Goal: Transaction & Acquisition: Purchase product/service

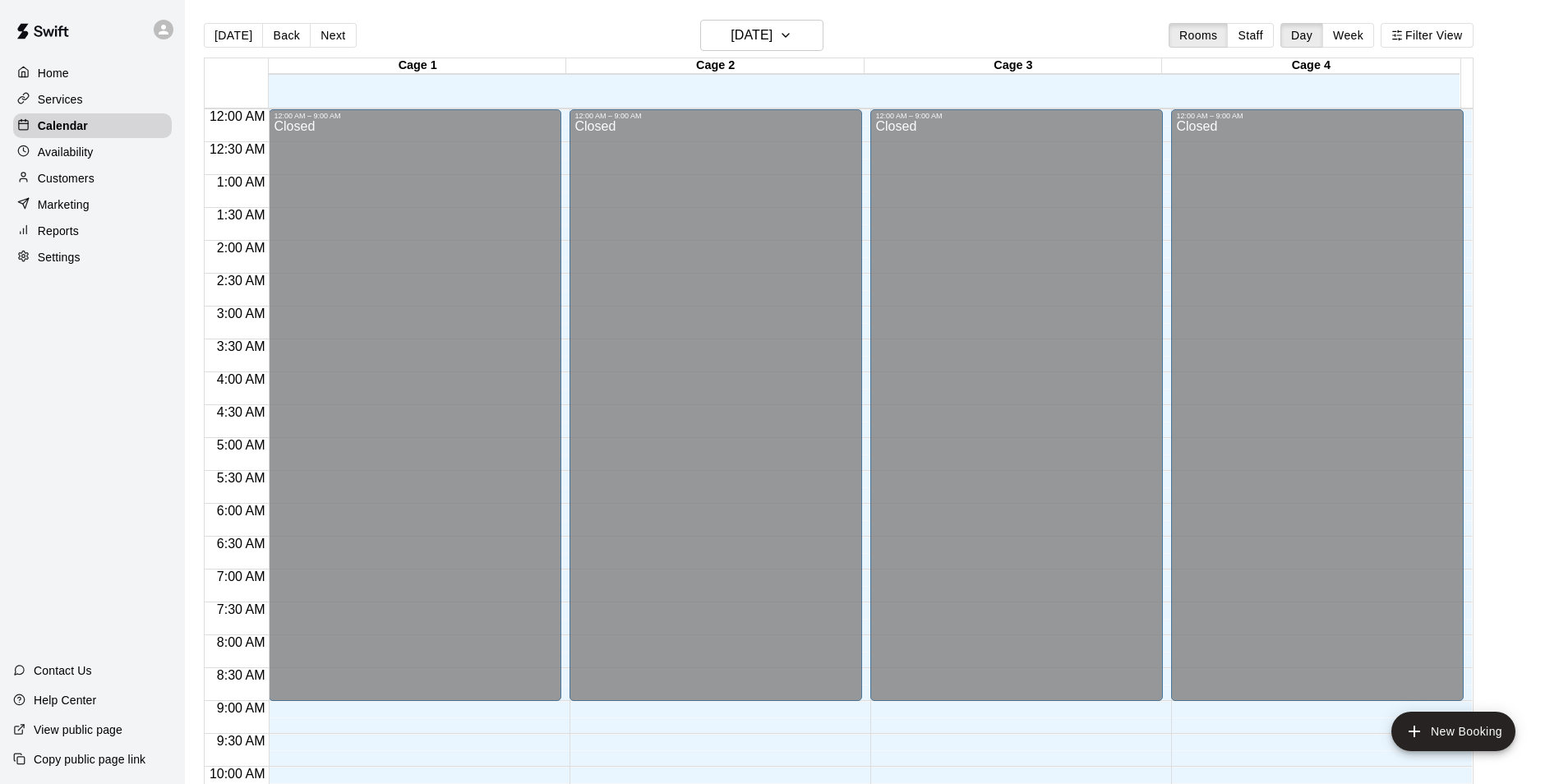
scroll to position [835, 0]
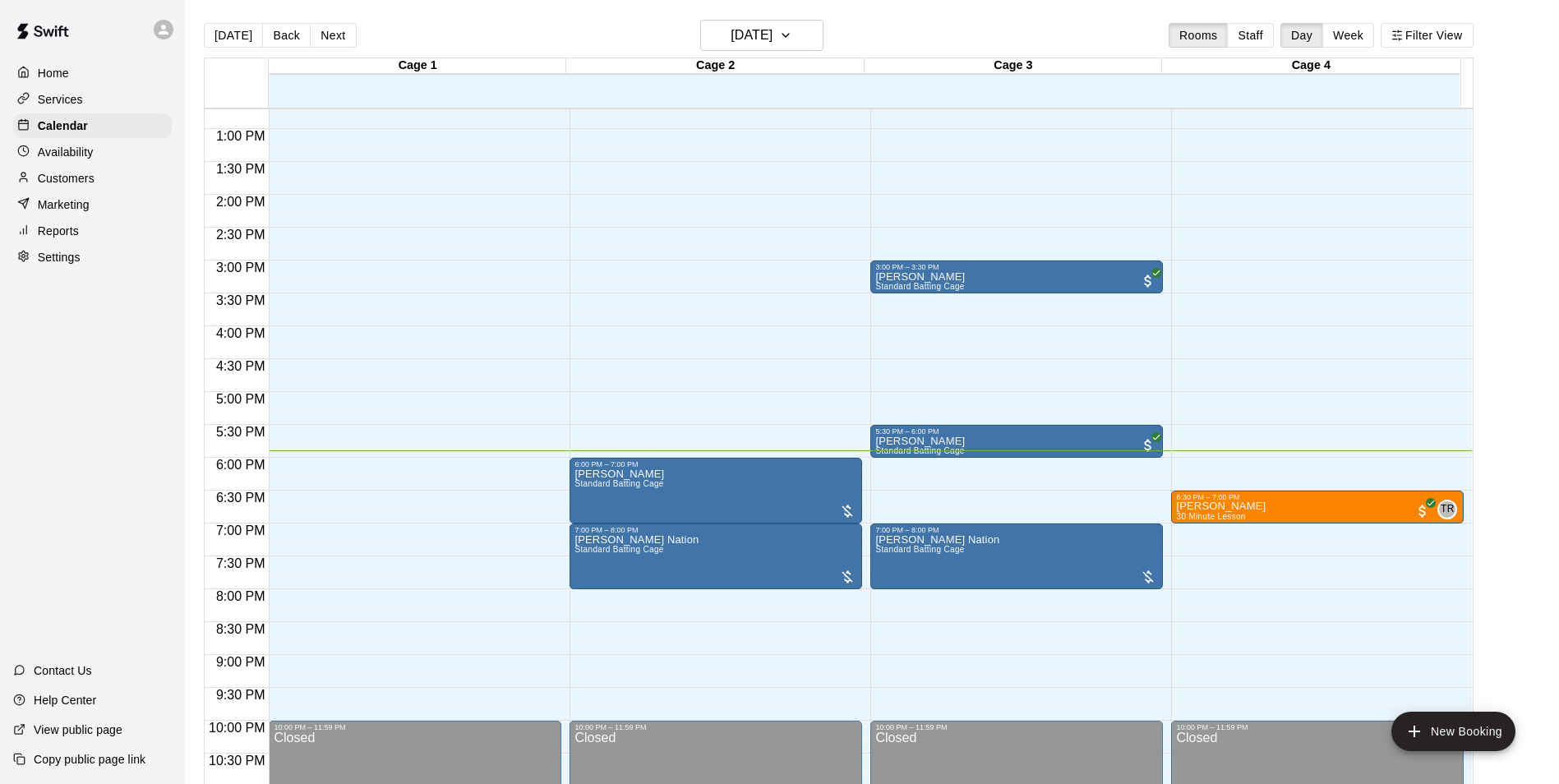
click at [445, 43] on div "[DATE] Back [DATE][DATE] Rooms Staff Day Week Filter View" at bounding box center [838, 39] width 1270 height 38
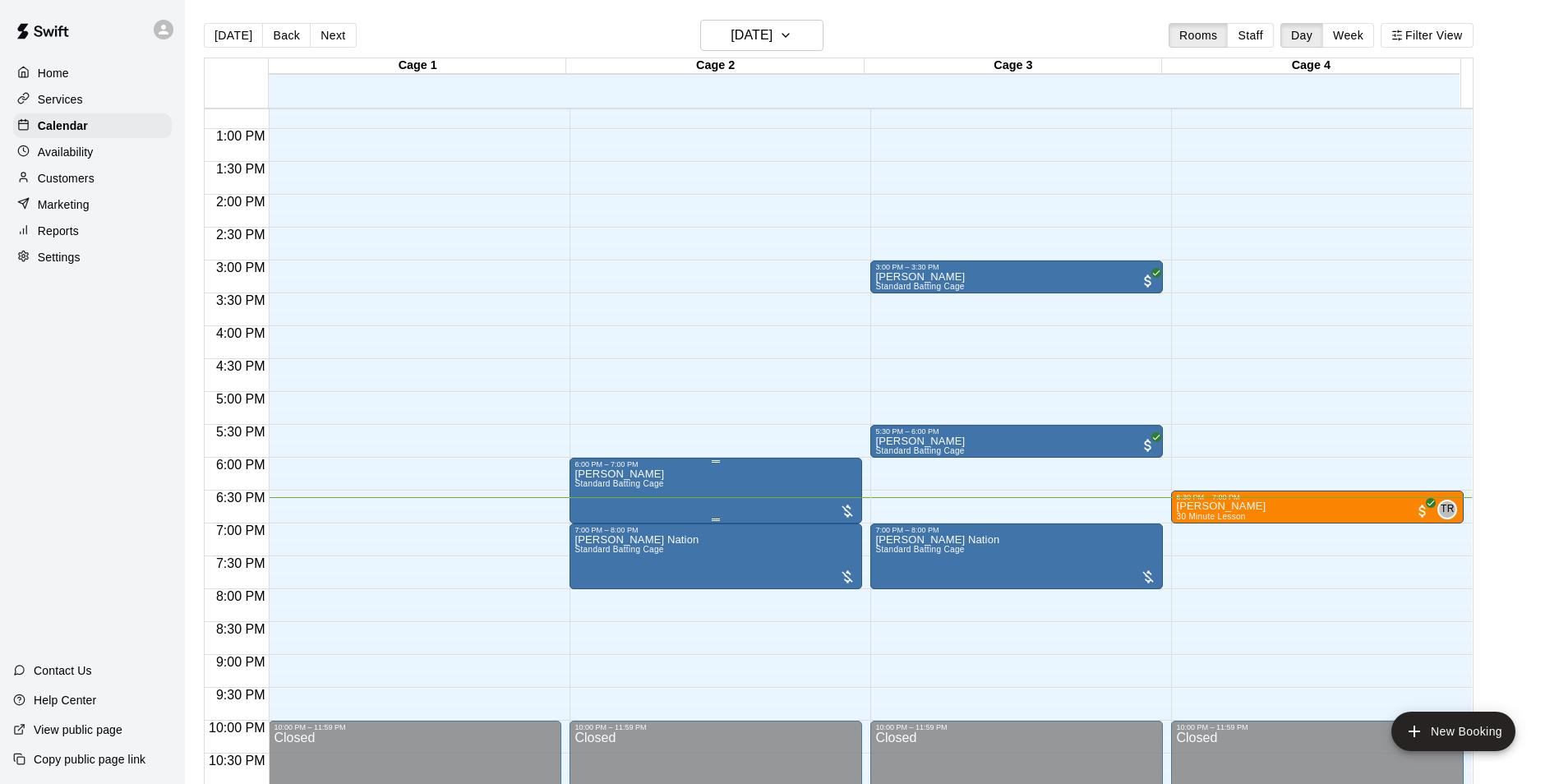
click at [591, 525] on img "edit" at bounding box center [590, 527] width 19 height 19
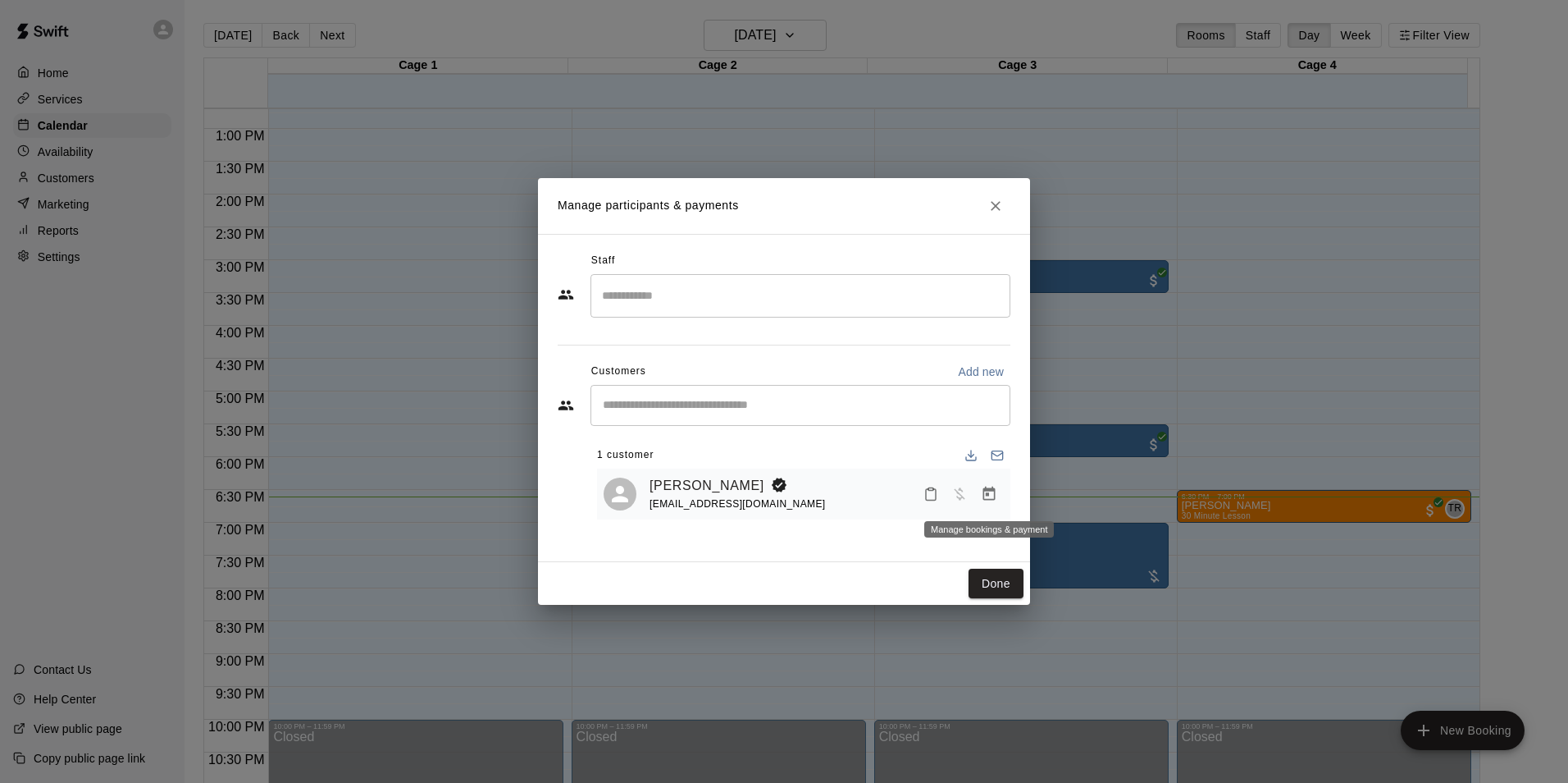
click at [984, 495] on icon "Manage bookings & payment" at bounding box center [989, 493] width 12 height 14
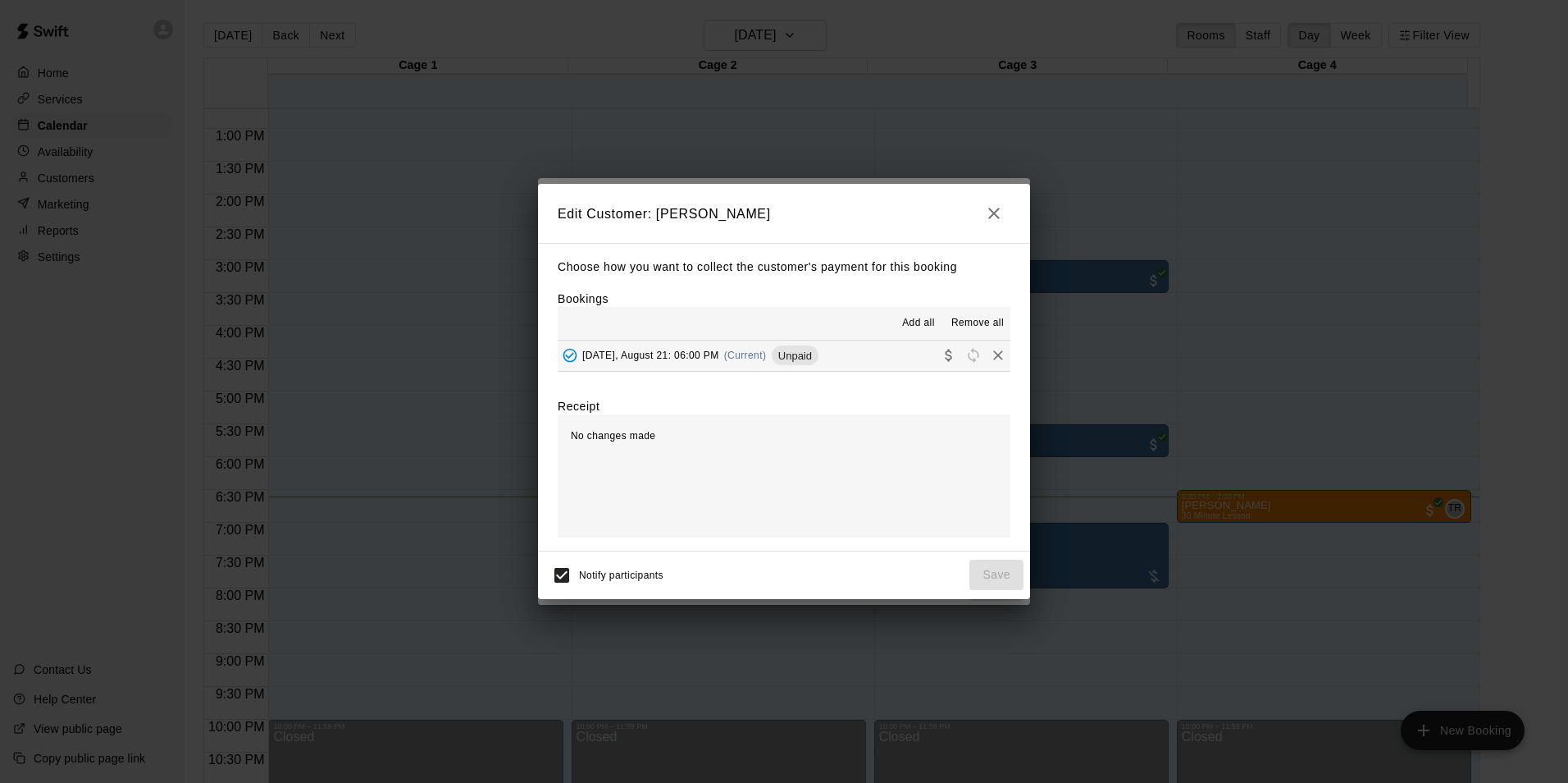
click at [848, 363] on button "[DATE], August 21: 06:00 PM (Current) Unpaid" at bounding box center [784, 356] width 453 height 30
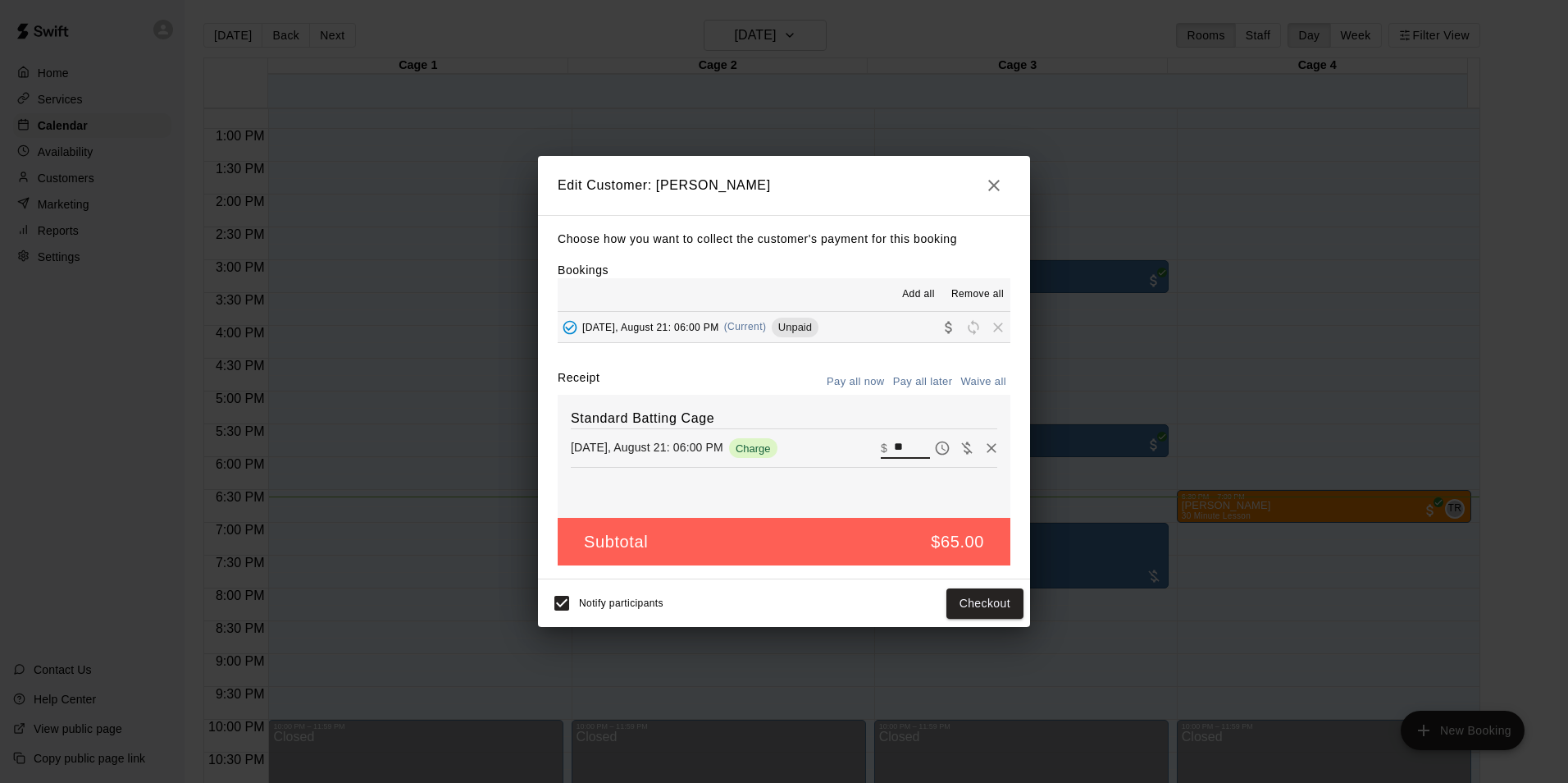
drag, startPoint x: 903, startPoint y: 449, endPoint x: 881, endPoint y: 448, distance: 22.0
click at [894, 448] on input "**" at bounding box center [912, 447] width 36 height 21
type input "**"
click at [983, 603] on button "Checkout" at bounding box center [984, 603] width 77 height 30
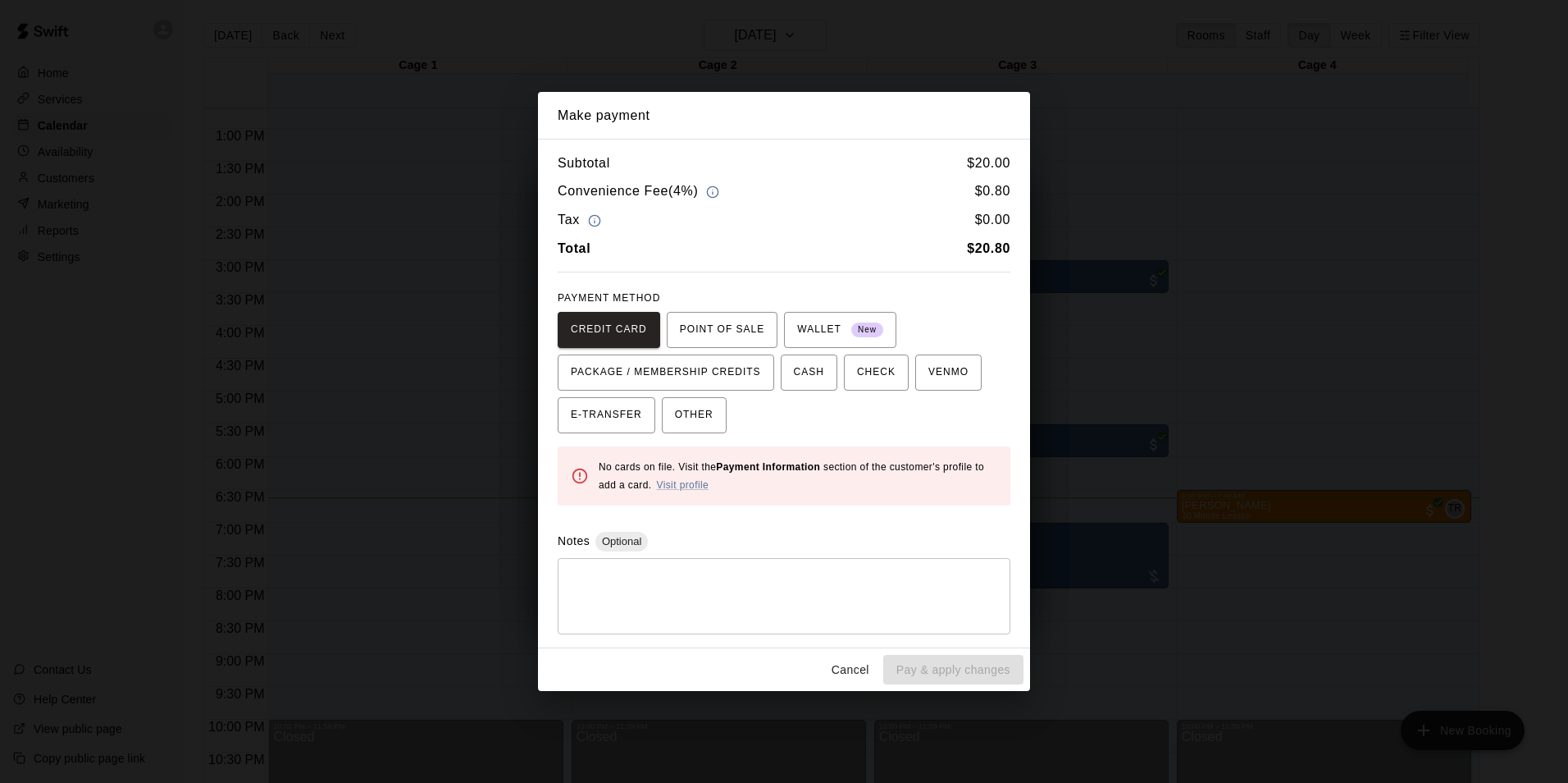
click at [848, 676] on button "Cancel" at bounding box center [850, 669] width 53 height 30
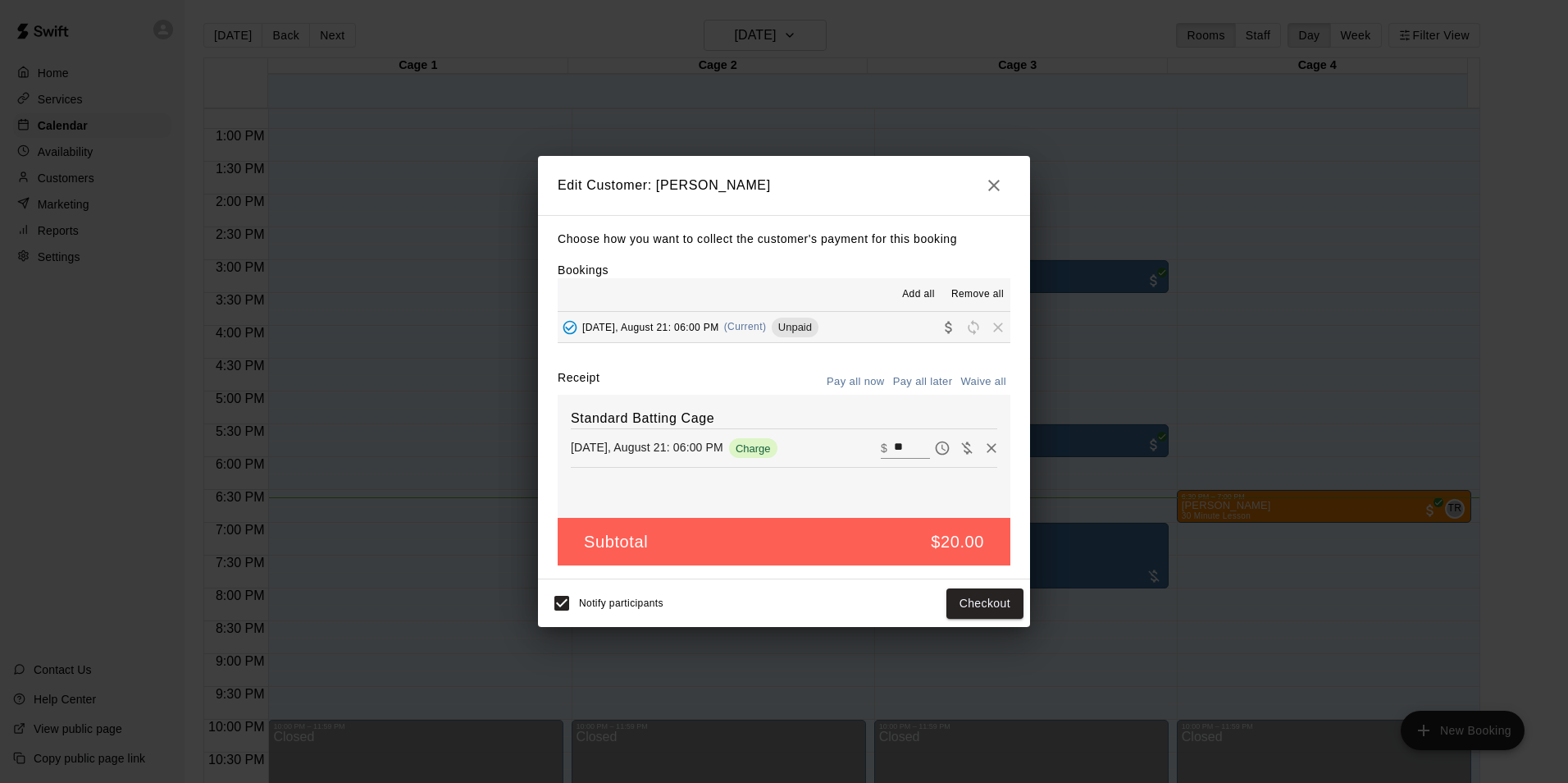
click at [997, 188] on icon "button" at bounding box center [994, 185] width 12 height 12
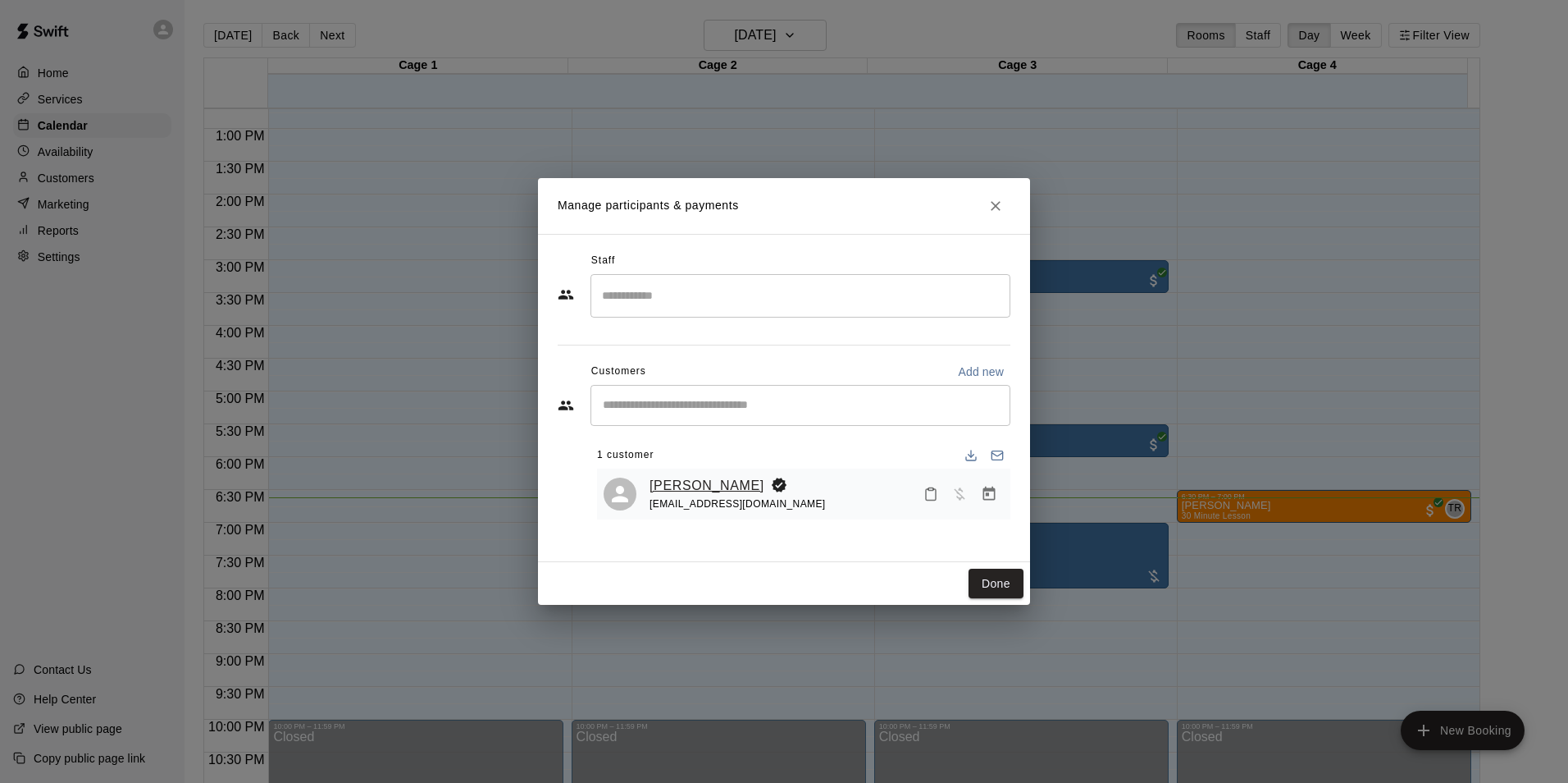
click at [692, 486] on link "[PERSON_NAME]" at bounding box center [706, 485] width 114 height 21
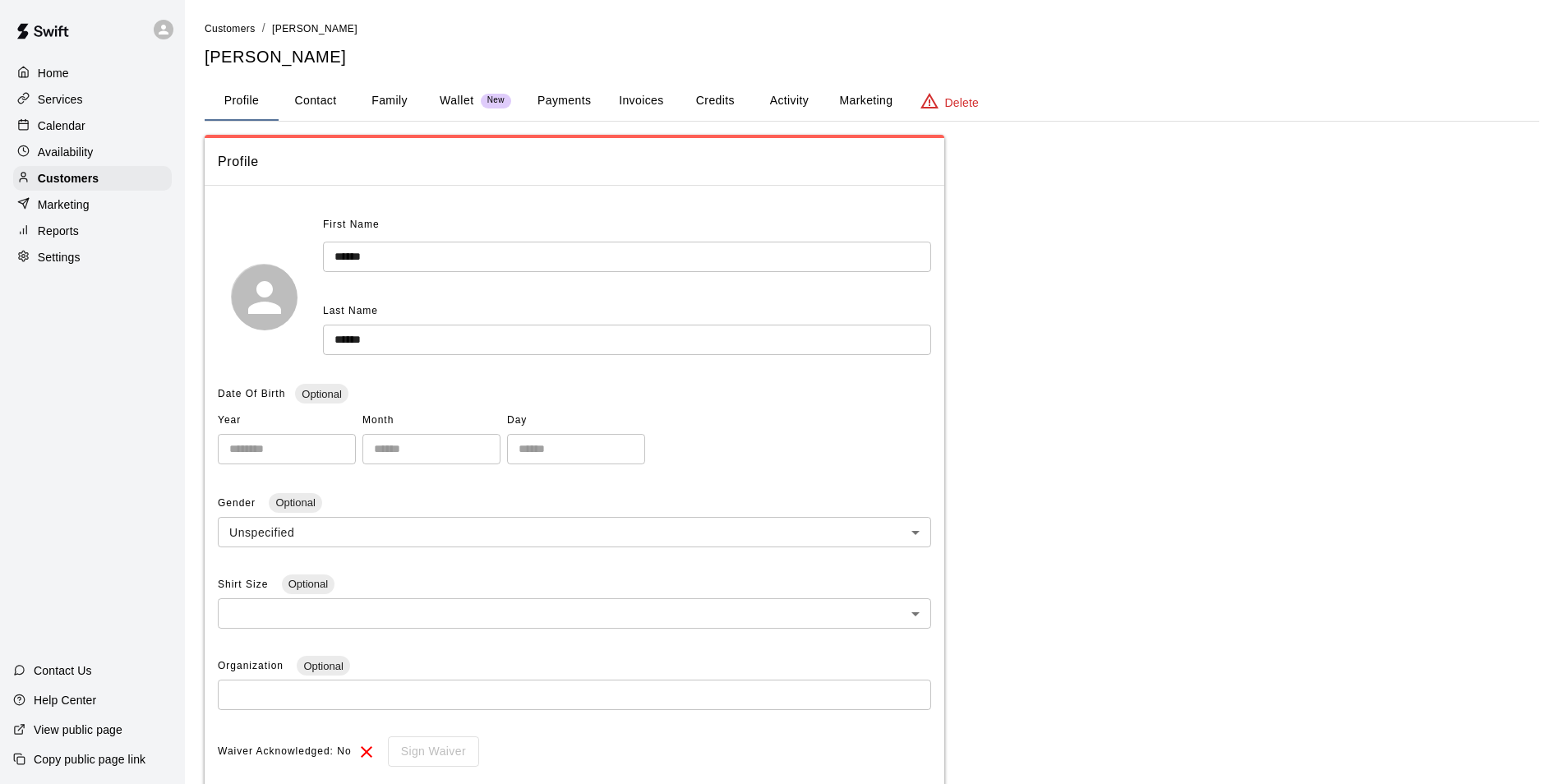
click at [573, 99] on button "Payments" at bounding box center [564, 102] width 80 height 40
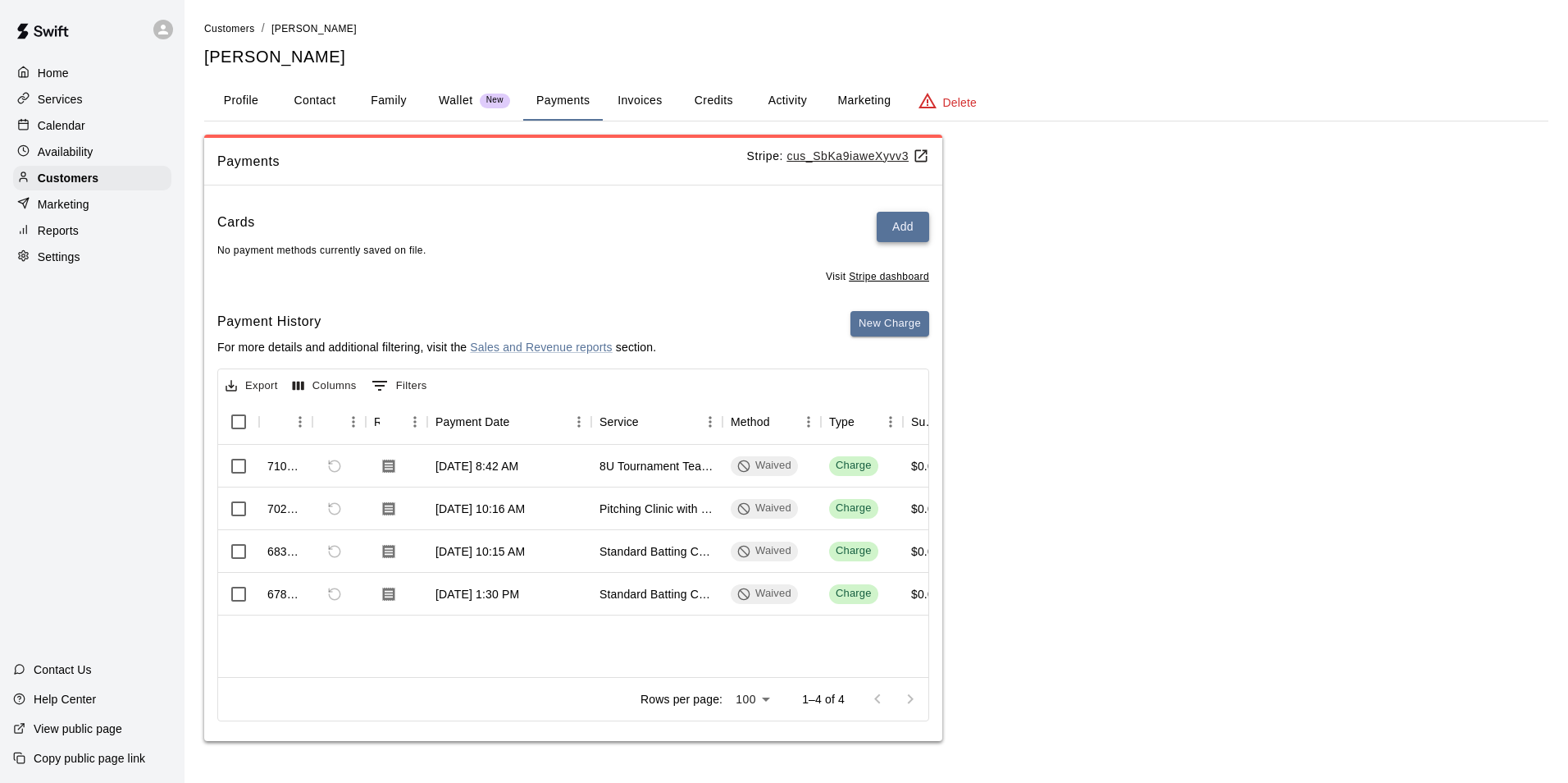
click at [895, 232] on button "Add" at bounding box center [902, 226] width 53 height 30
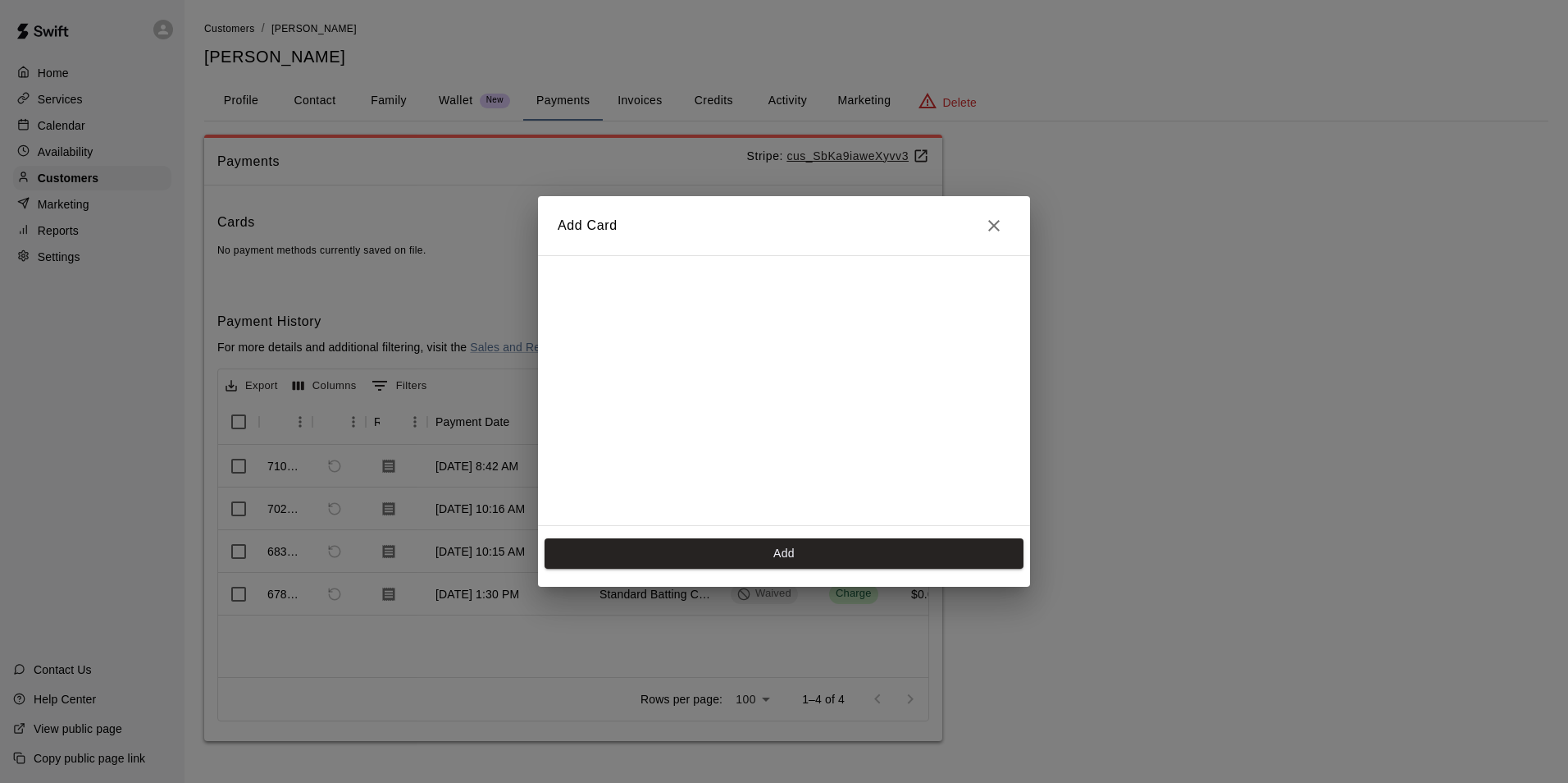
click at [871, 255] on div at bounding box center [784, 391] width 492 height 271
click at [792, 543] on button "Add" at bounding box center [784, 553] width 479 height 30
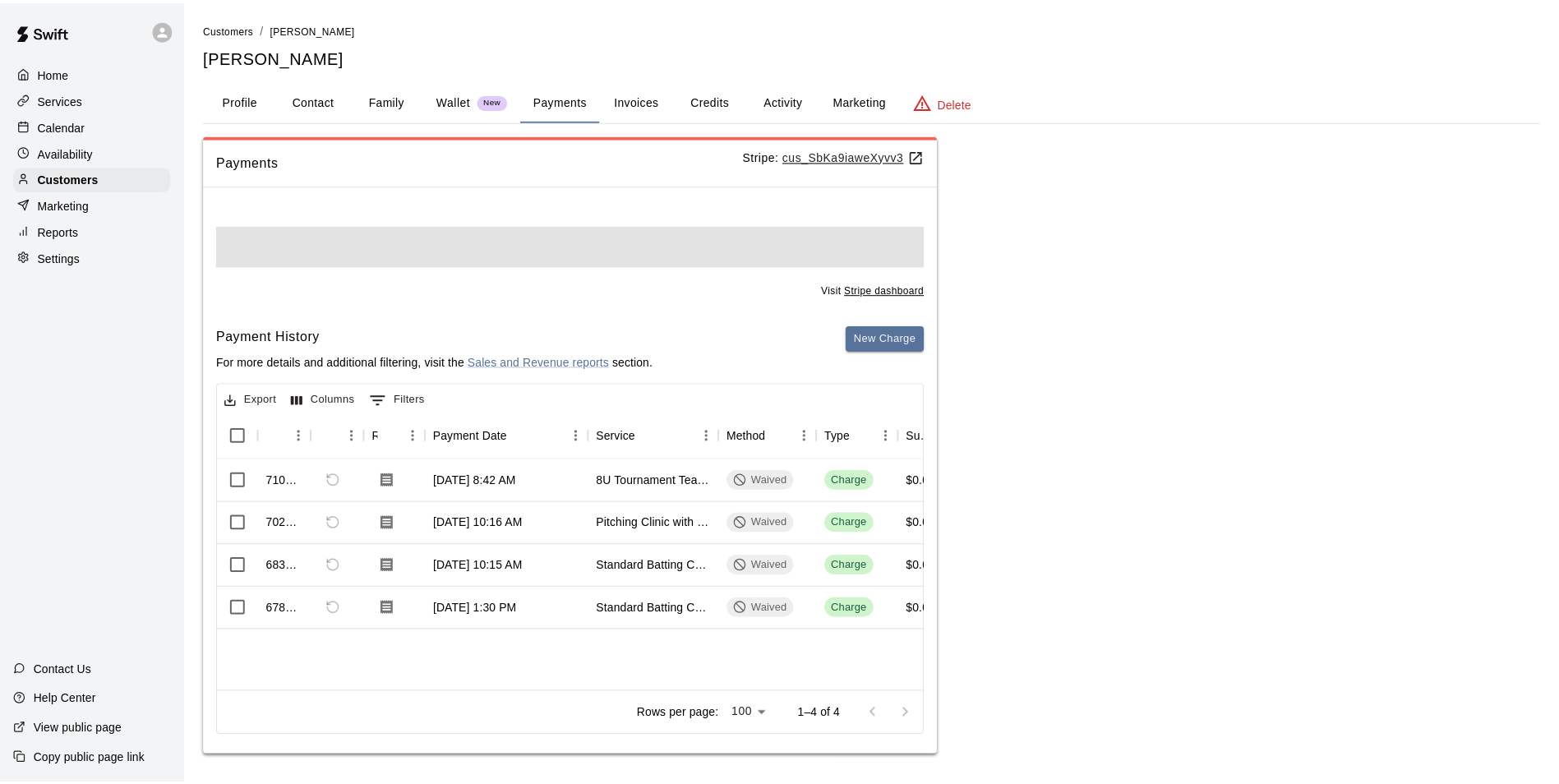
scroll to position [0, 0]
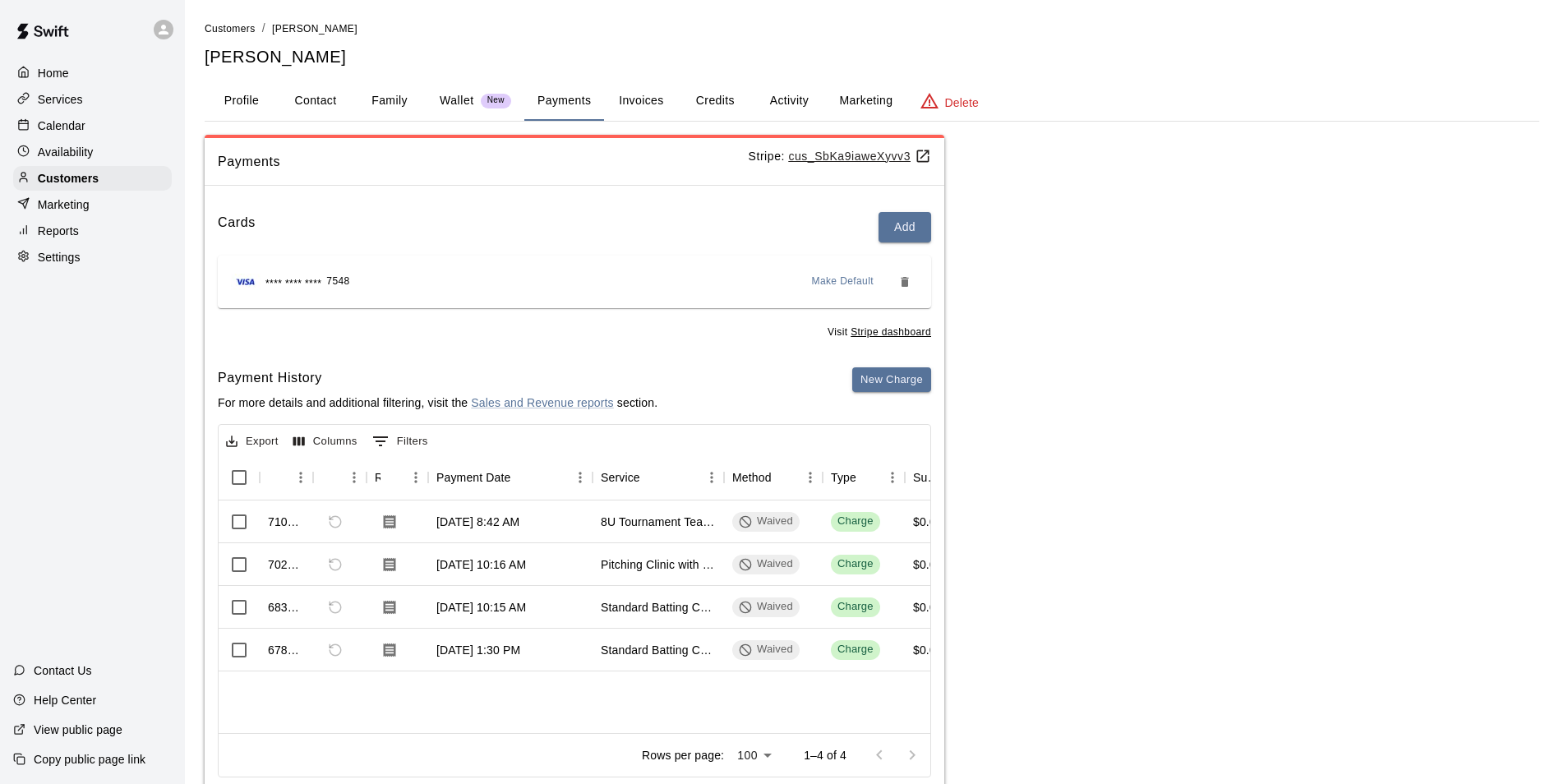
click at [91, 124] on div "Calendar" at bounding box center [92, 126] width 159 height 25
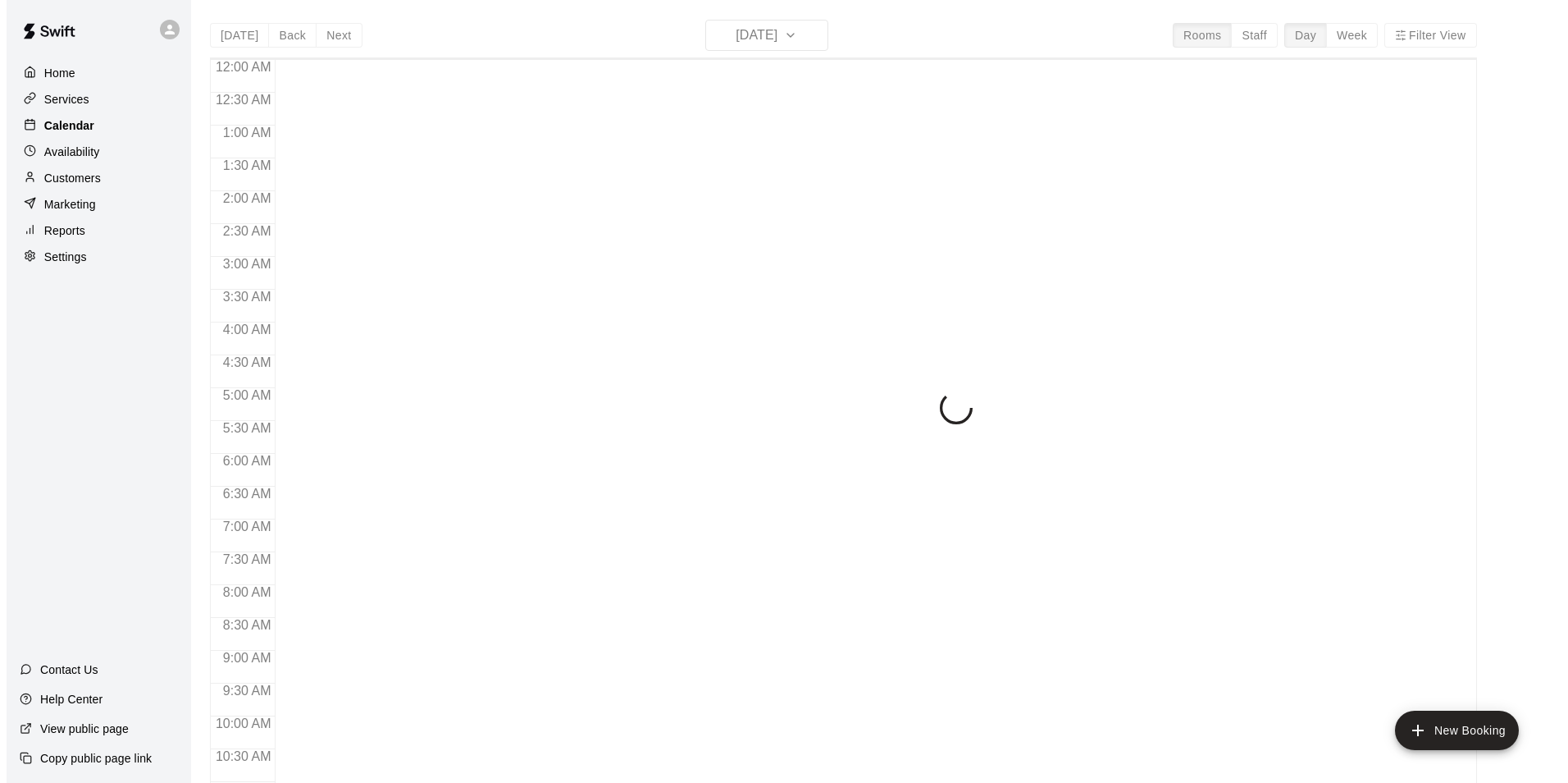
scroll to position [834, 0]
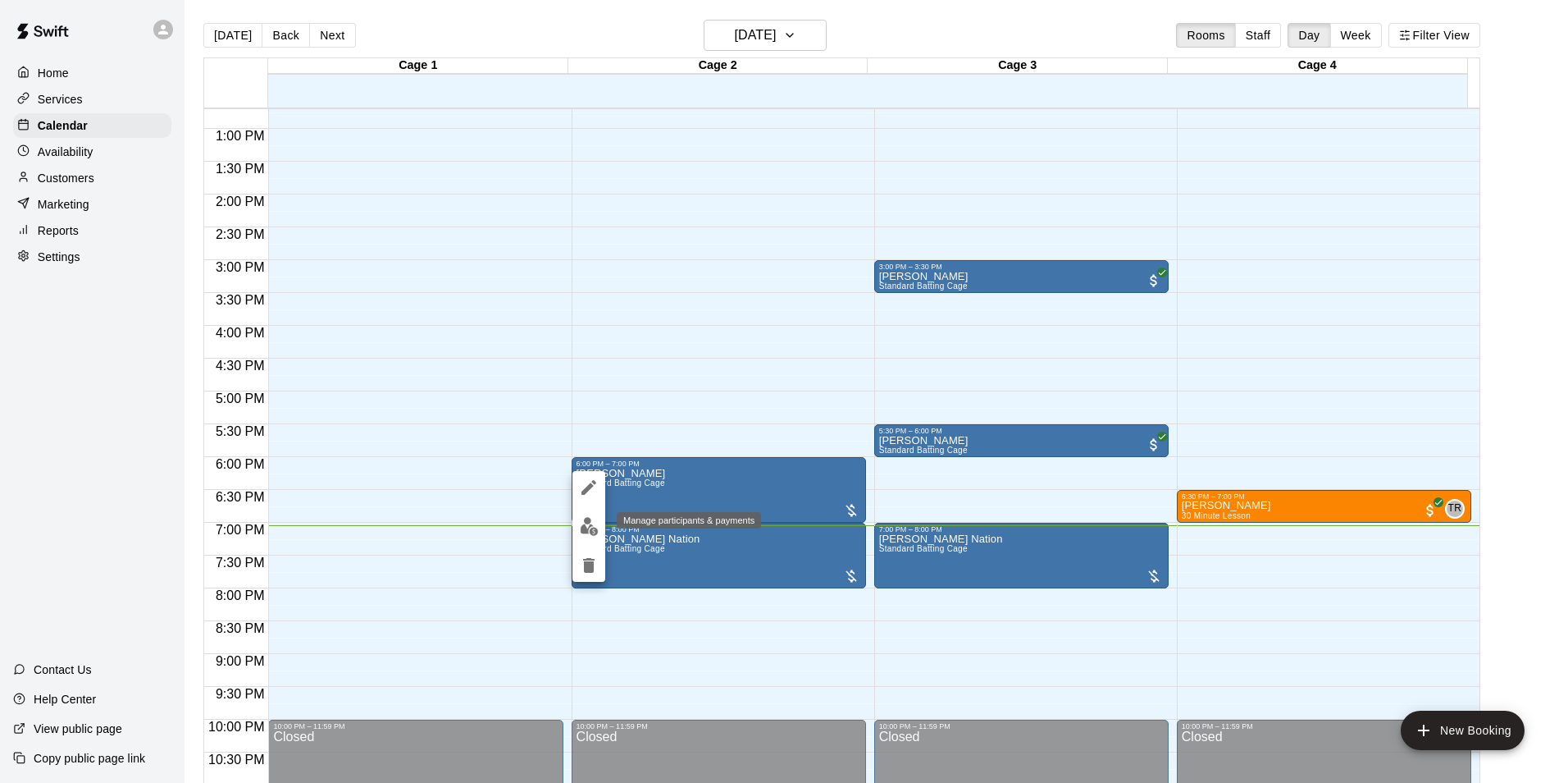
click at [586, 526] on img "edit" at bounding box center [588, 526] width 19 height 19
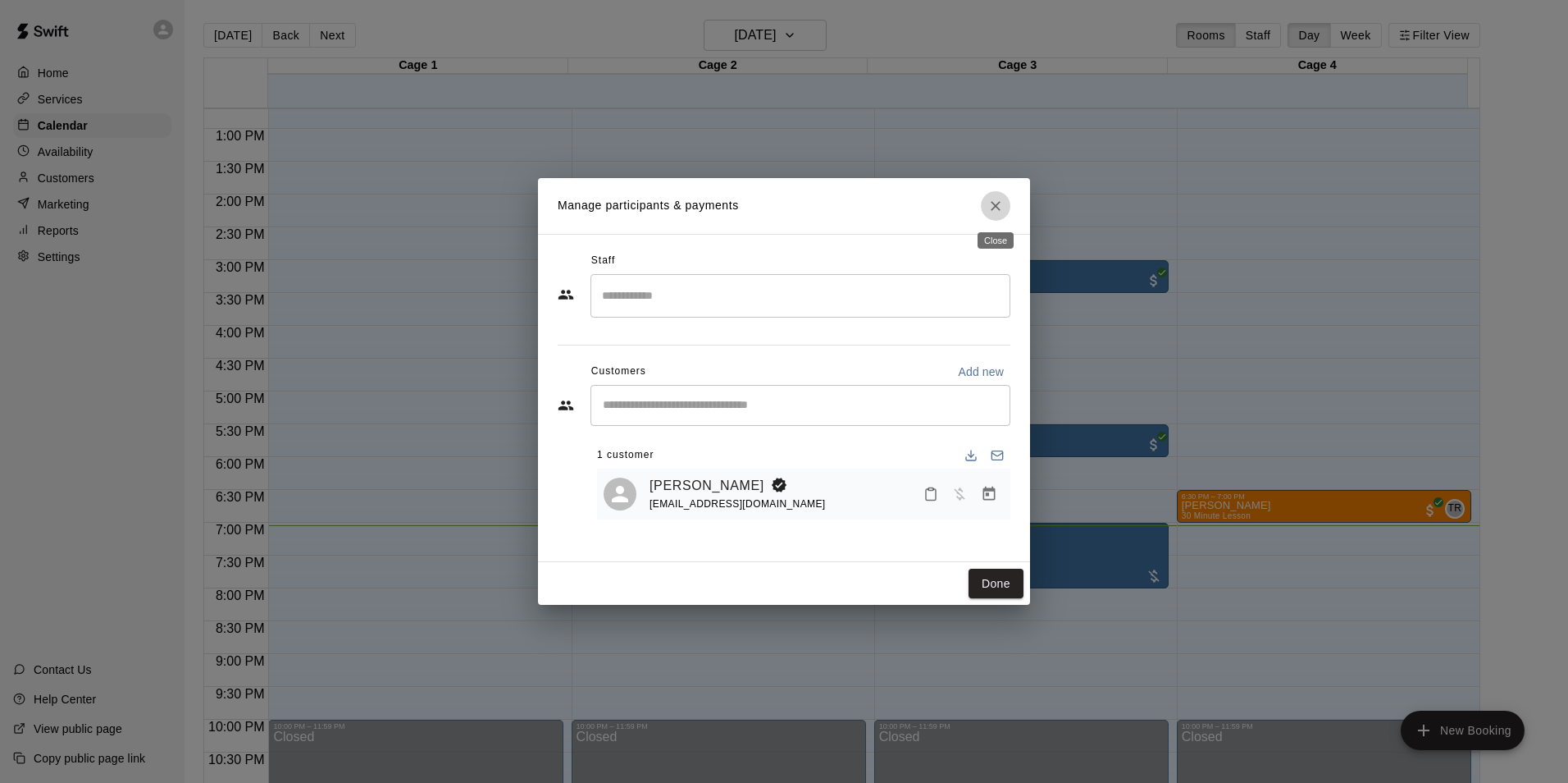
click at [1007, 210] on button "Close" at bounding box center [996, 206] width 30 height 30
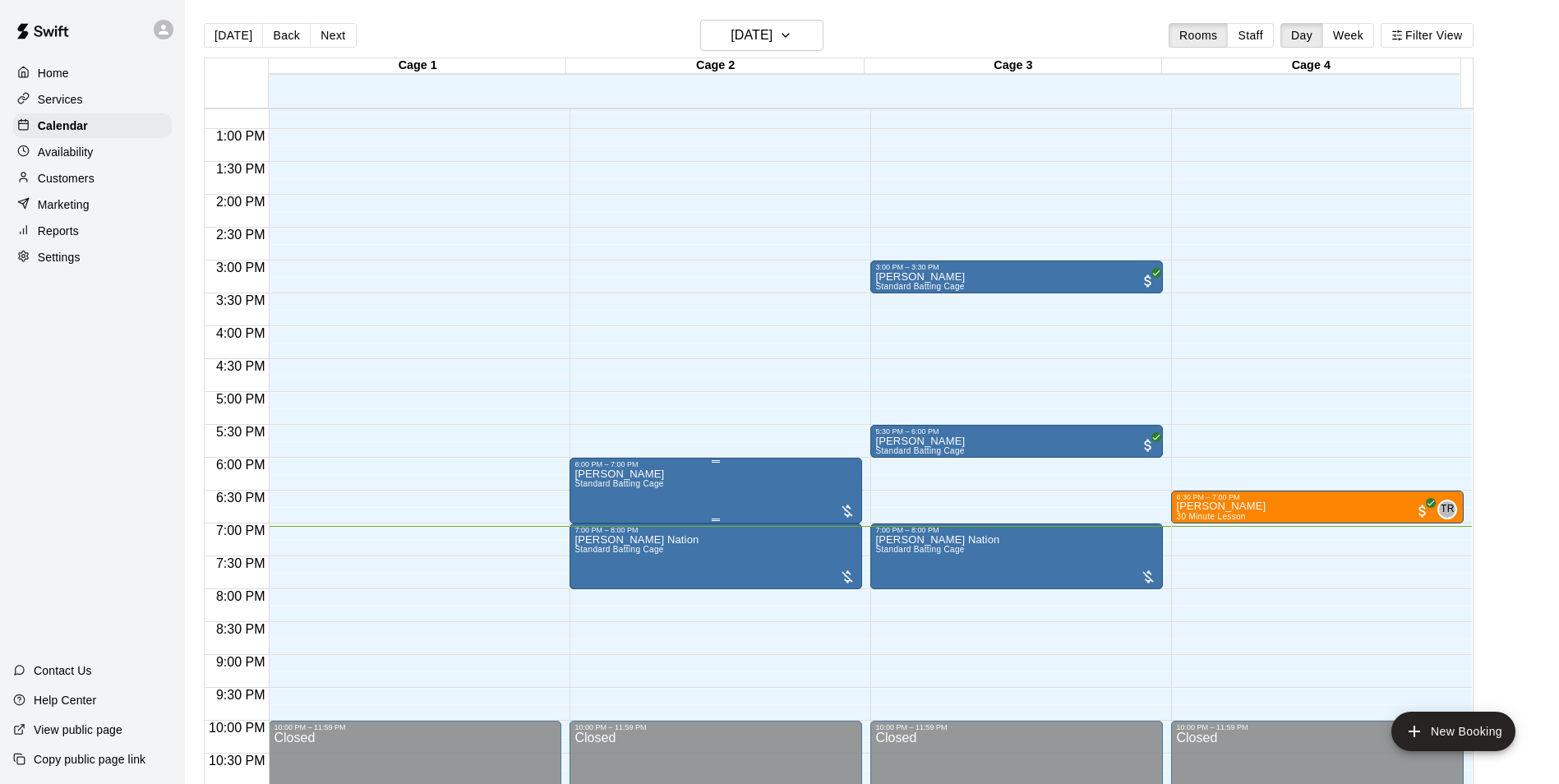
click at [589, 524] on img "edit" at bounding box center [590, 527] width 19 height 19
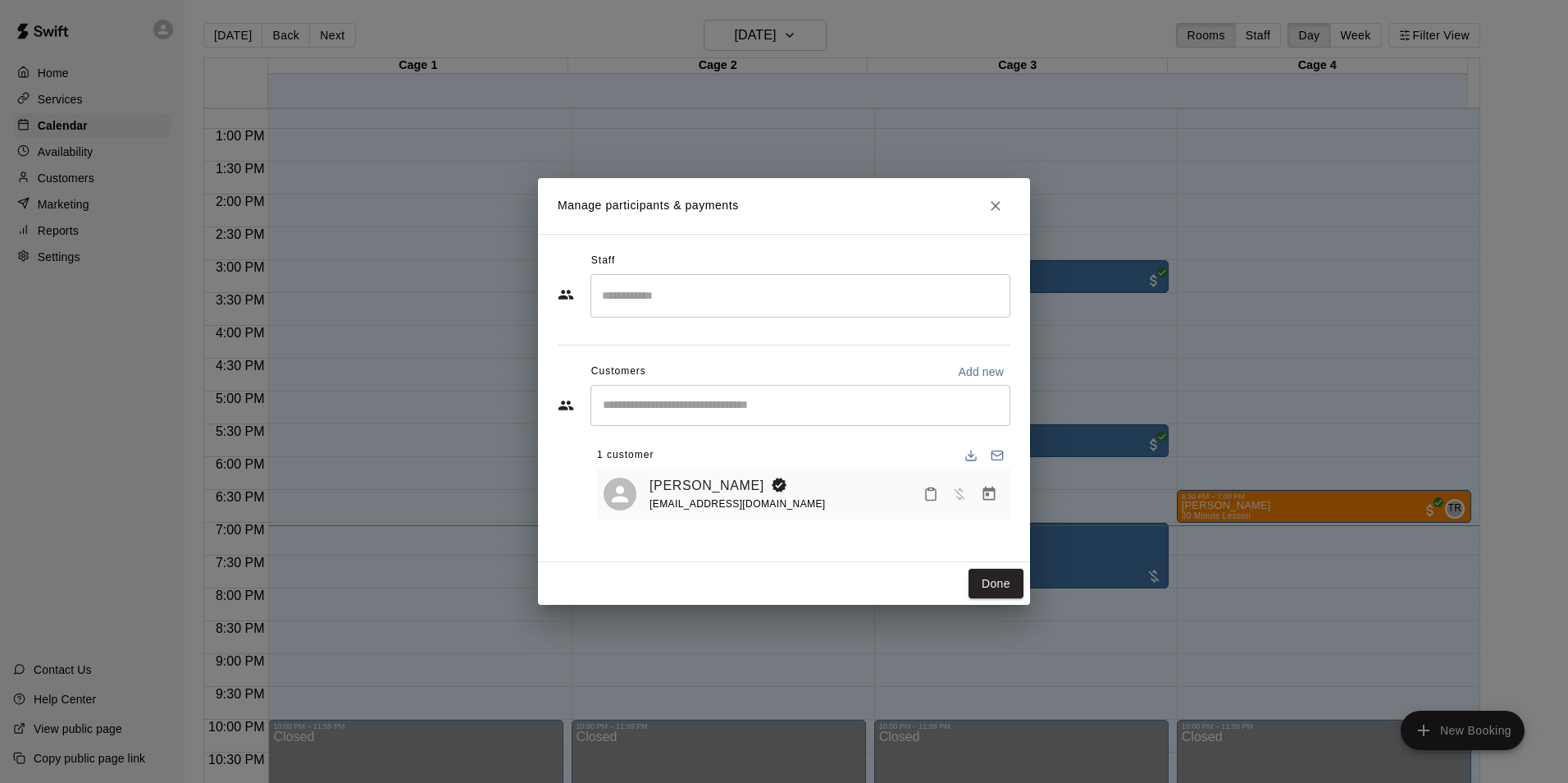
click at [804, 471] on div "[PERSON_NAME] [EMAIL_ADDRESS][DOMAIN_NAME]" at bounding box center [803, 494] width 413 height 52
click at [792, 495] on div "[PERSON_NAME] [EMAIL_ADDRESS][DOMAIN_NAME]" at bounding box center [826, 494] width 354 height 39
click at [956, 499] on span "Has not paid" at bounding box center [960, 493] width 30 height 14
click at [987, 498] on icon "Manage bookings & payment" at bounding box center [989, 494] width 16 height 16
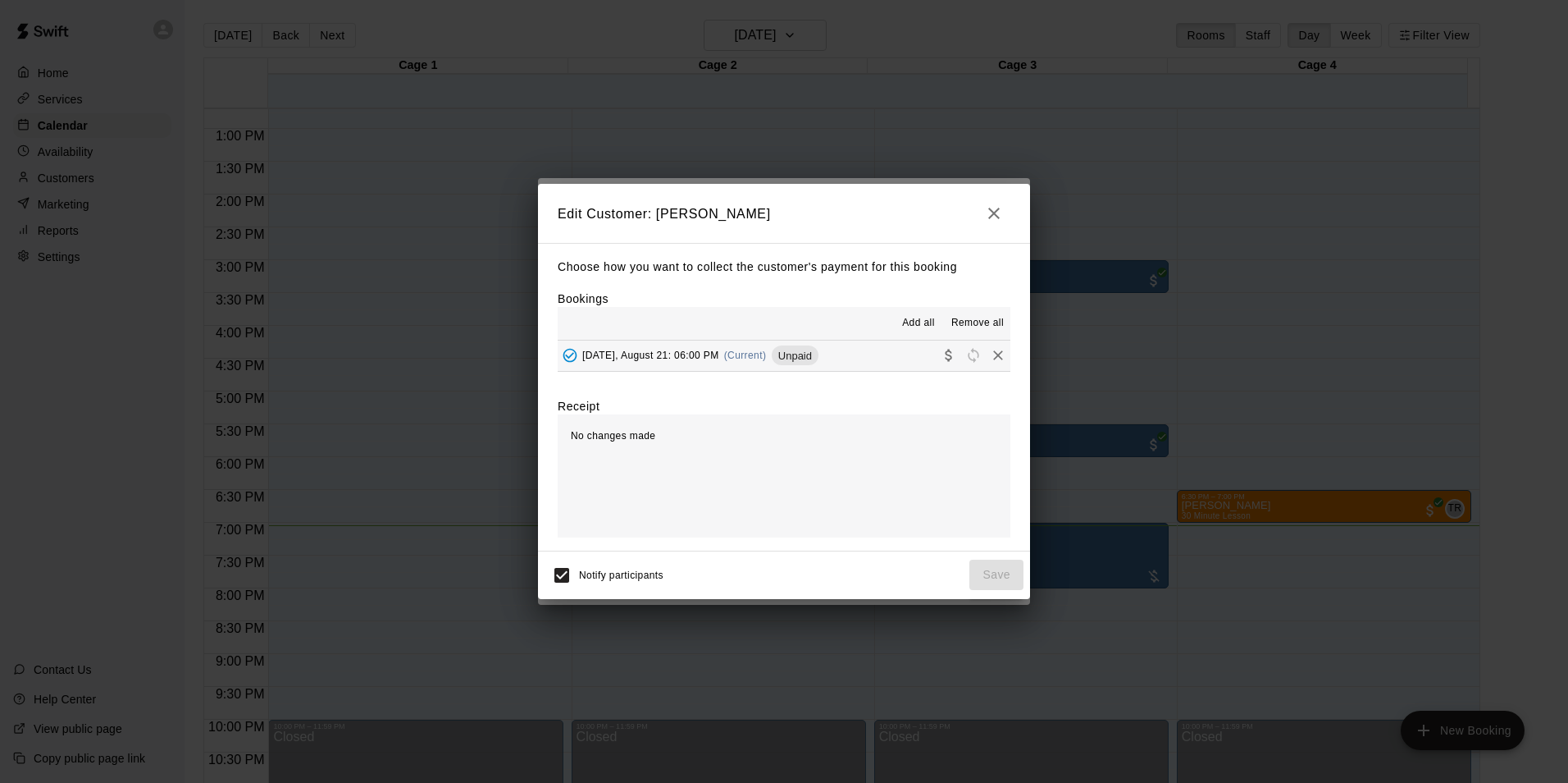
click at [876, 359] on button "[DATE], August 21: 06:00 PM (Current) Unpaid" at bounding box center [784, 356] width 453 height 30
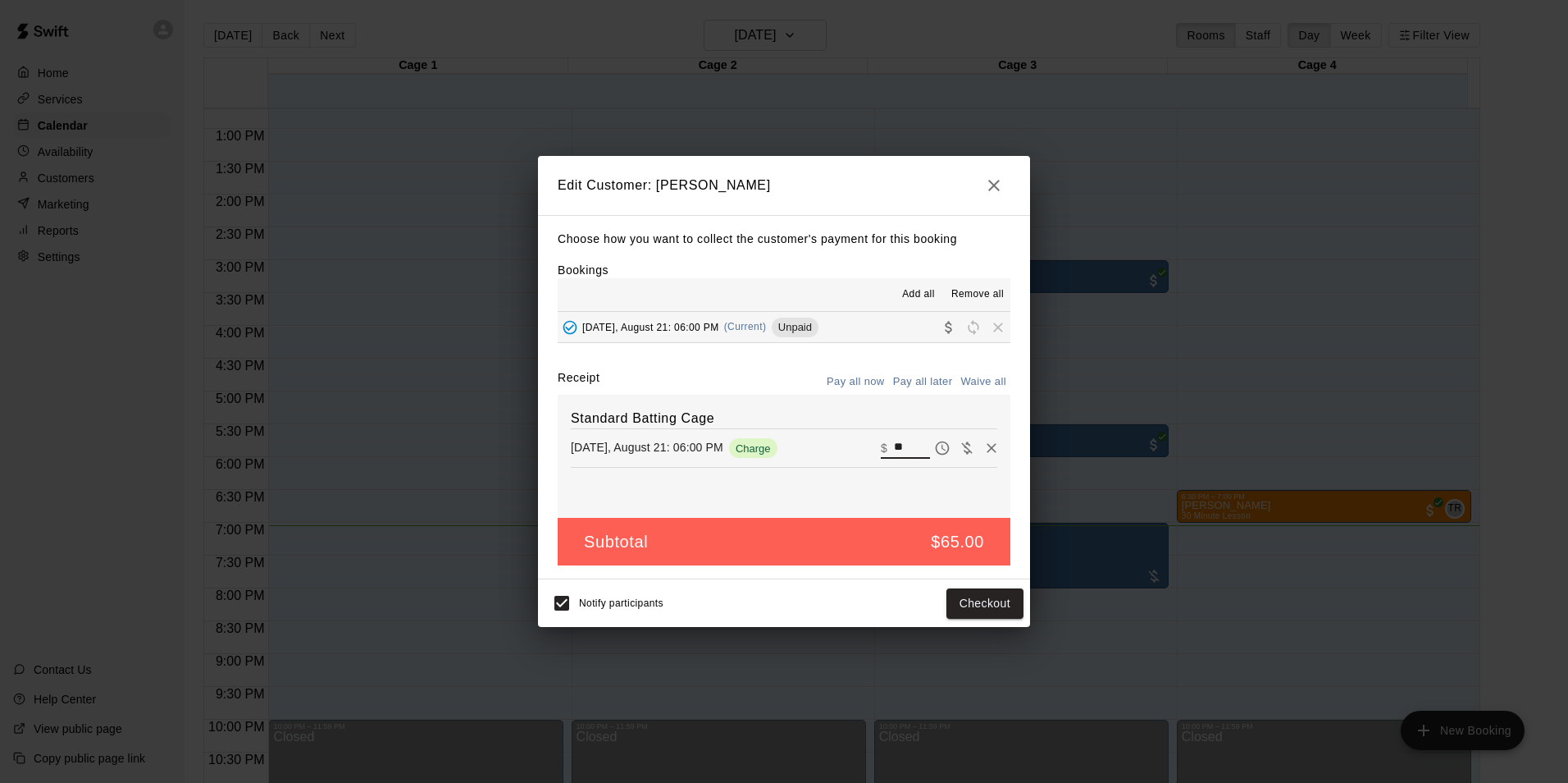
drag, startPoint x: 913, startPoint y: 450, endPoint x: 860, endPoint y: 460, distance: 53.9
click at [860, 460] on div "[DATE], August 21: 06:00 PM Charge ​ $ **" at bounding box center [784, 447] width 426 height 25
type input "**"
click at [973, 607] on button "Checkout" at bounding box center [984, 603] width 77 height 30
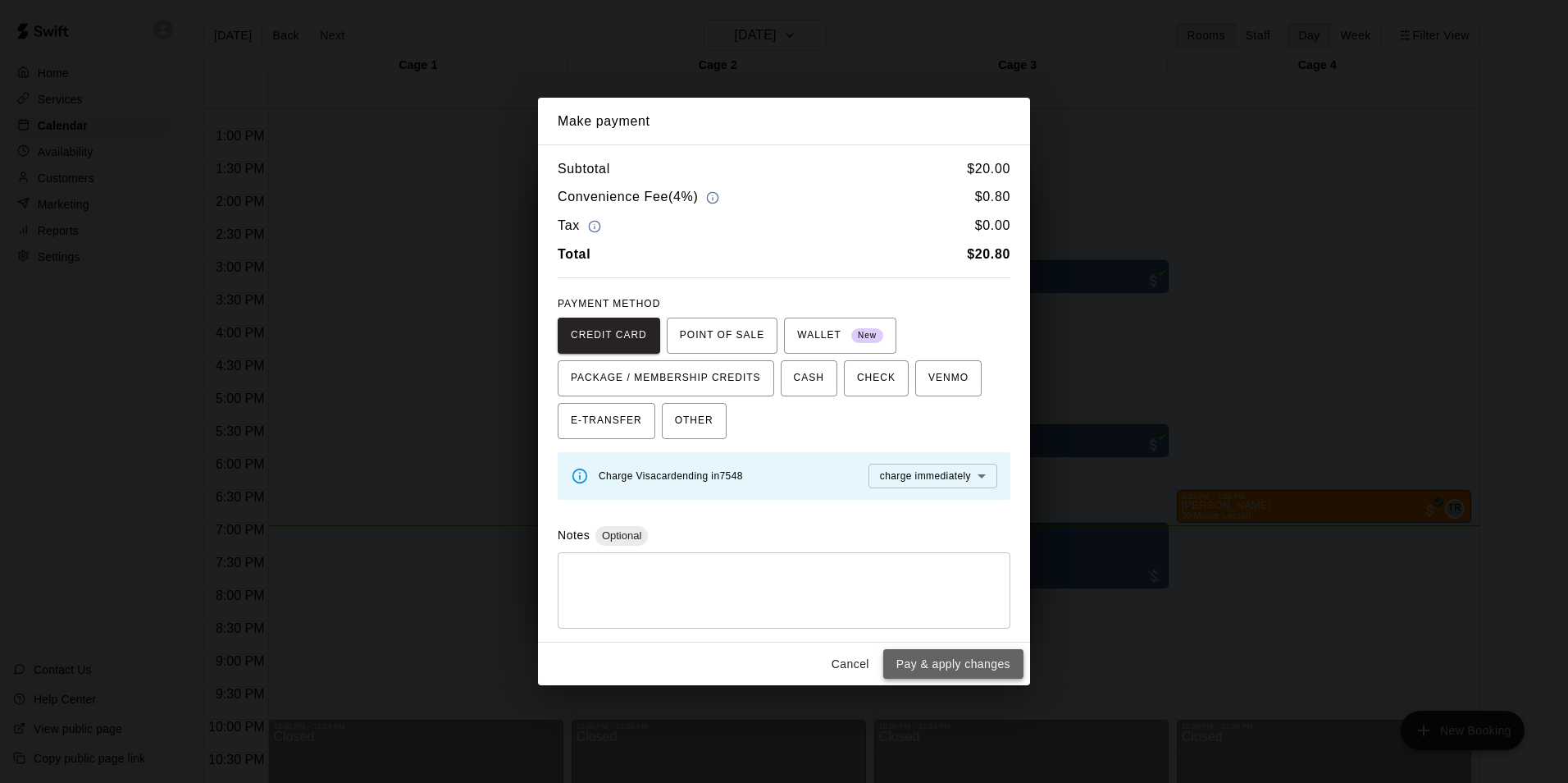
click at [968, 669] on button "Pay & apply changes" at bounding box center [953, 663] width 140 height 30
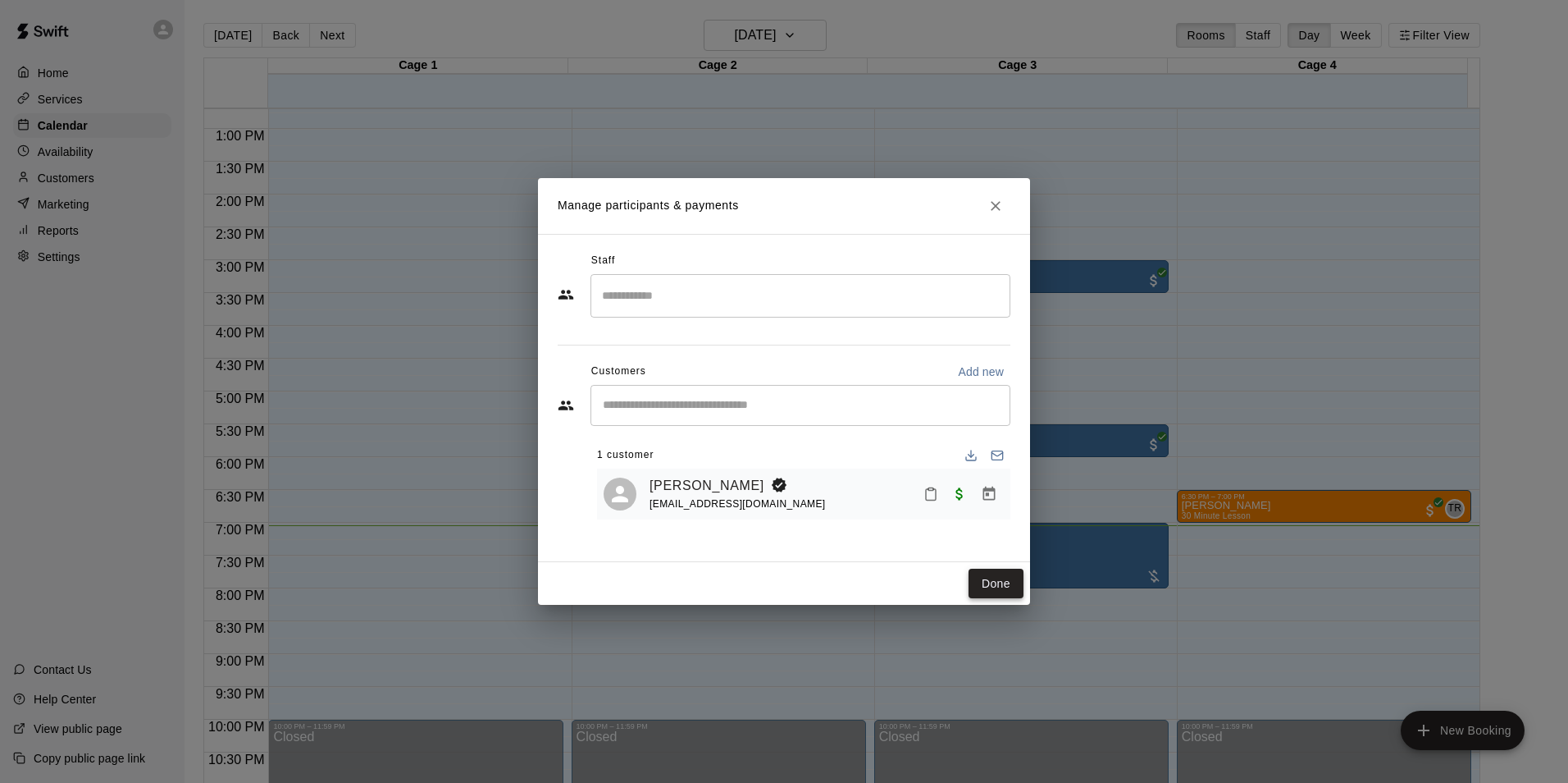
click at [1001, 589] on button "Done" at bounding box center [996, 584] width 55 height 30
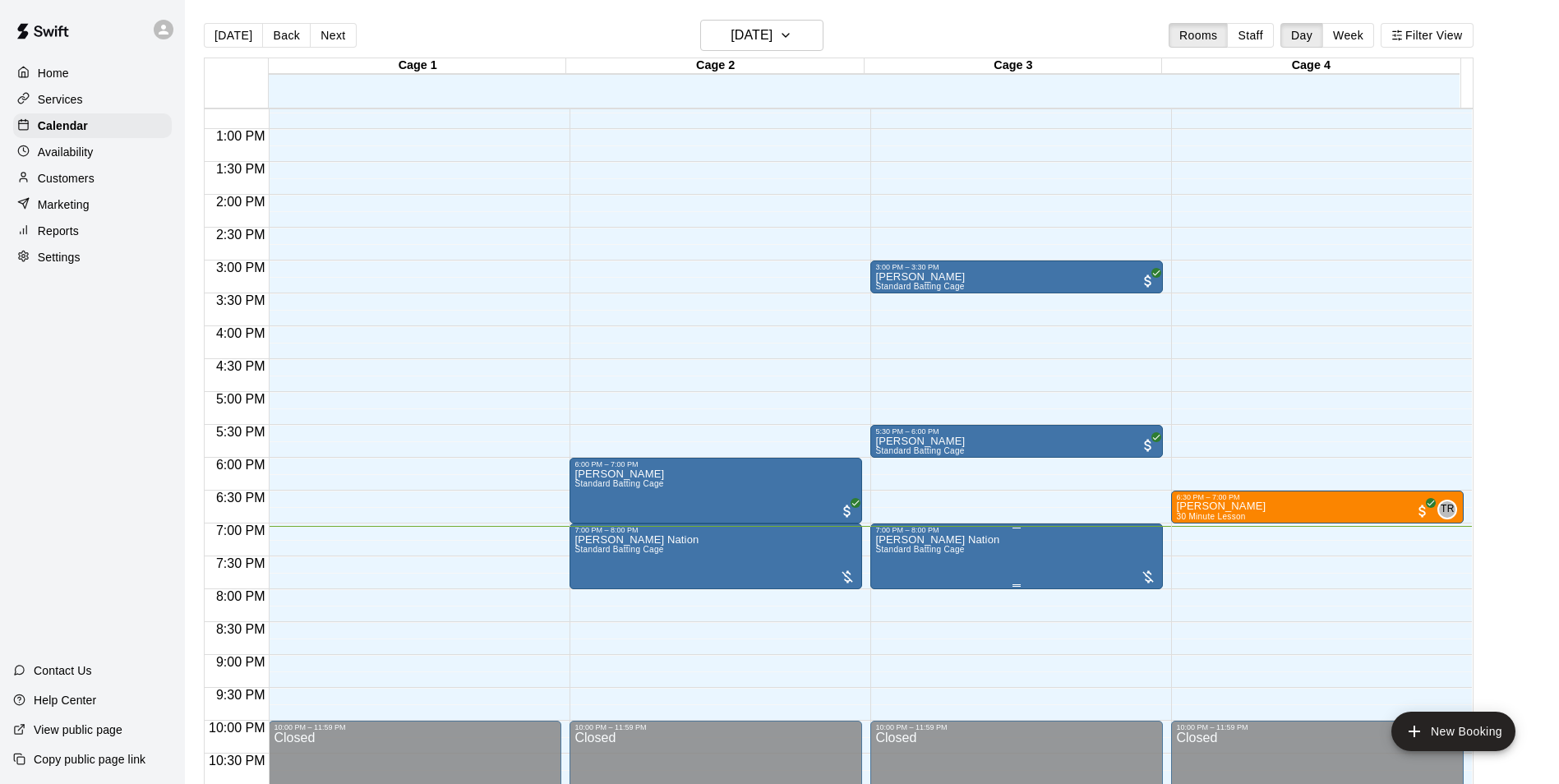
click at [899, 595] on img "edit" at bounding box center [890, 592] width 19 height 19
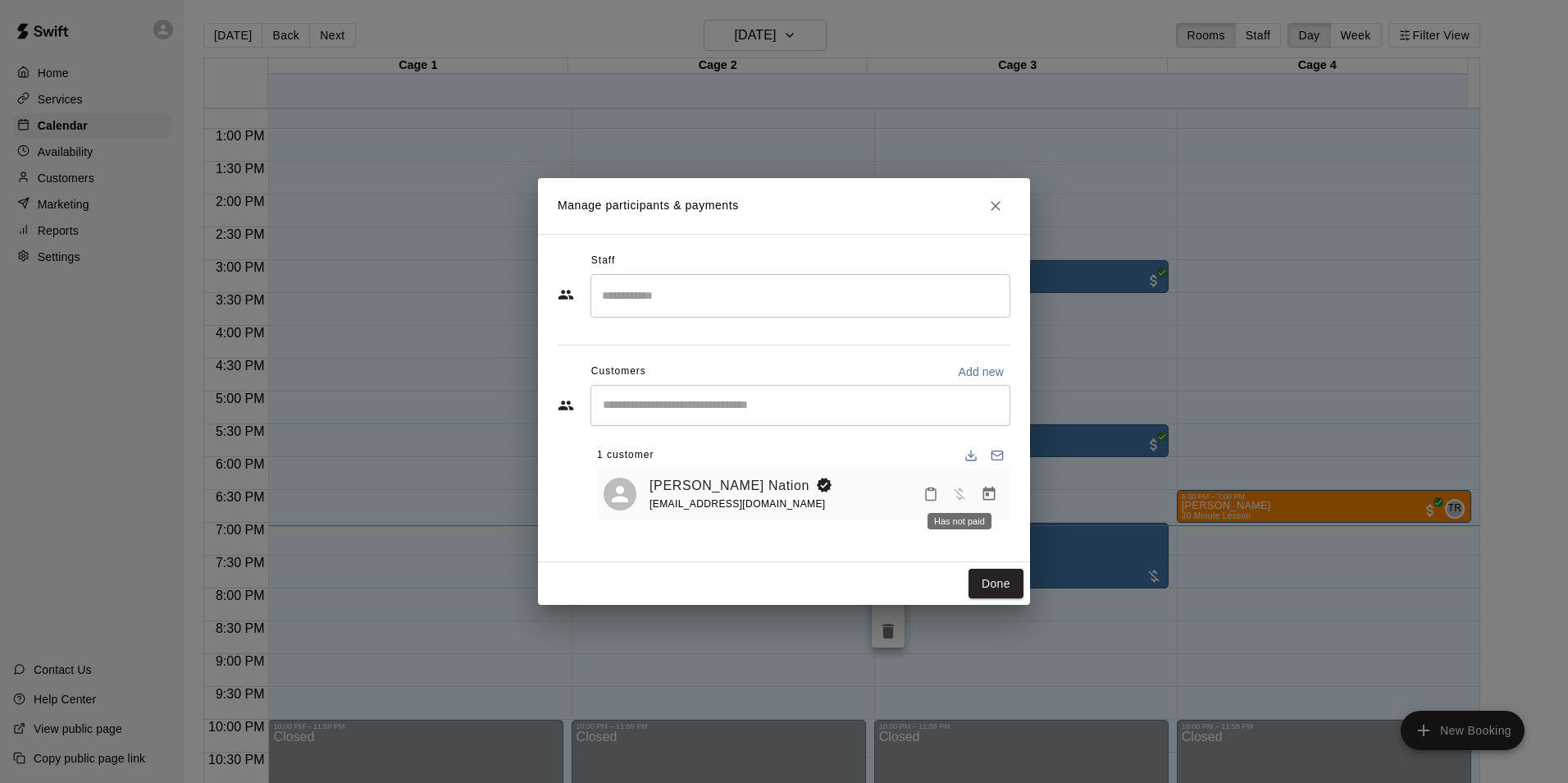
click at [955, 491] on span "Has not paid" at bounding box center [960, 493] width 30 height 14
click at [856, 503] on div "[PERSON_NAME] Nation [EMAIL_ADDRESS][DOMAIN_NAME]" at bounding box center [826, 494] width 354 height 39
click at [983, 491] on icon "Manage bookings & payment" at bounding box center [989, 494] width 16 height 16
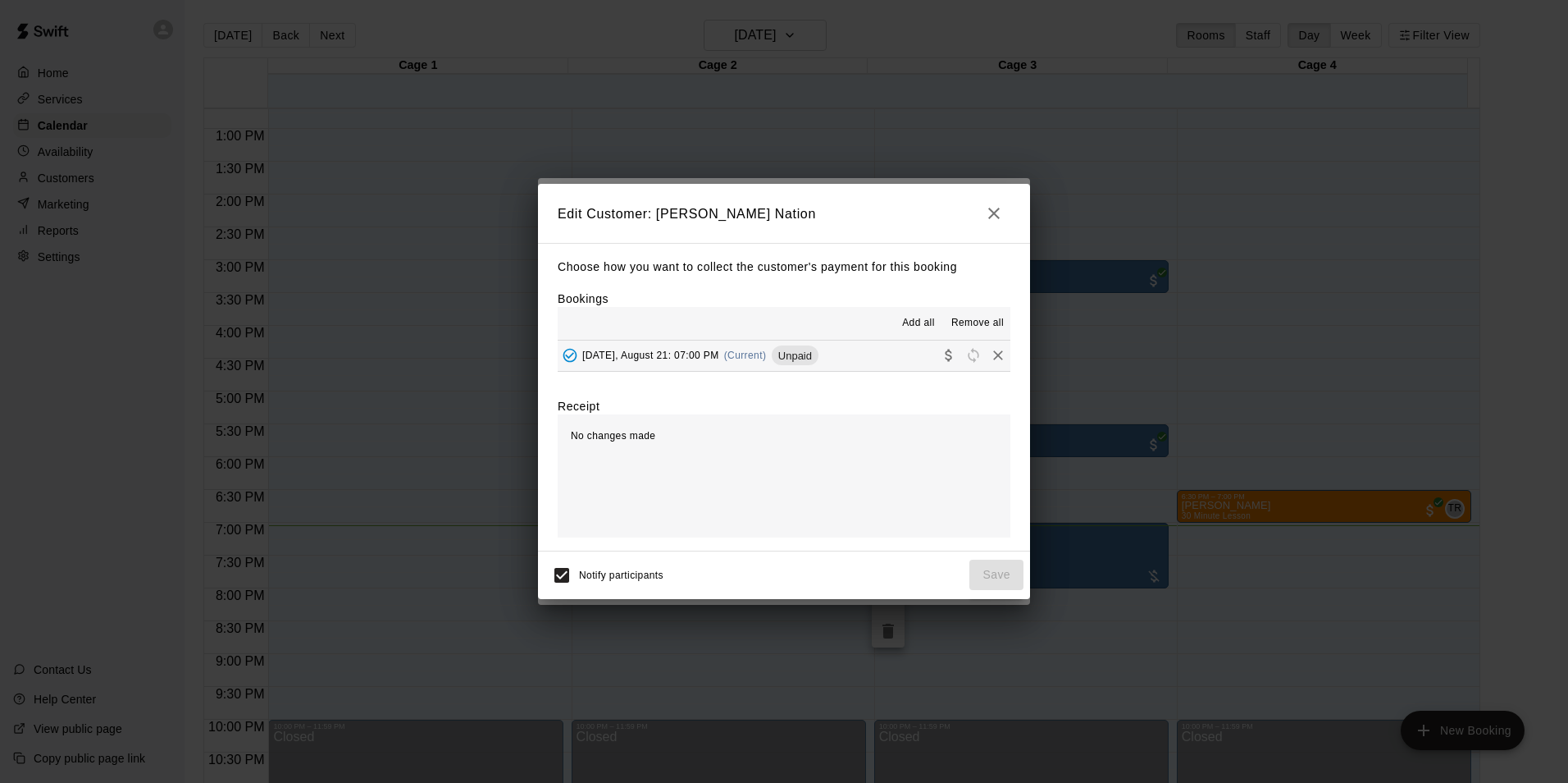
click at [901, 364] on button "[DATE], August 21: 07:00 PM (Current) Unpaid" at bounding box center [784, 356] width 453 height 30
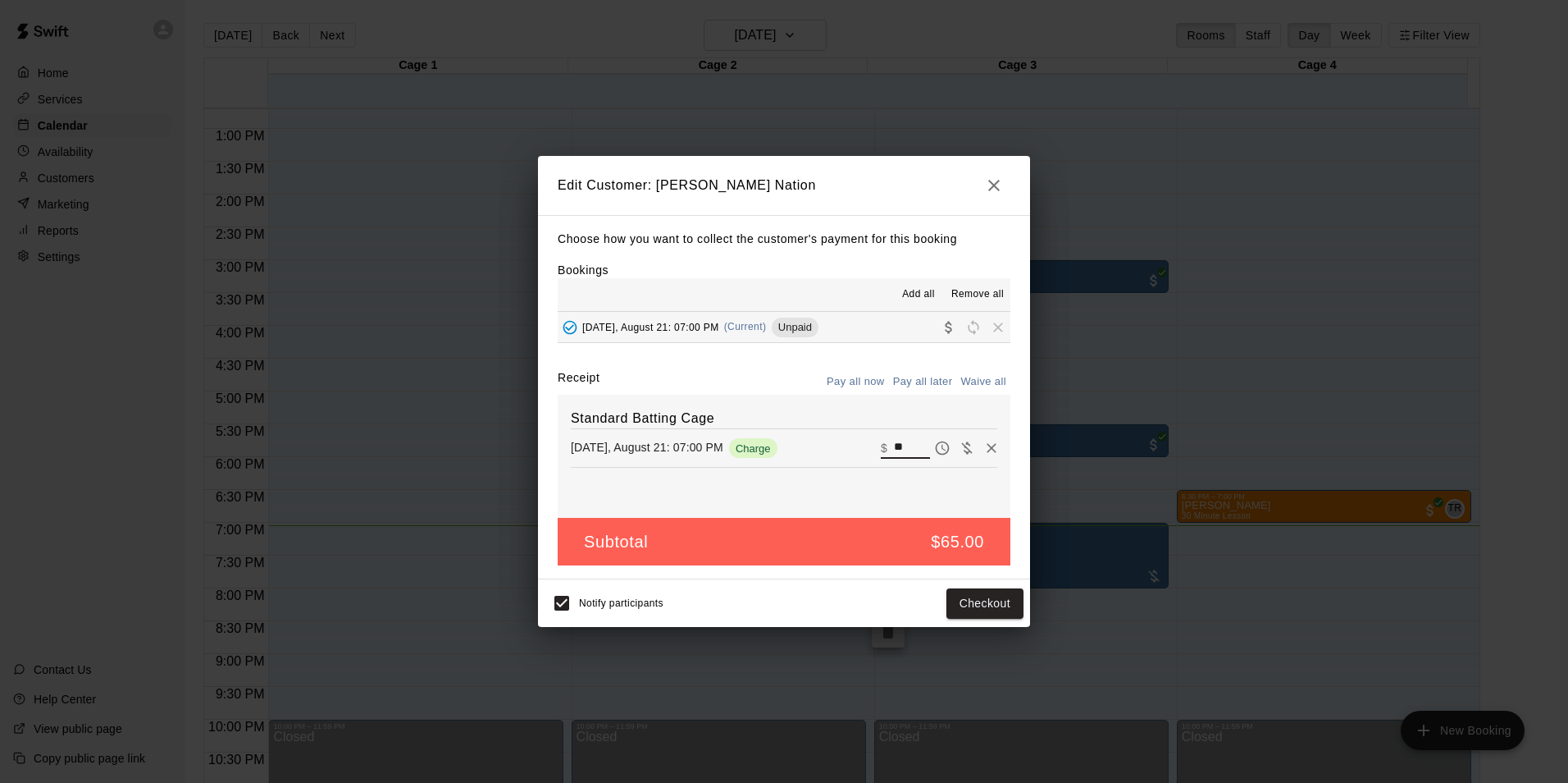
drag, startPoint x: 899, startPoint y: 445, endPoint x: 833, endPoint y: 436, distance: 66.6
click at [833, 436] on div "[DATE], August 21: 07:00 PM Charge ​ $ **" at bounding box center [784, 447] width 426 height 25
type input "***"
click at [965, 601] on button "Checkout" at bounding box center [984, 603] width 77 height 30
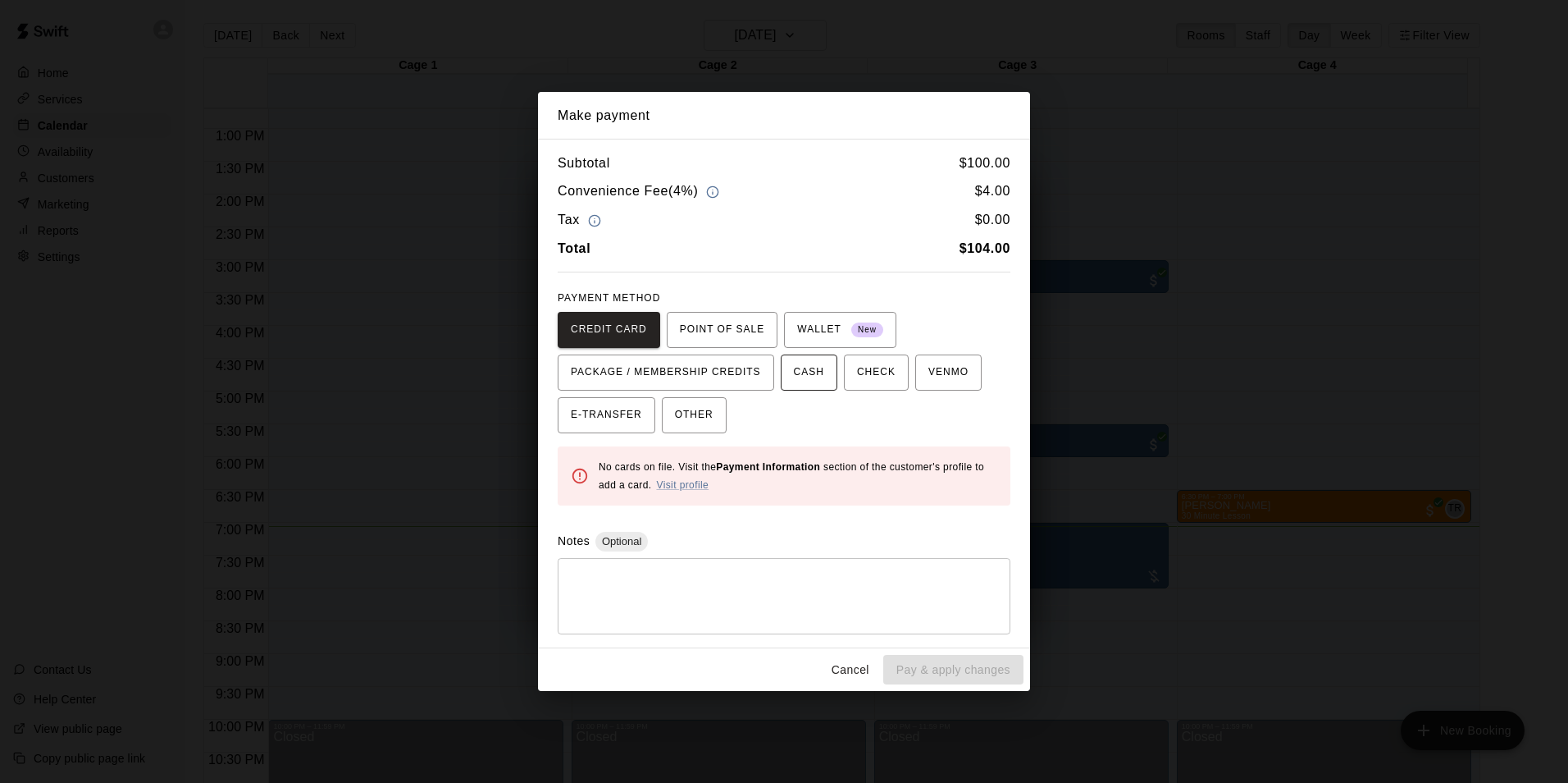
click at [804, 381] on span "CASH" at bounding box center [808, 373] width 30 height 26
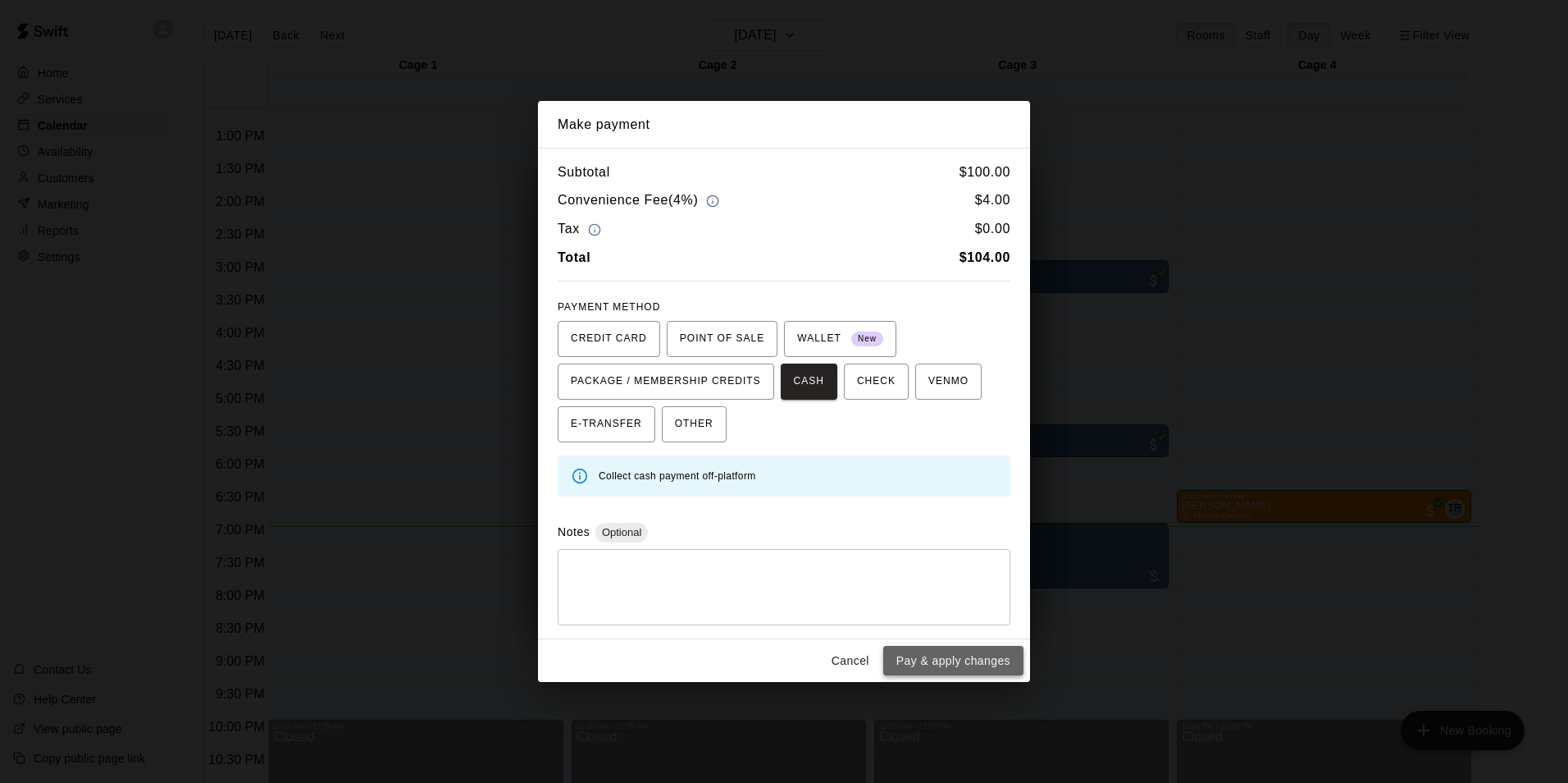
click at [963, 657] on button "Pay & apply changes" at bounding box center [953, 660] width 140 height 30
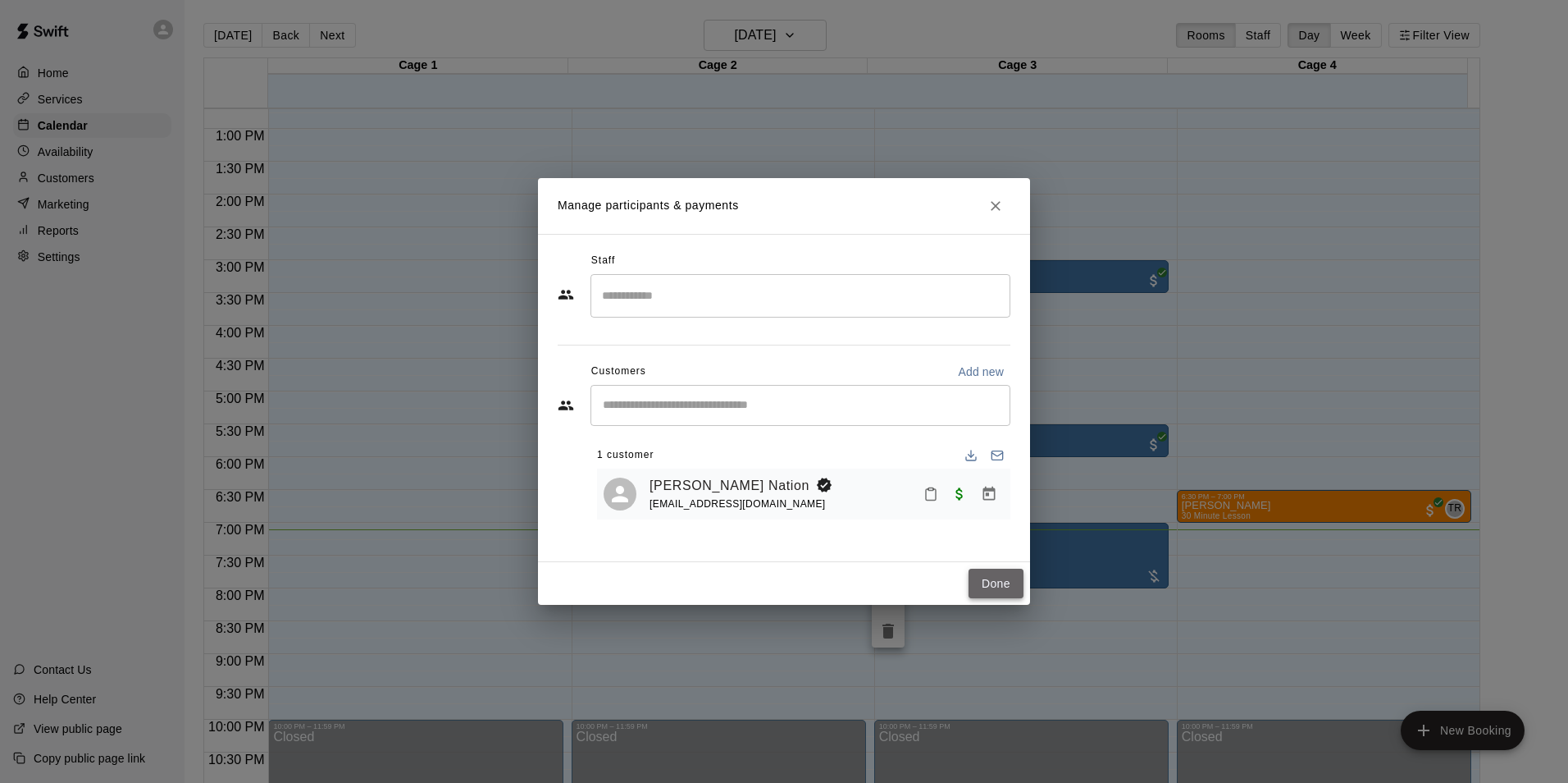
click at [1008, 592] on button "Done" at bounding box center [996, 584] width 55 height 30
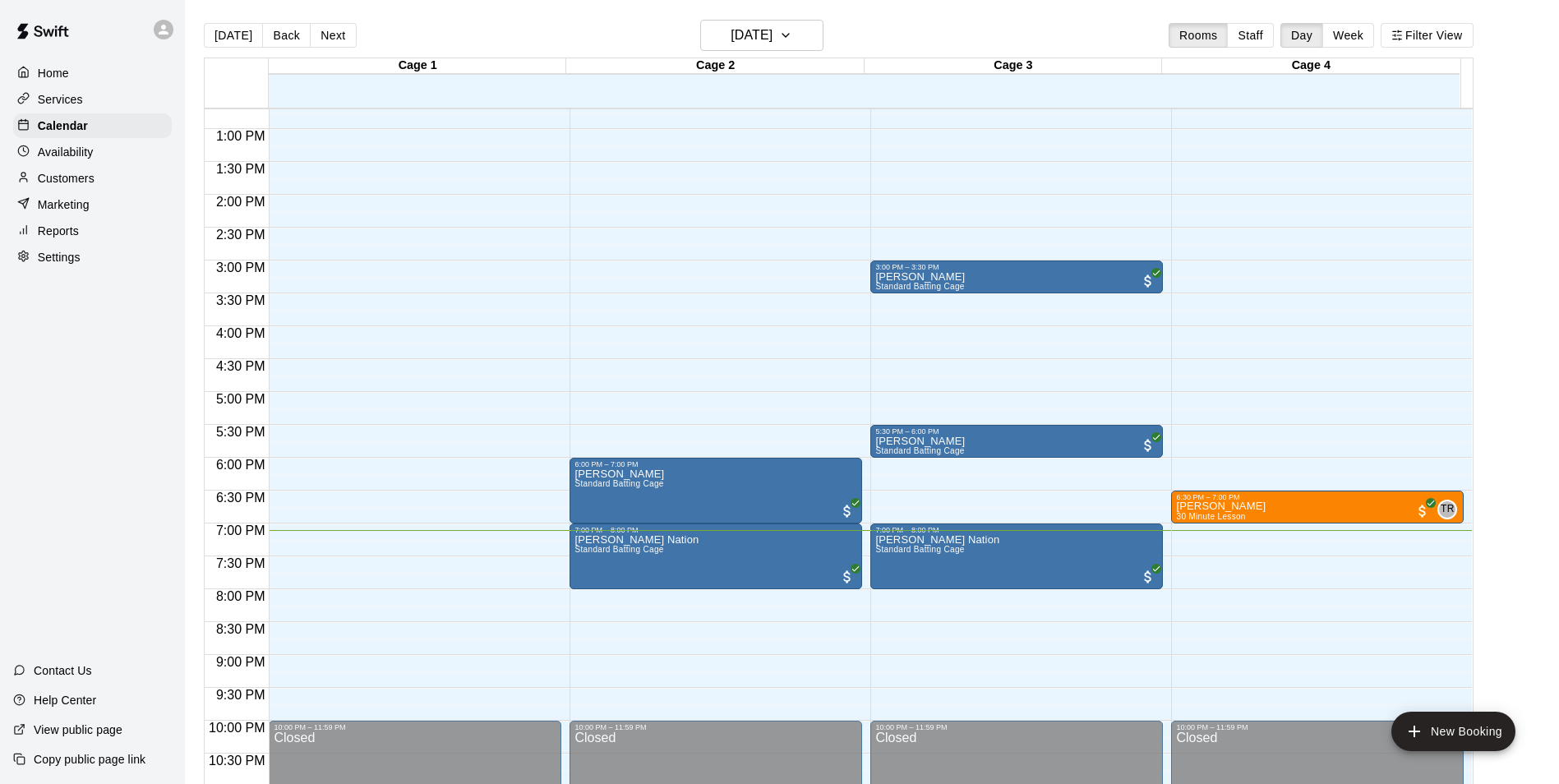
click at [896, 607] on div "12:00 AM – 9:00 AM Closed 3:00 PM – 3:30 PM [PERSON_NAME] Standard Batting Cage…" at bounding box center [1016, 63] width 292 height 1577
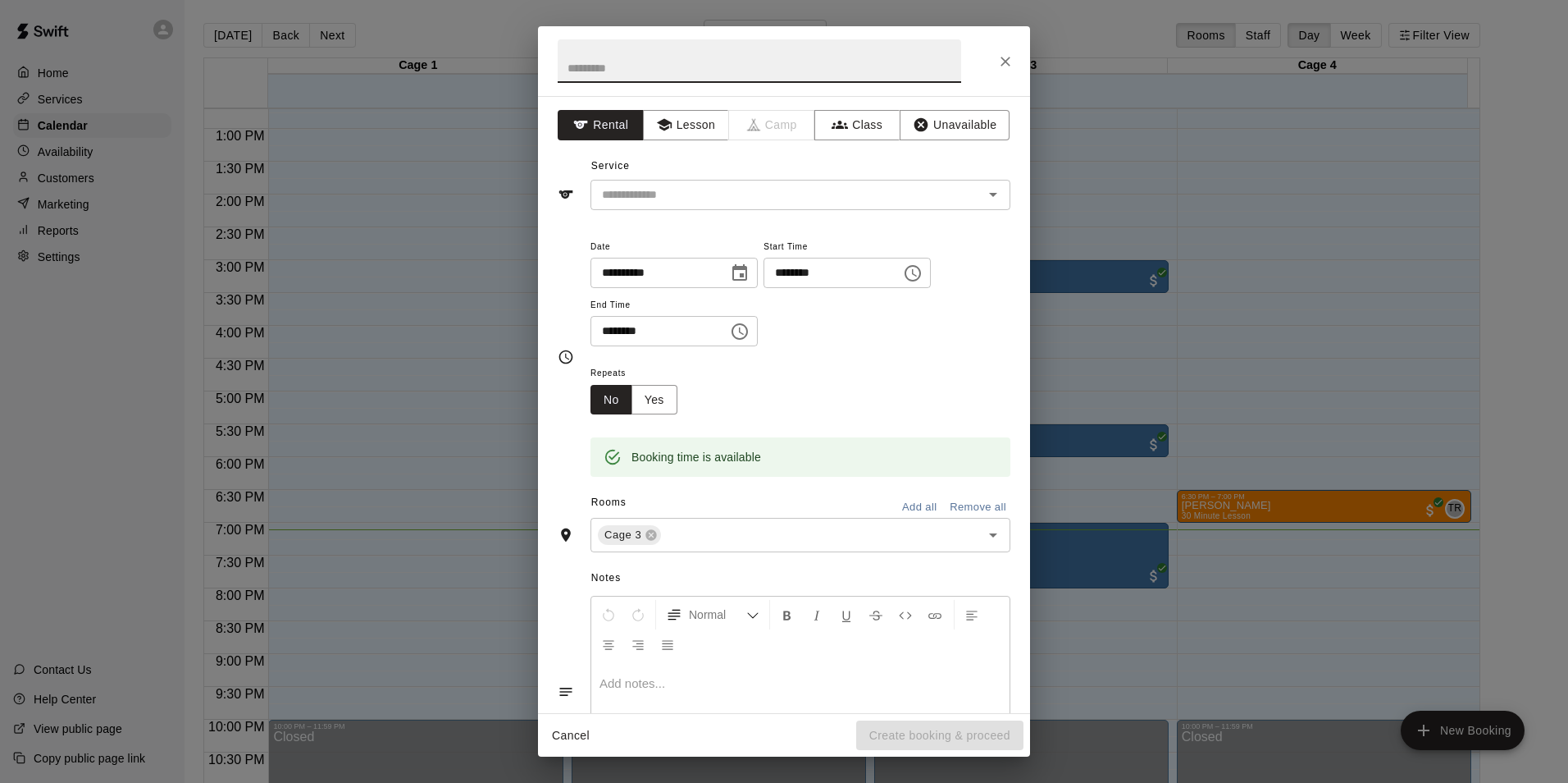
click at [820, 275] on input "********" at bounding box center [826, 273] width 126 height 30
type input "********"
click at [631, 326] on input "********" at bounding box center [653, 331] width 126 height 30
type input "********"
click at [860, 402] on div "Repeats No Yes" at bounding box center [800, 389] width 420 height 52
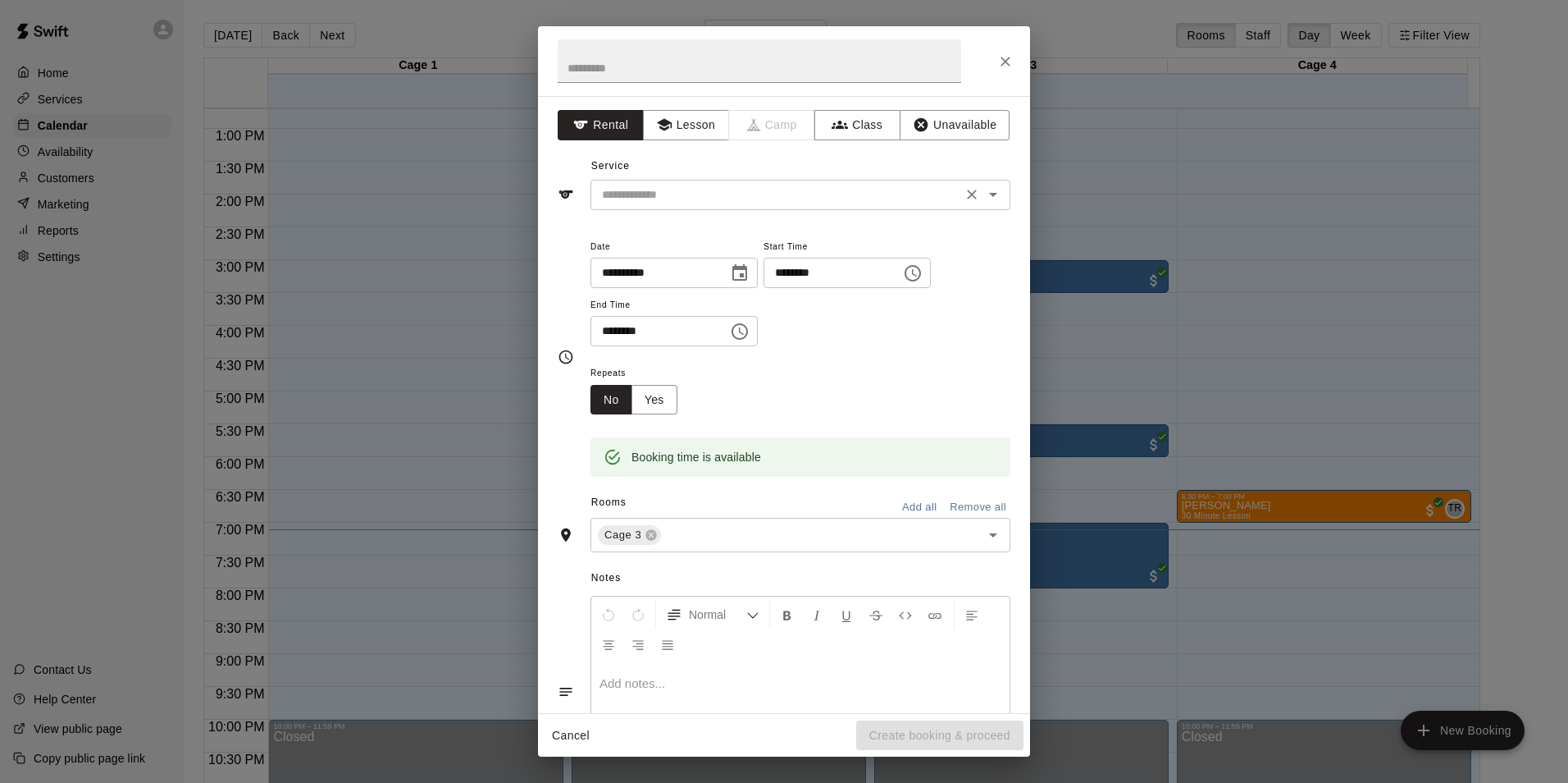
click at [989, 196] on icon "Open" at bounding box center [993, 194] width 20 height 20
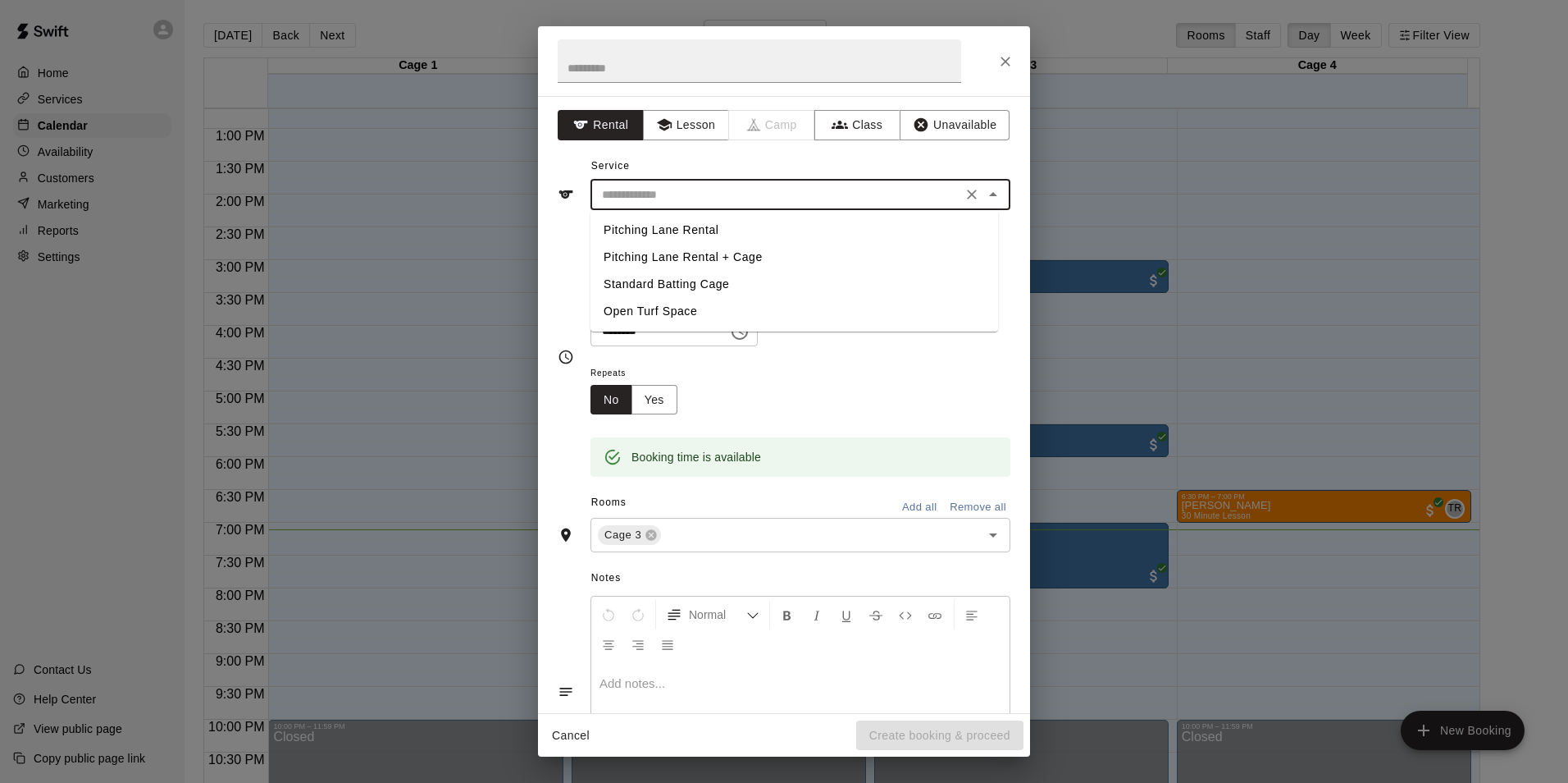
click at [683, 286] on li "Standard Batting Cage" at bounding box center [793, 284] width 407 height 27
type input "**********"
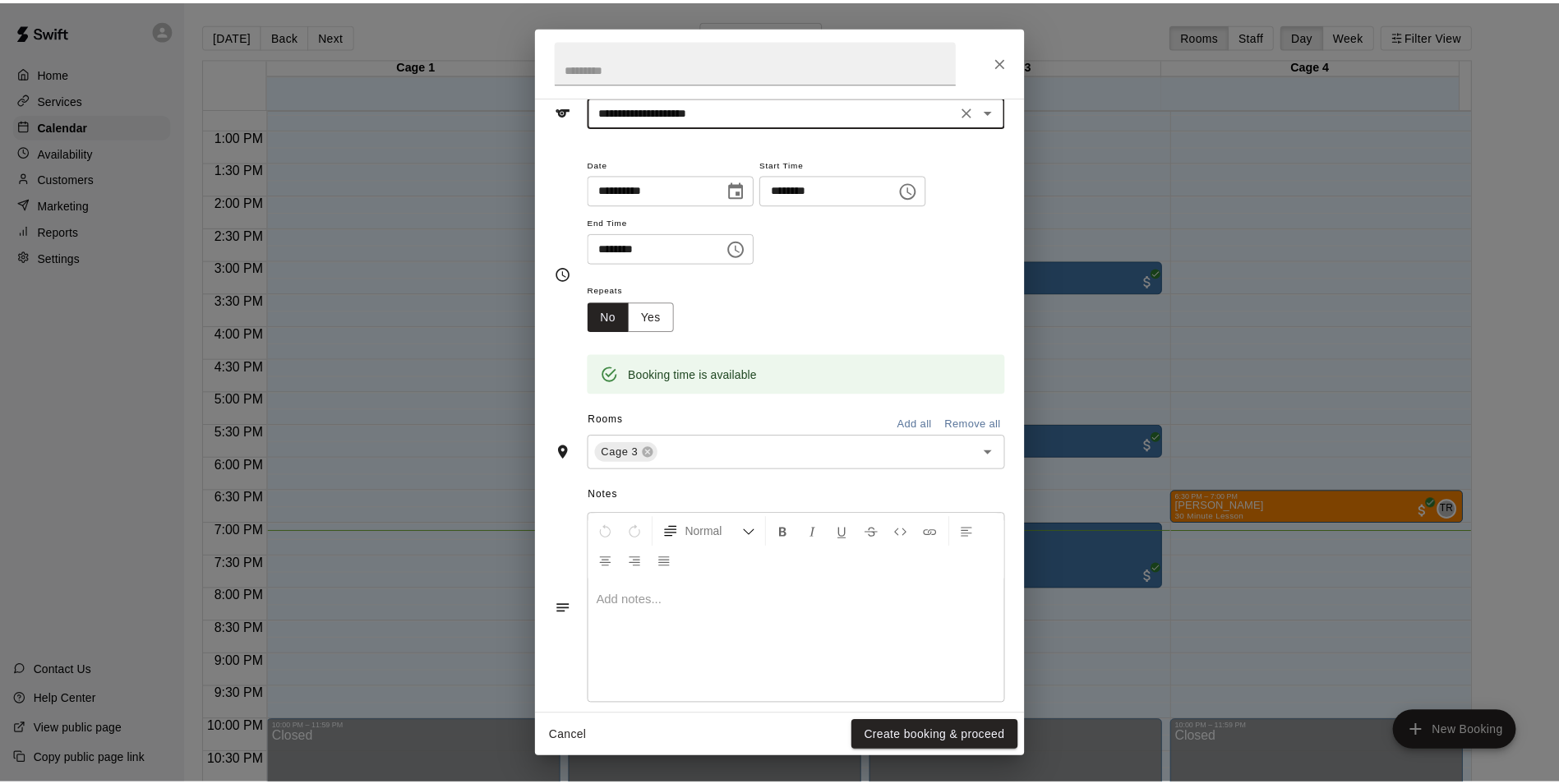
scroll to position [105, 0]
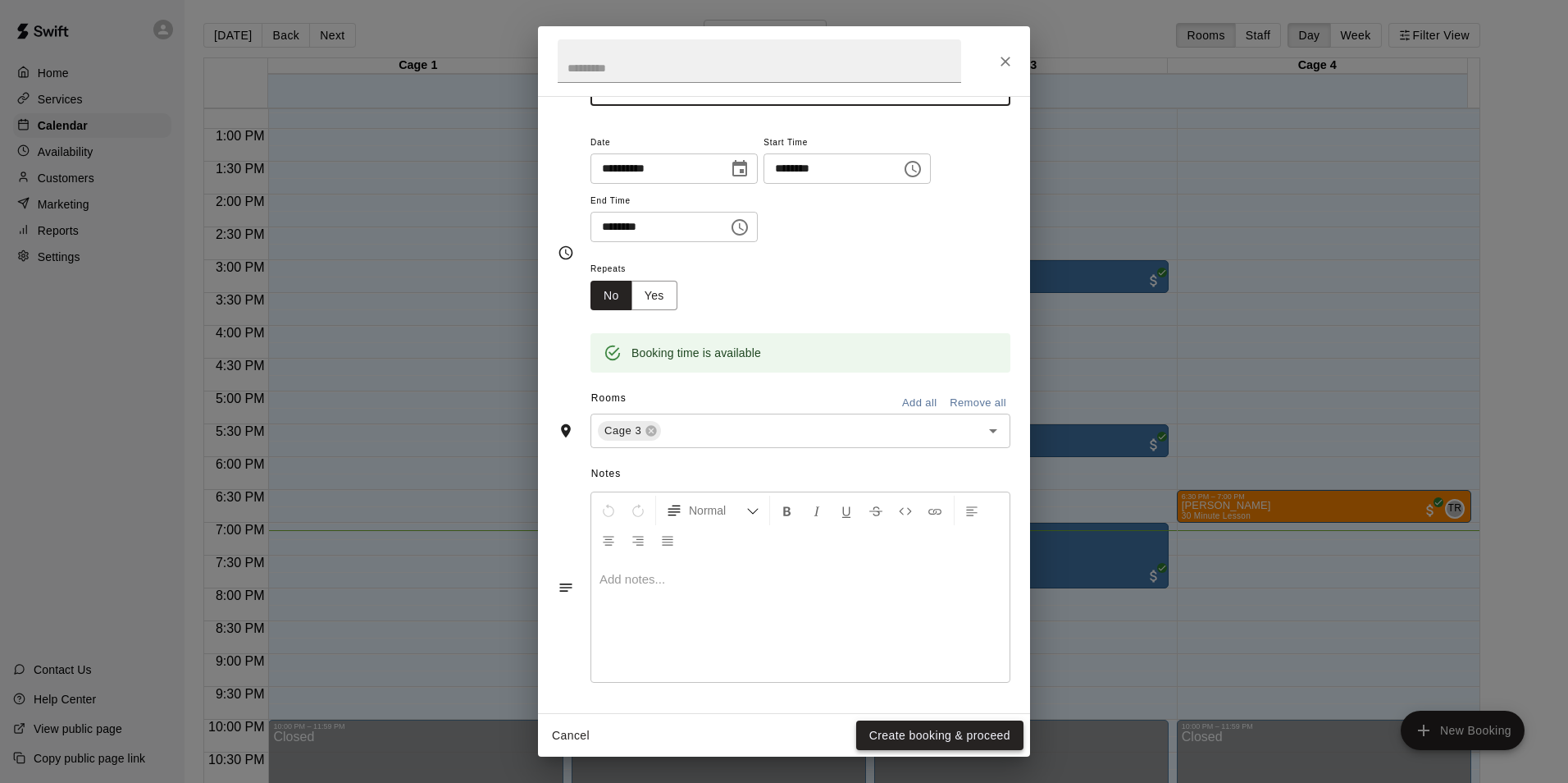
click at [936, 741] on button "Create booking & proceed" at bounding box center [940, 735] width 167 height 30
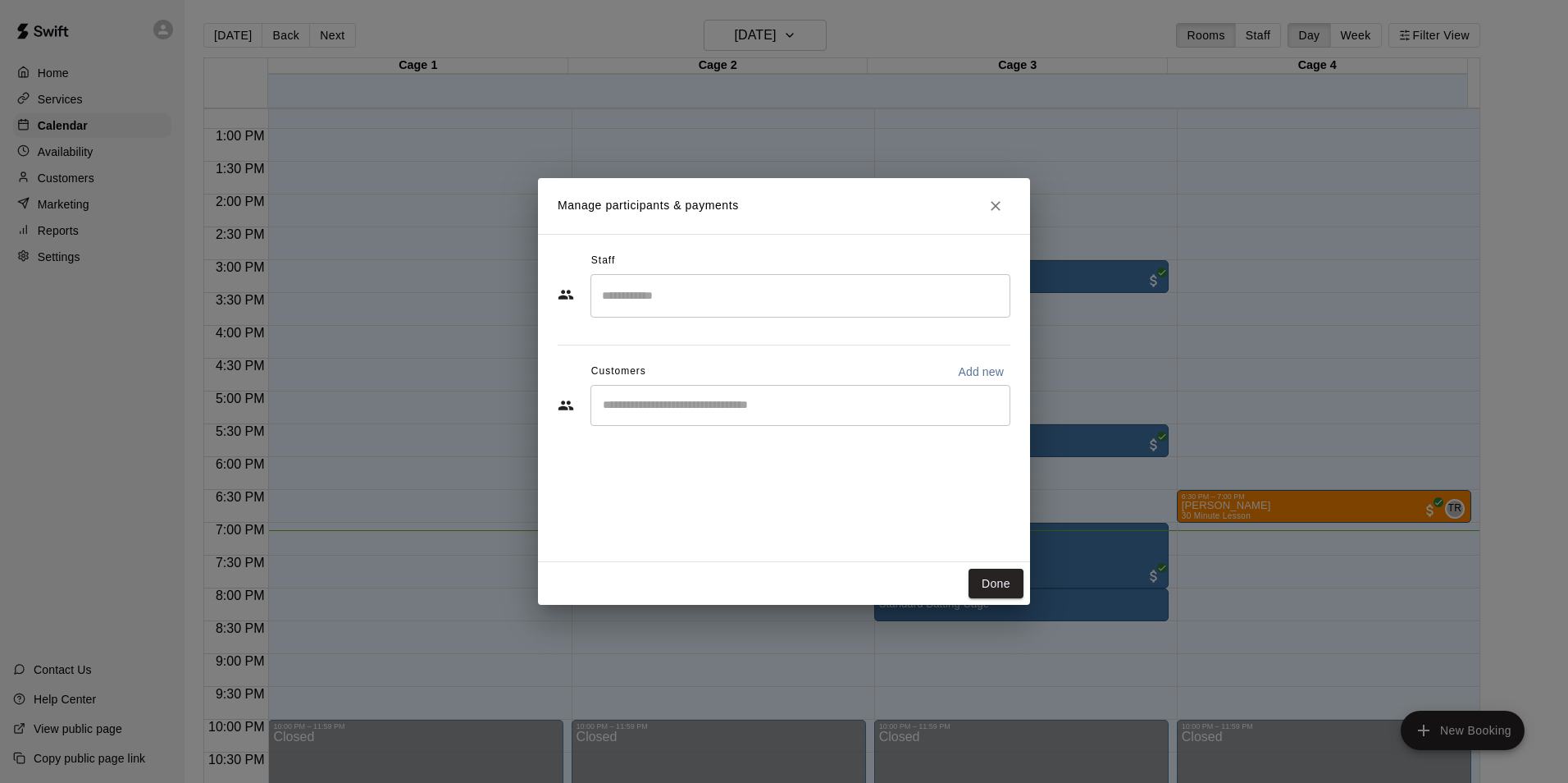
click at [866, 398] on input "Start typing to search customers..." at bounding box center [799, 405] width 405 height 16
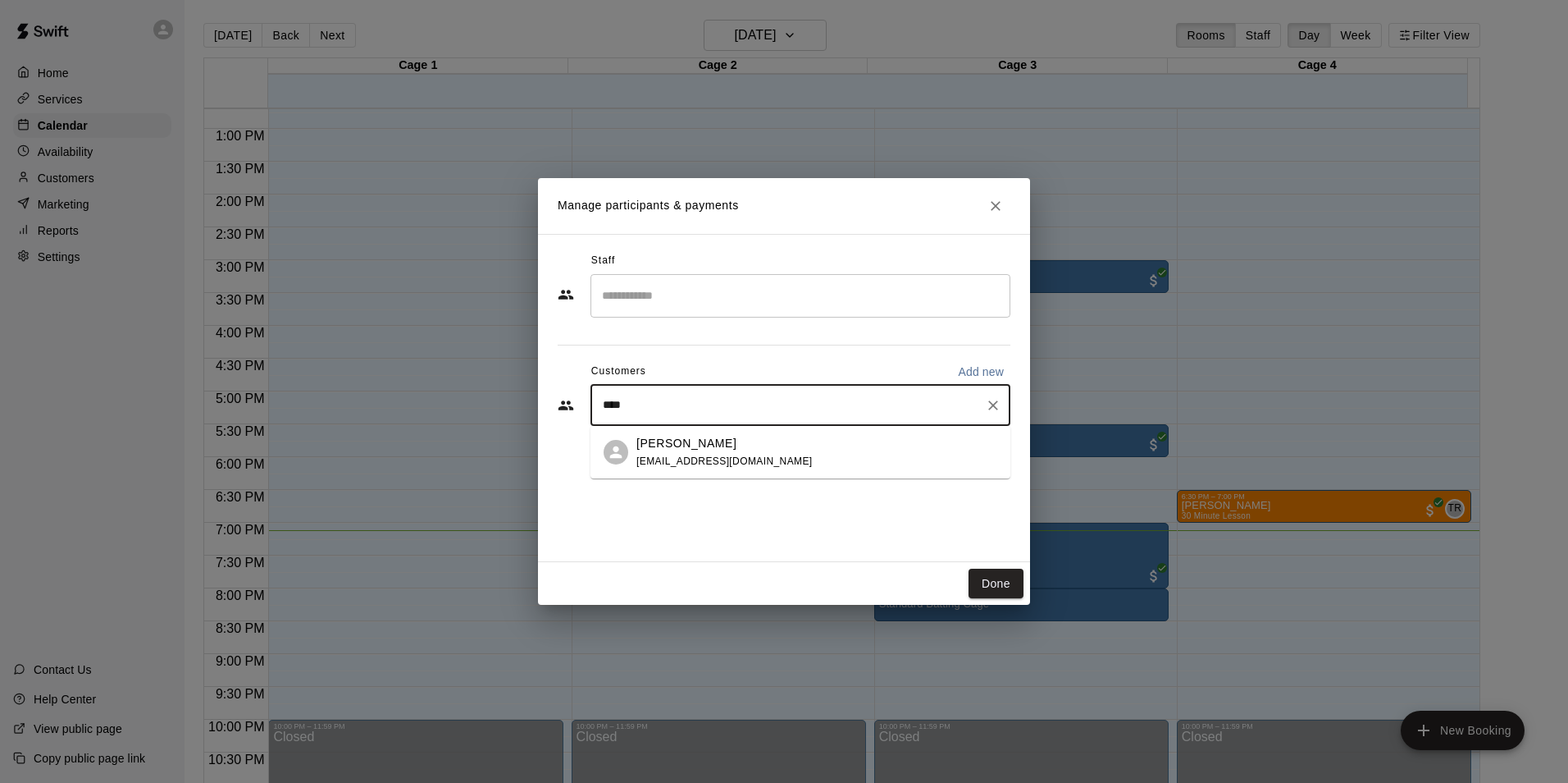
type input "****"
click at [793, 479] on div "Staff ​ Customers Add new **** ​" at bounding box center [784, 397] width 492 height 328
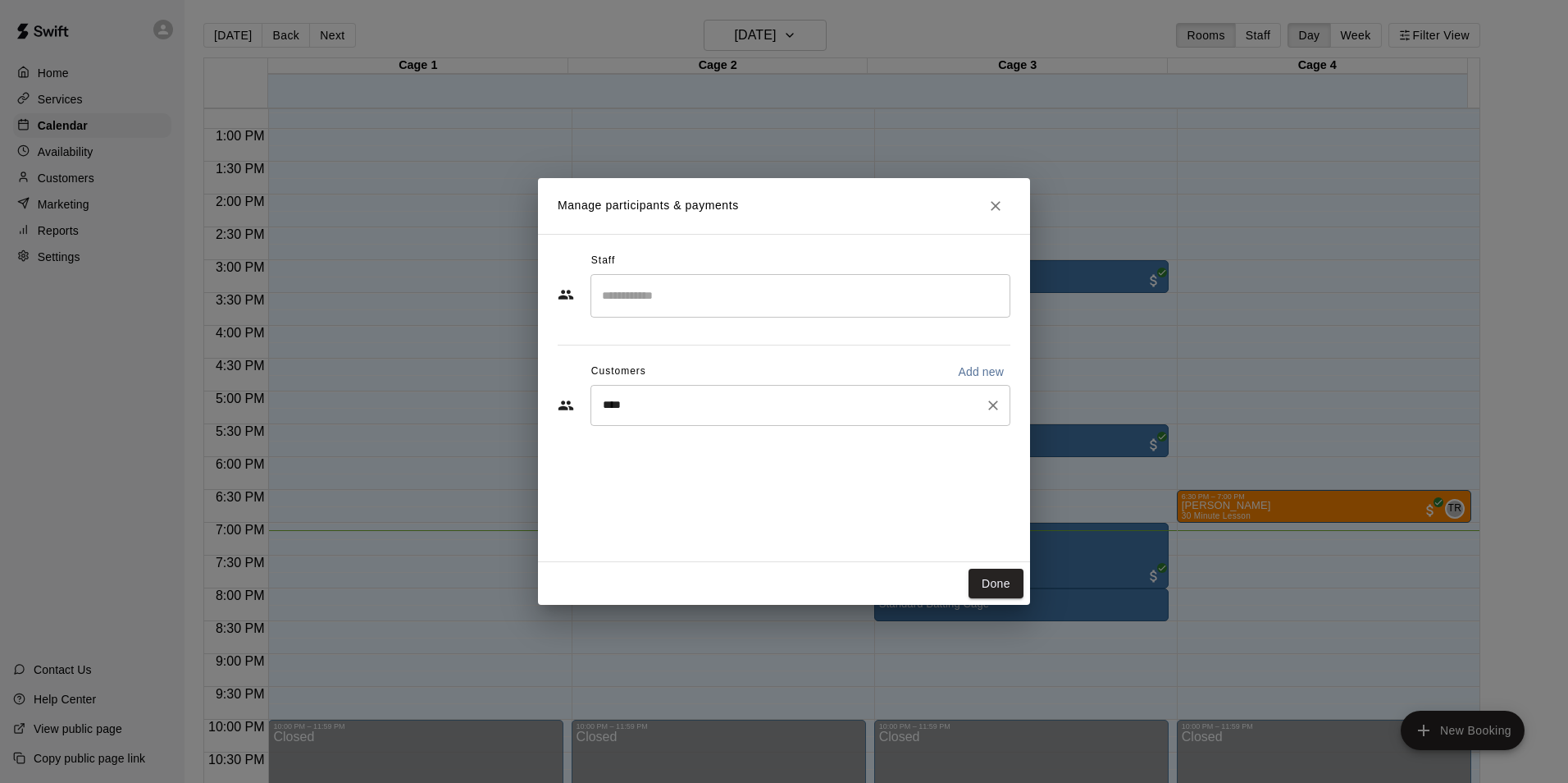
click at [852, 411] on input "****" at bounding box center [787, 405] width 380 height 16
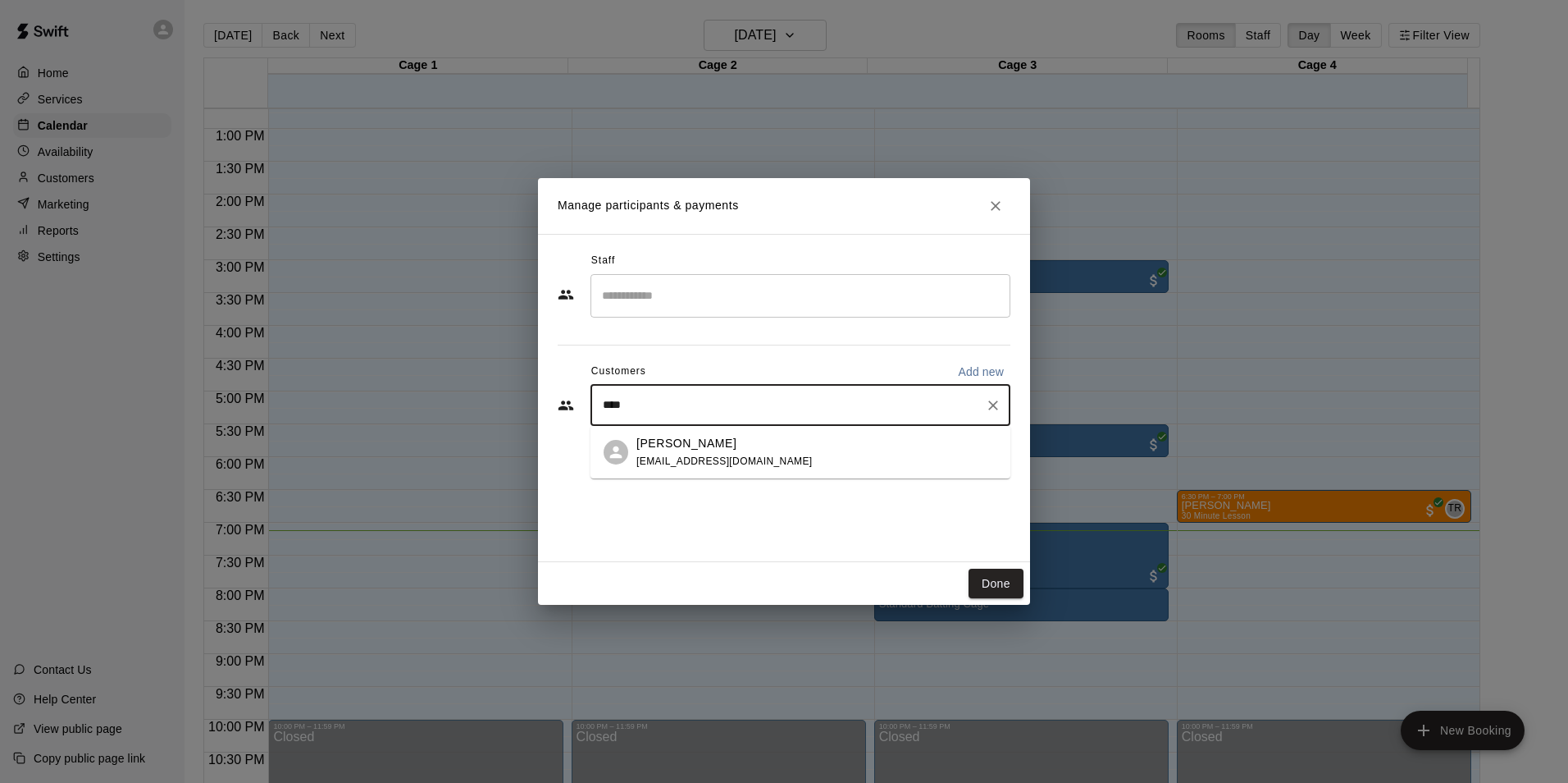
click at [743, 456] on div "[PERSON_NAME] [EMAIL_ADDRESS][DOMAIN_NAME]" at bounding box center [816, 451] width 360 height 35
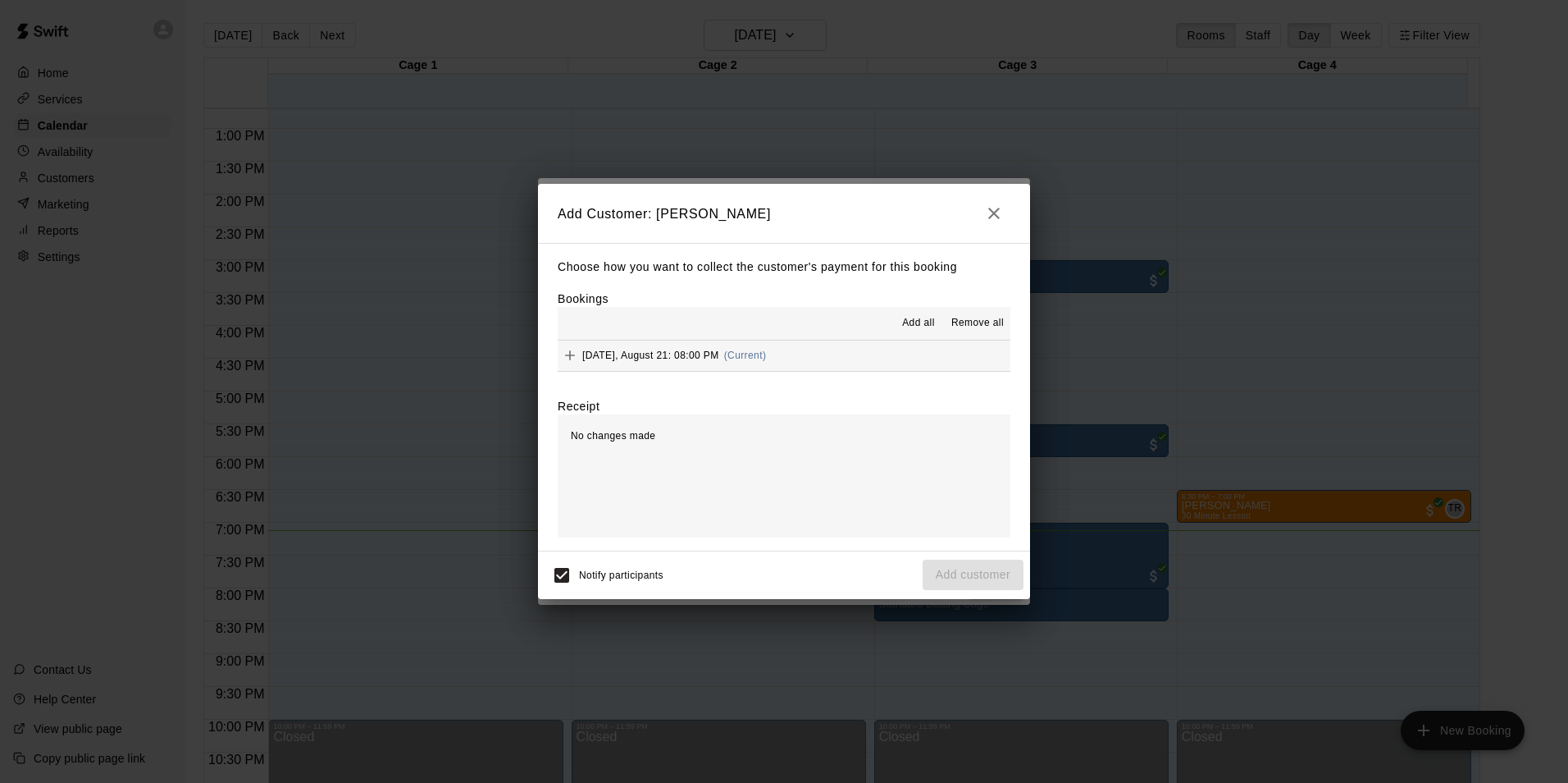
click at [811, 362] on button "[DATE], August 21: 08:00 PM (Current)" at bounding box center [784, 356] width 453 height 30
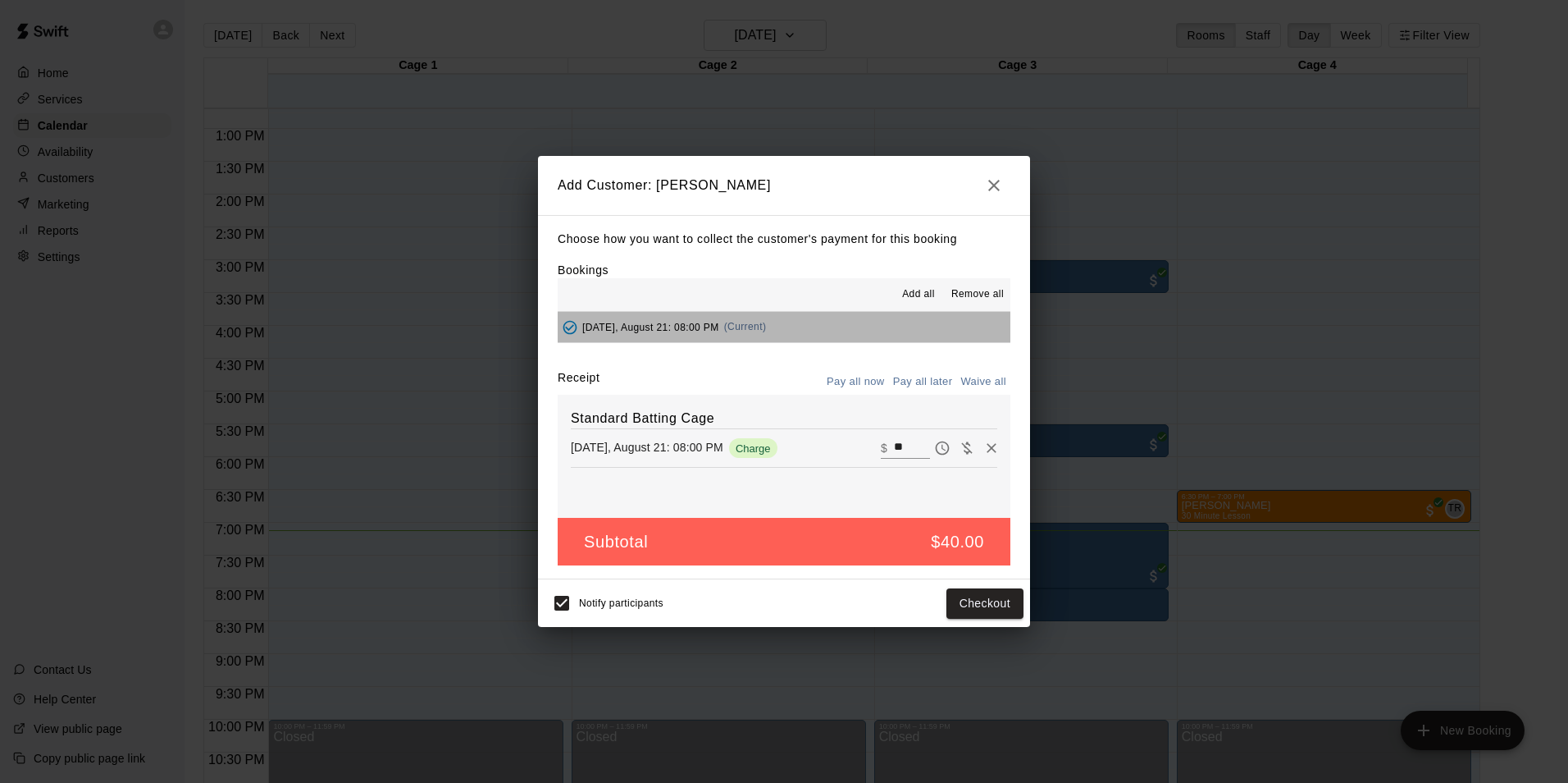
click at [826, 338] on button "[DATE], August 21: 08:00 PM (Current)" at bounding box center [784, 327] width 453 height 30
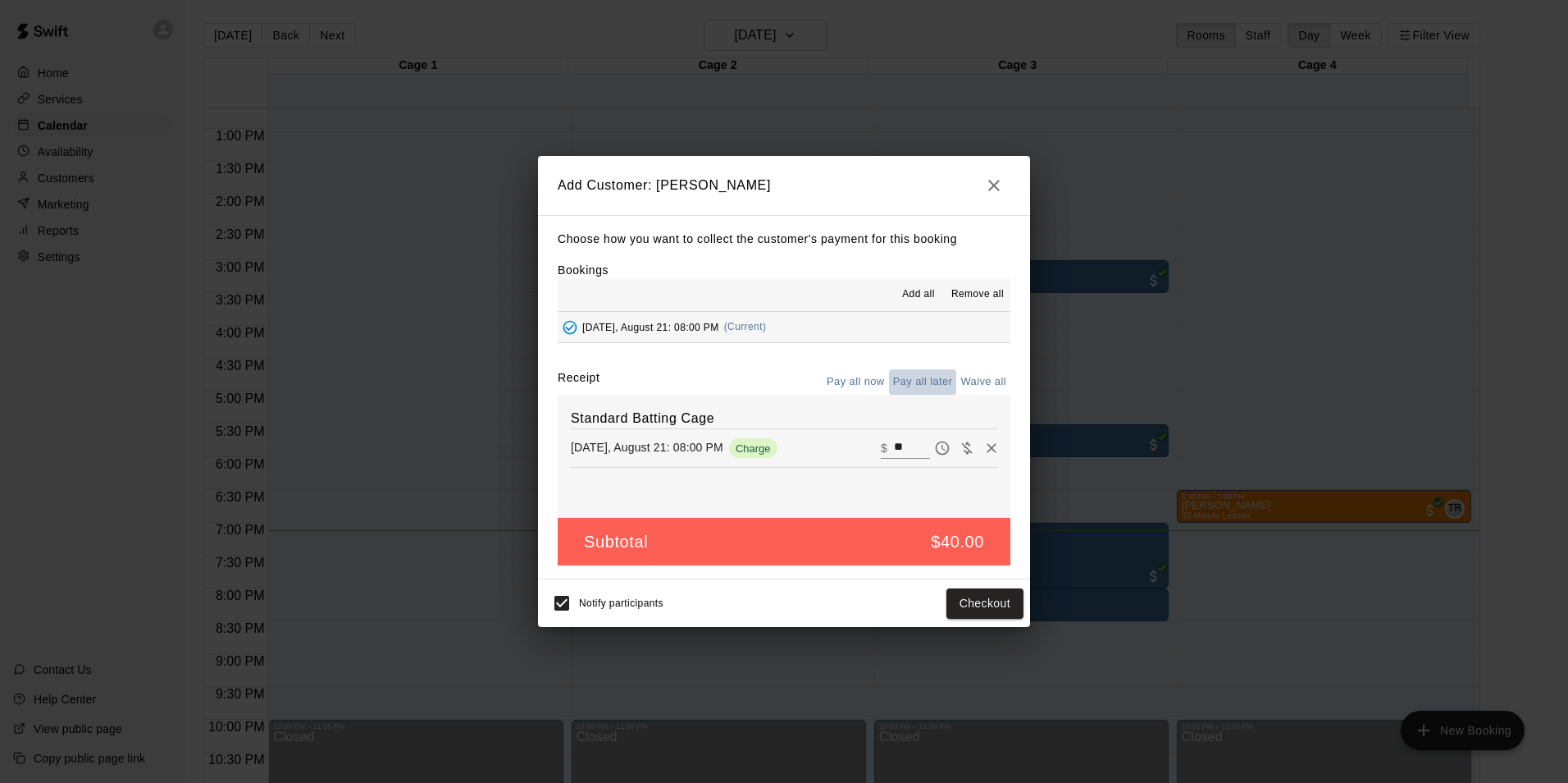
click at [918, 375] on button "Pay all later" at bounding box center [923, 383] width 68 height 26
click at [846, 379] on button "Pay all now" at bounding box center [855, 383] width 67 height 26
click at [1002, 188] on icon "button" at bounding box center [994, 185] width 20 height 20
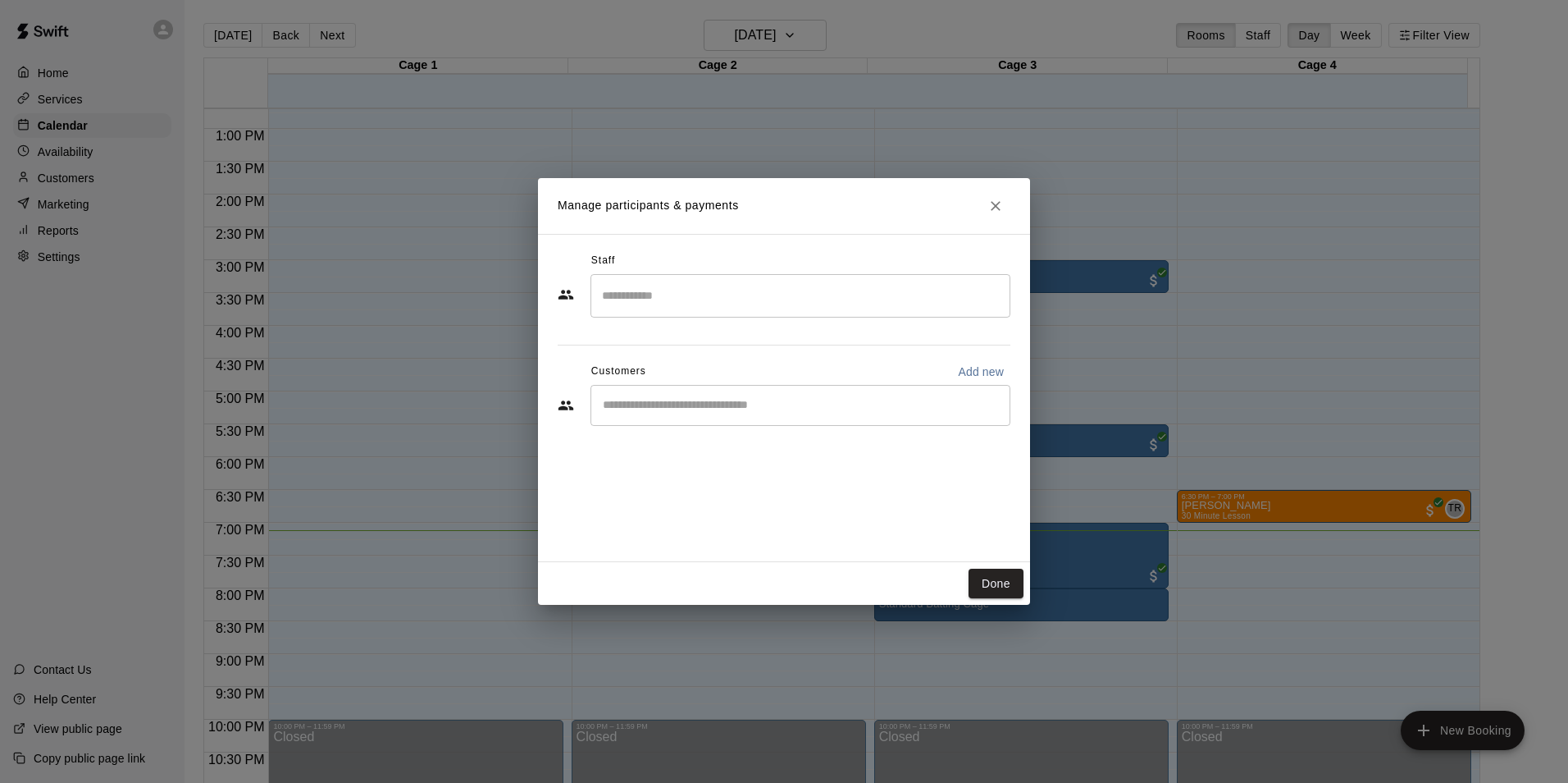
click at [685, 407] on input "Start typing to search customers..." at bounding box center [799, 405] width 405 height 16
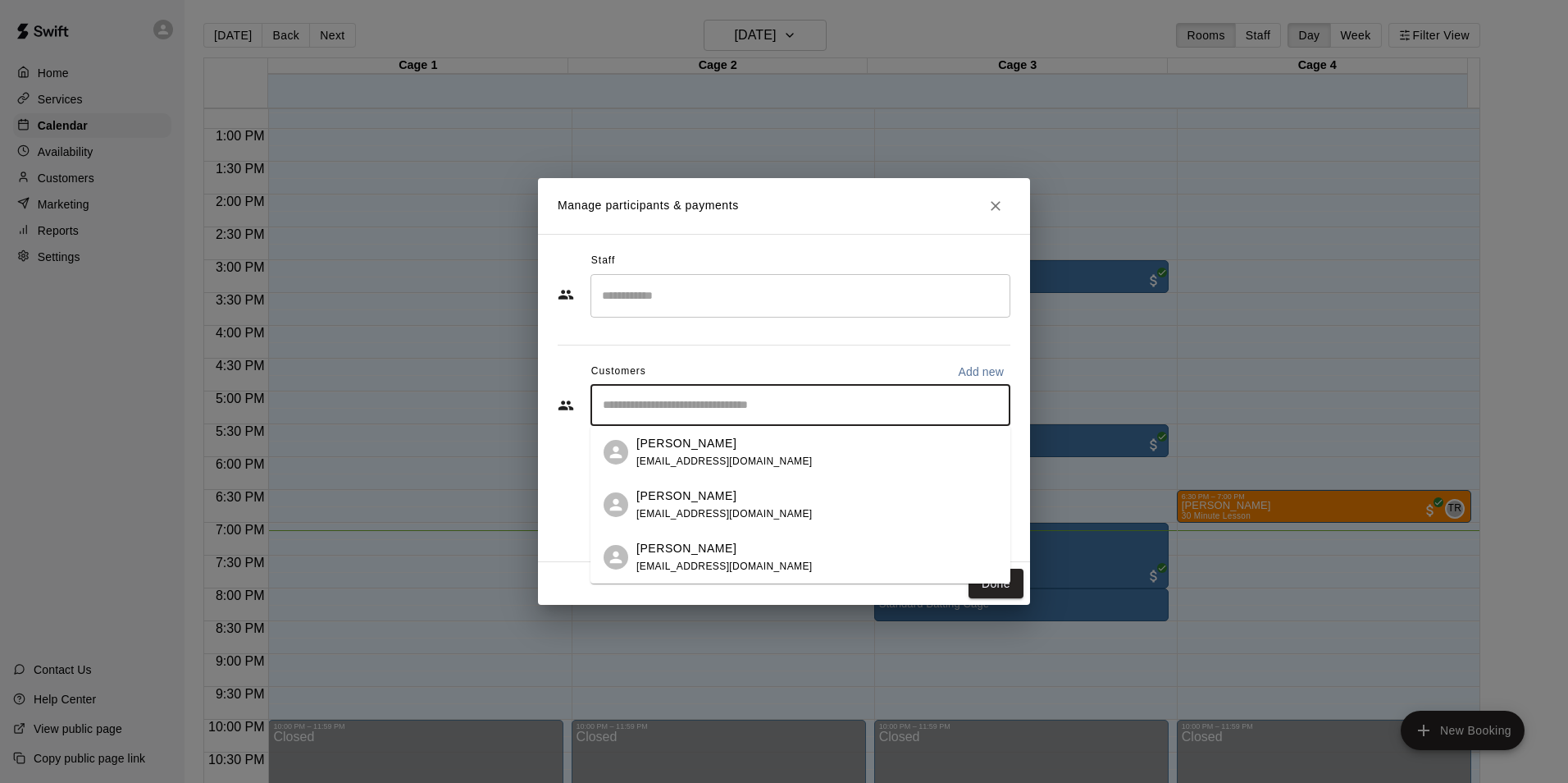
click at [802, 472] on div "[PERSON_NAME] [EMAIL_ADDRESS][DOMAIN_NAME]" at bounding box center [800, 451] width 420 height 53
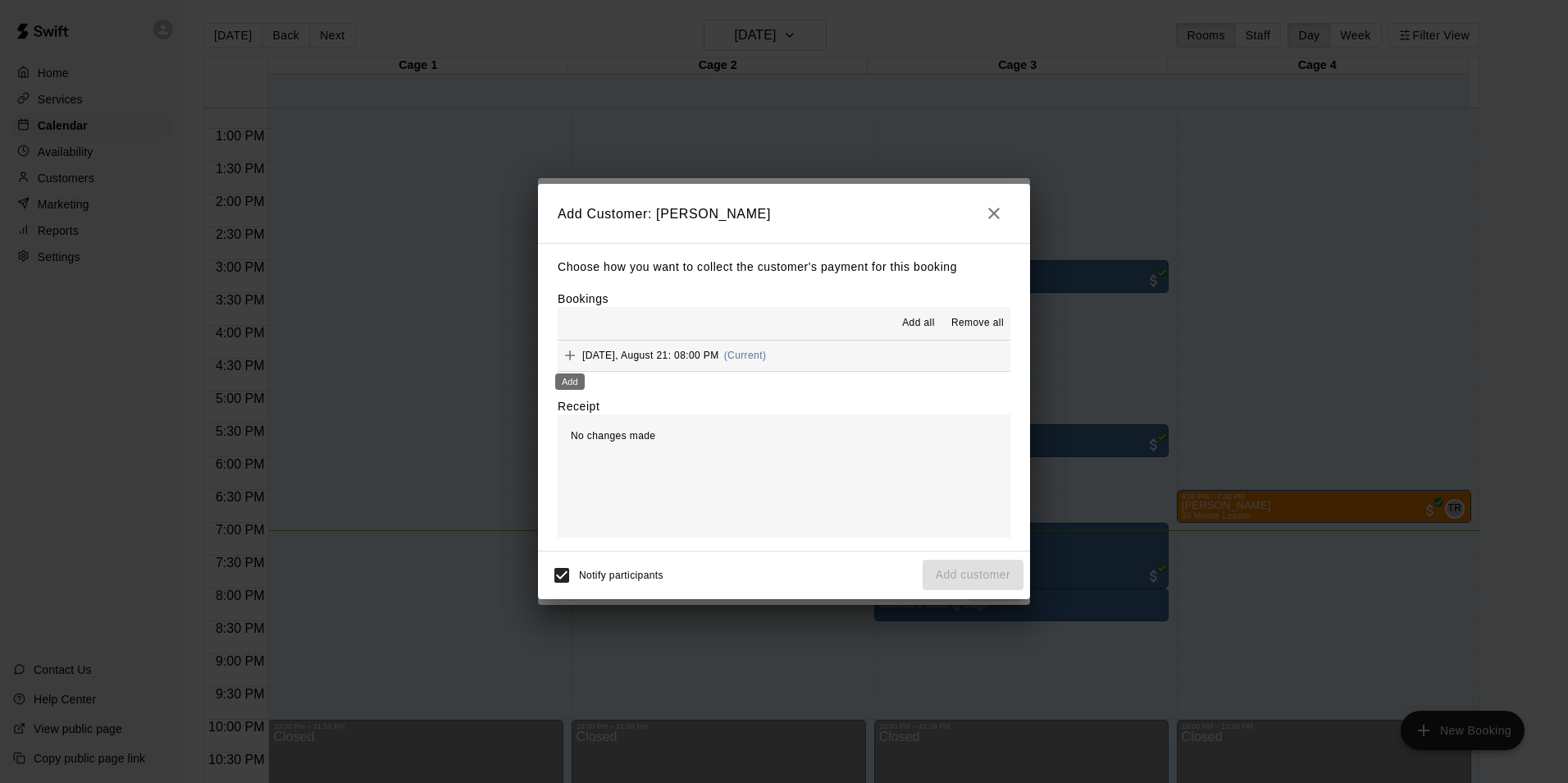
click at [569, 353] on icon "Add" at bounding box center [569, 355] width 16 height 16
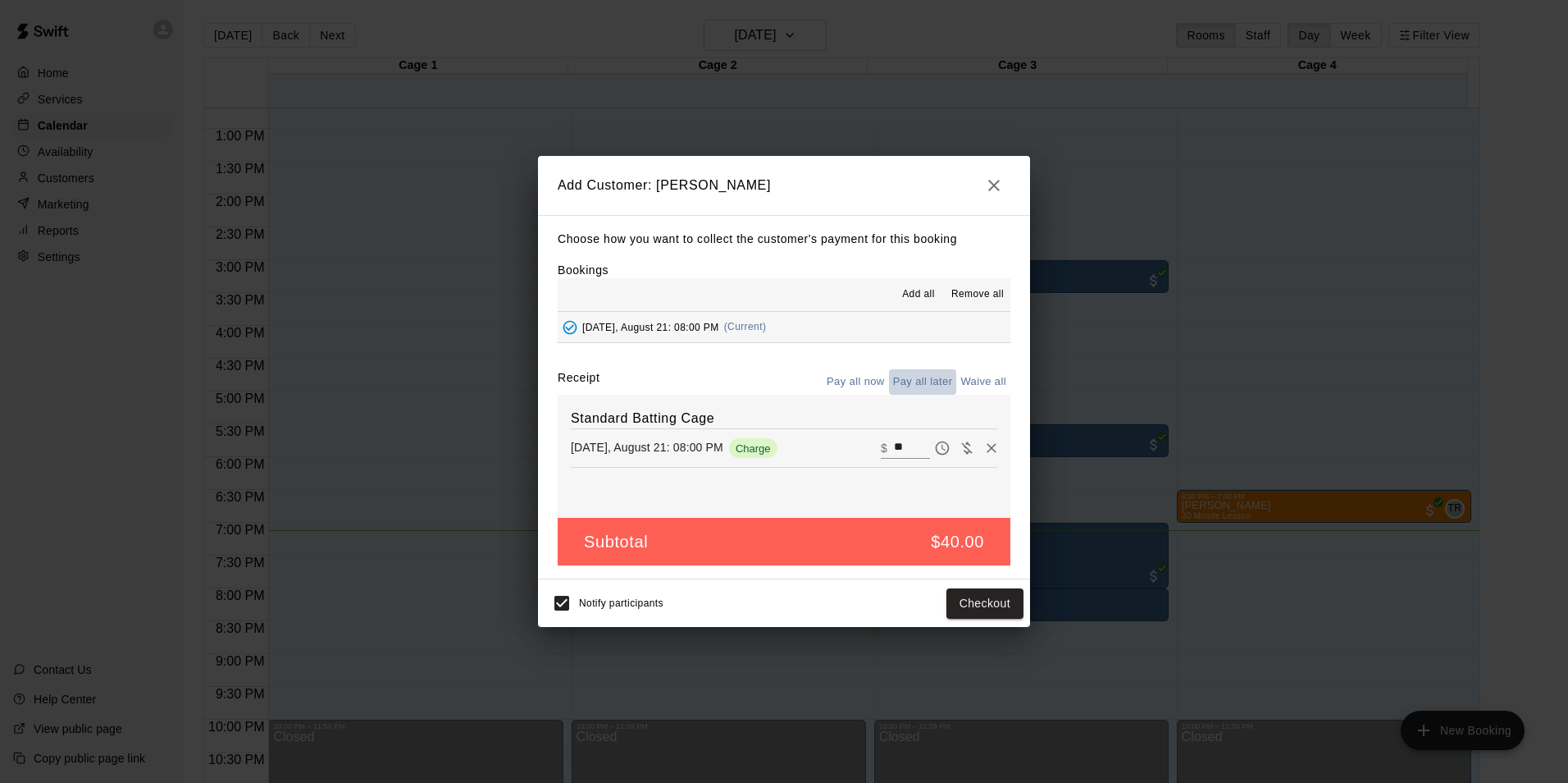
click at [917, 379] on button "Pay all later" at bounding box center [923, 383] width 68 height 26
click at [970, 601] on button "Add customer" at bounding box center [972, 603] width 101 height 30
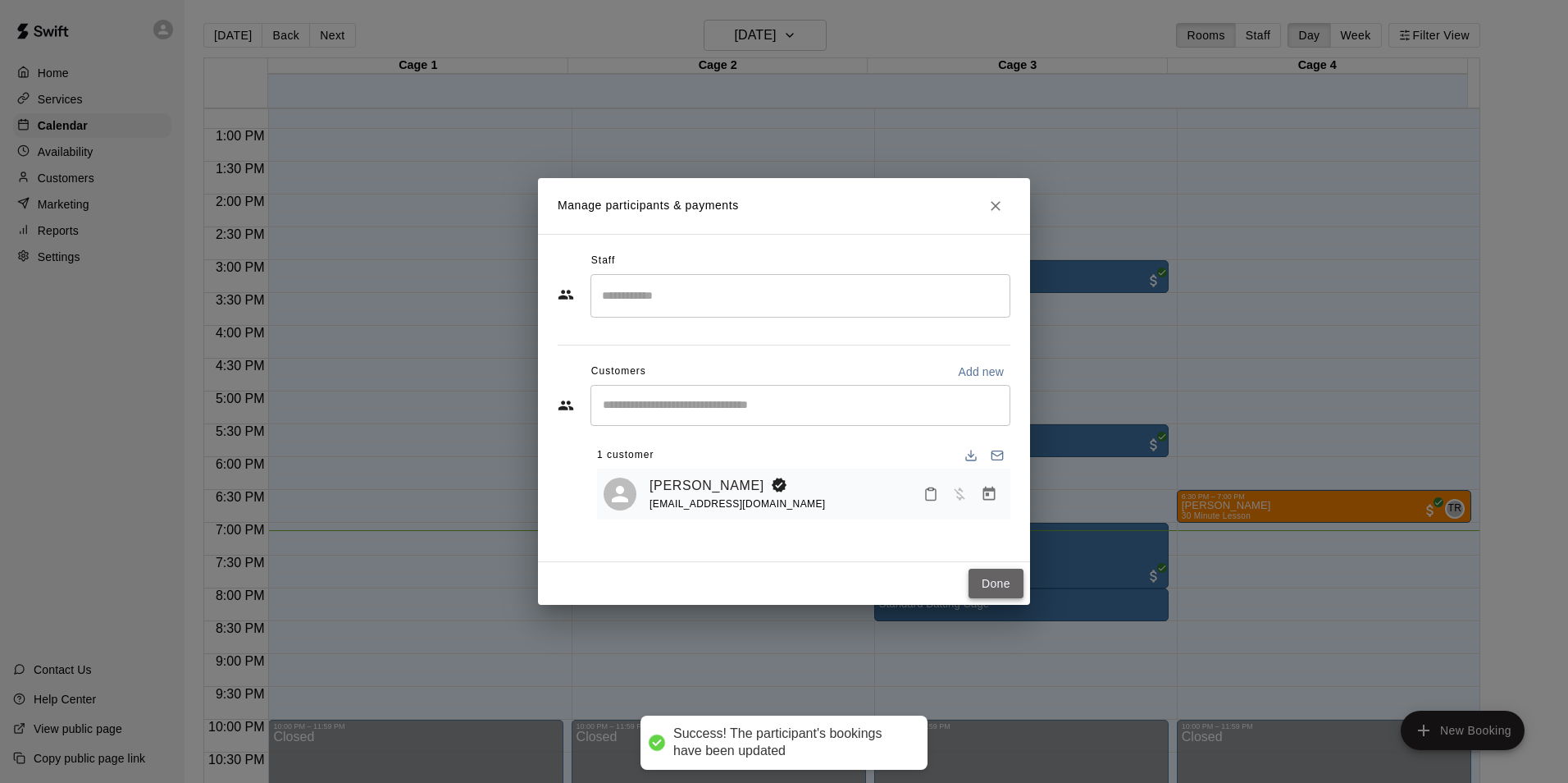
click at [1000, 580] on button "Done" at bounding box center [996, 584] width 55 height 30
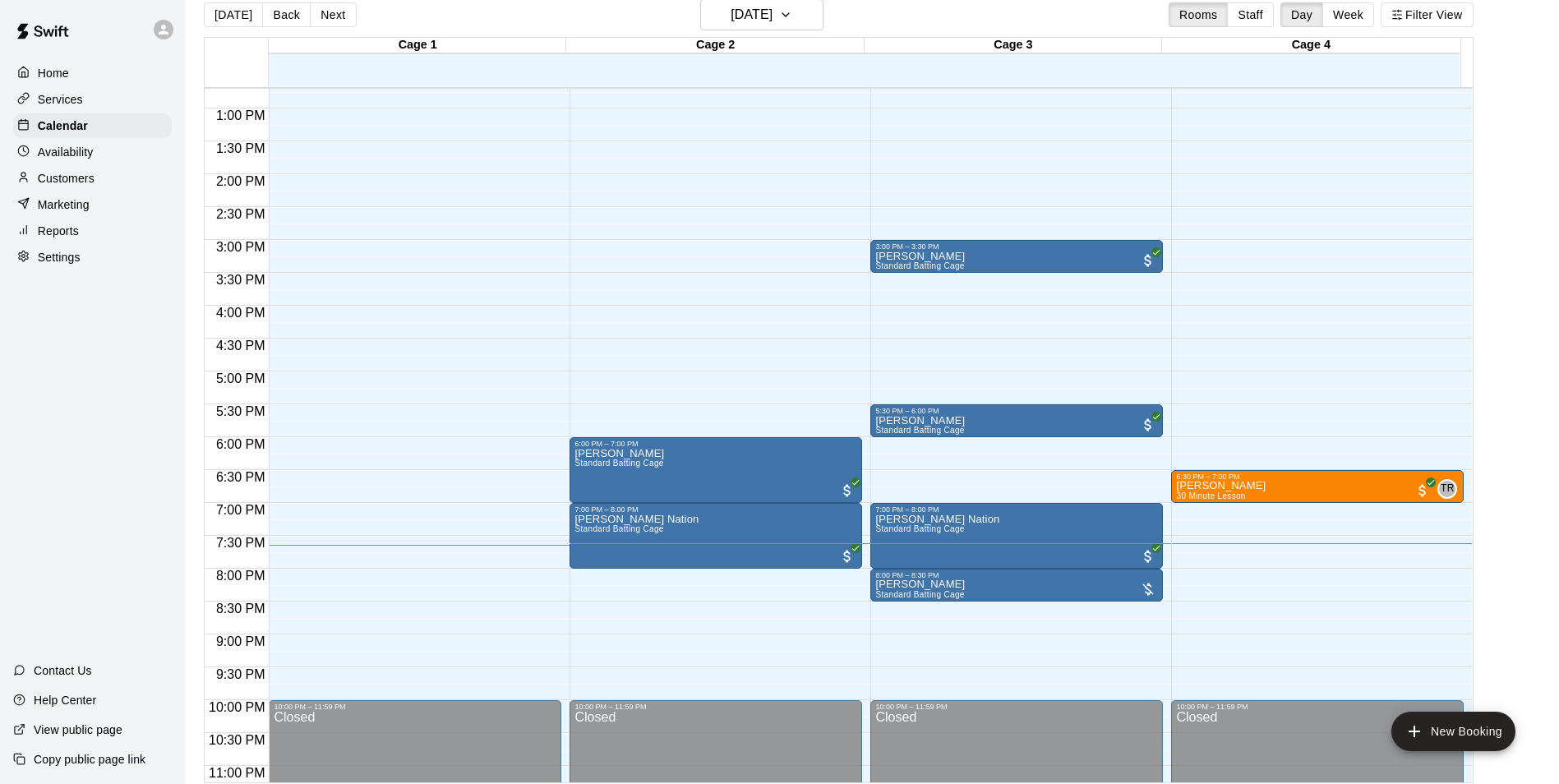
scroll to position [26, 0]
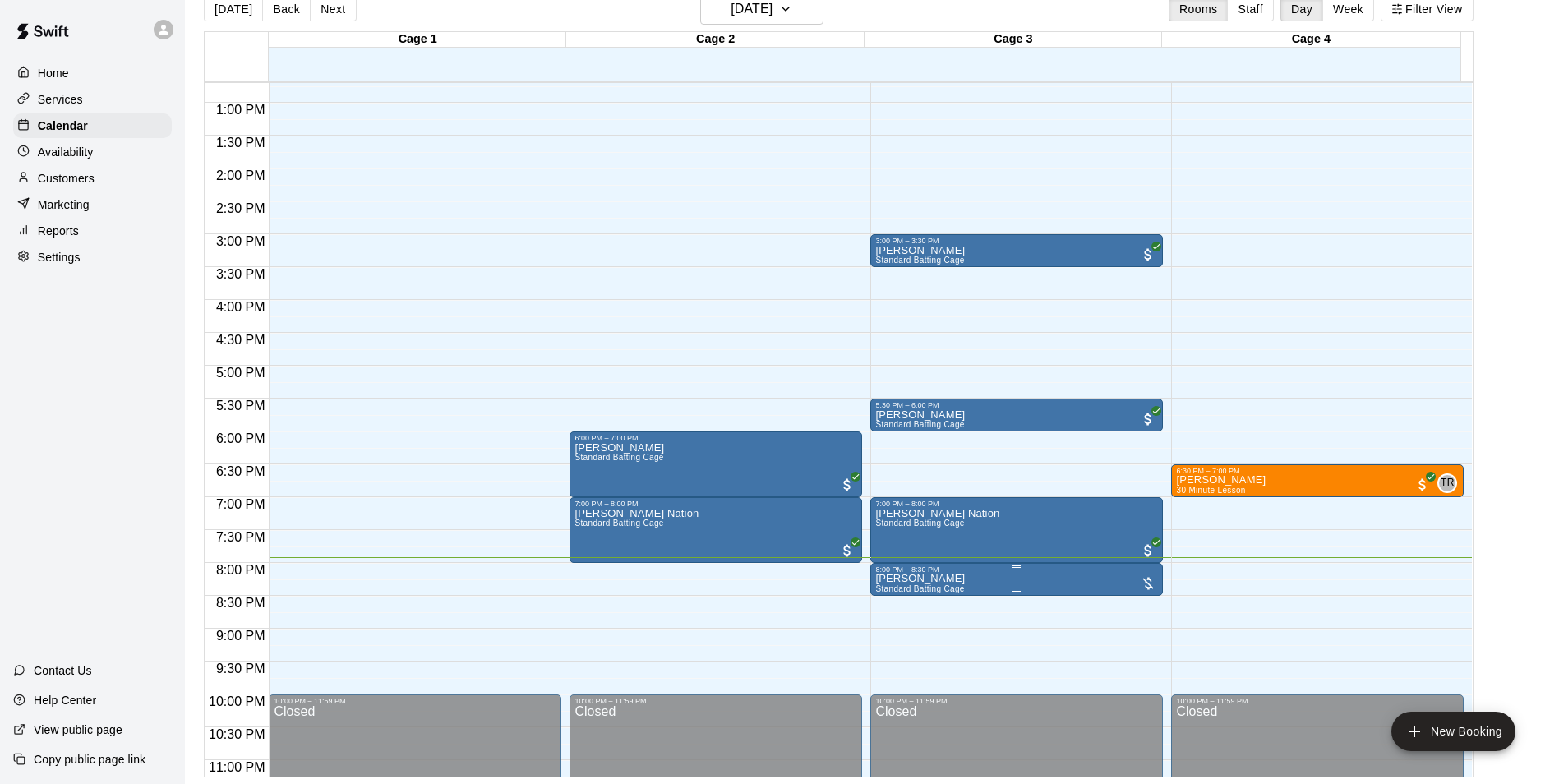
click at [897, 635] on img "edit" at bounding box center [890, 631] width 19 height 19
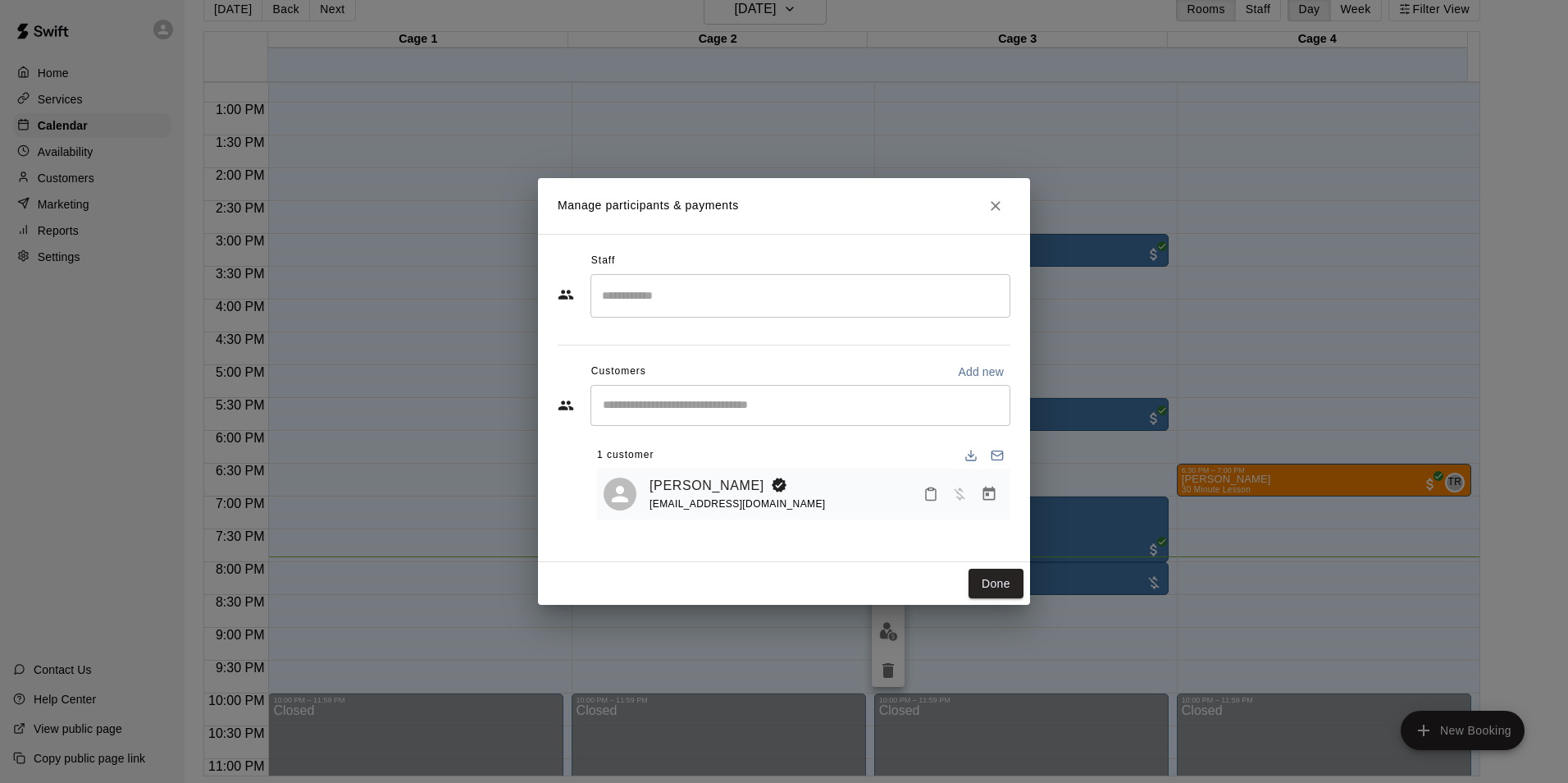
click at [772, 486] on icon "Booking Owner" at bounding box center [779, 485] width 15 height 15
click at [981, 494] on icon "Manage bookings & payment" at bounding box center [989, 494] width 16 height 16
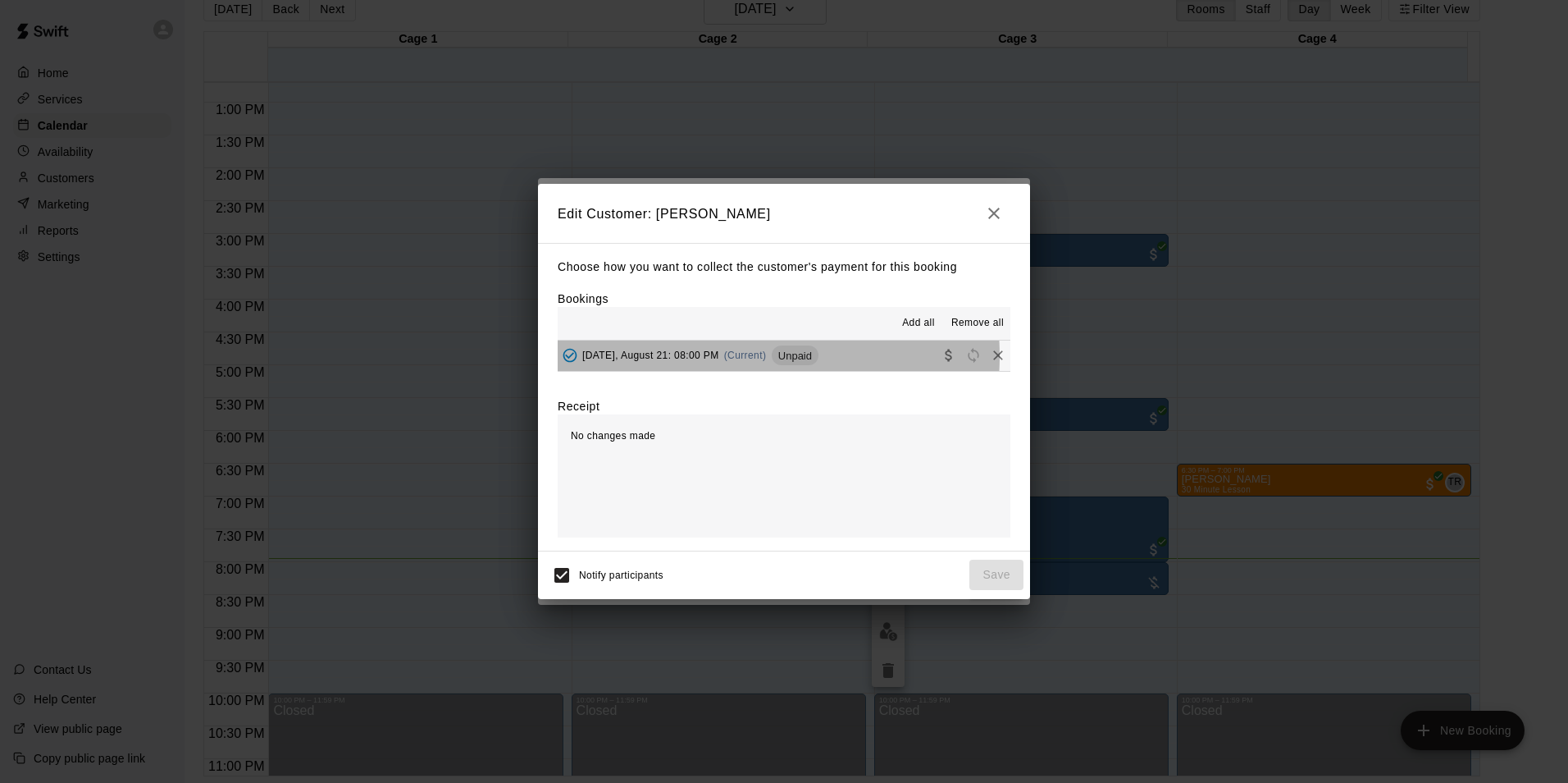
click at [716, 357] on span "[DATE], August 21: 08:00 PM" at bounding box center [651, 356] width 137 height 12
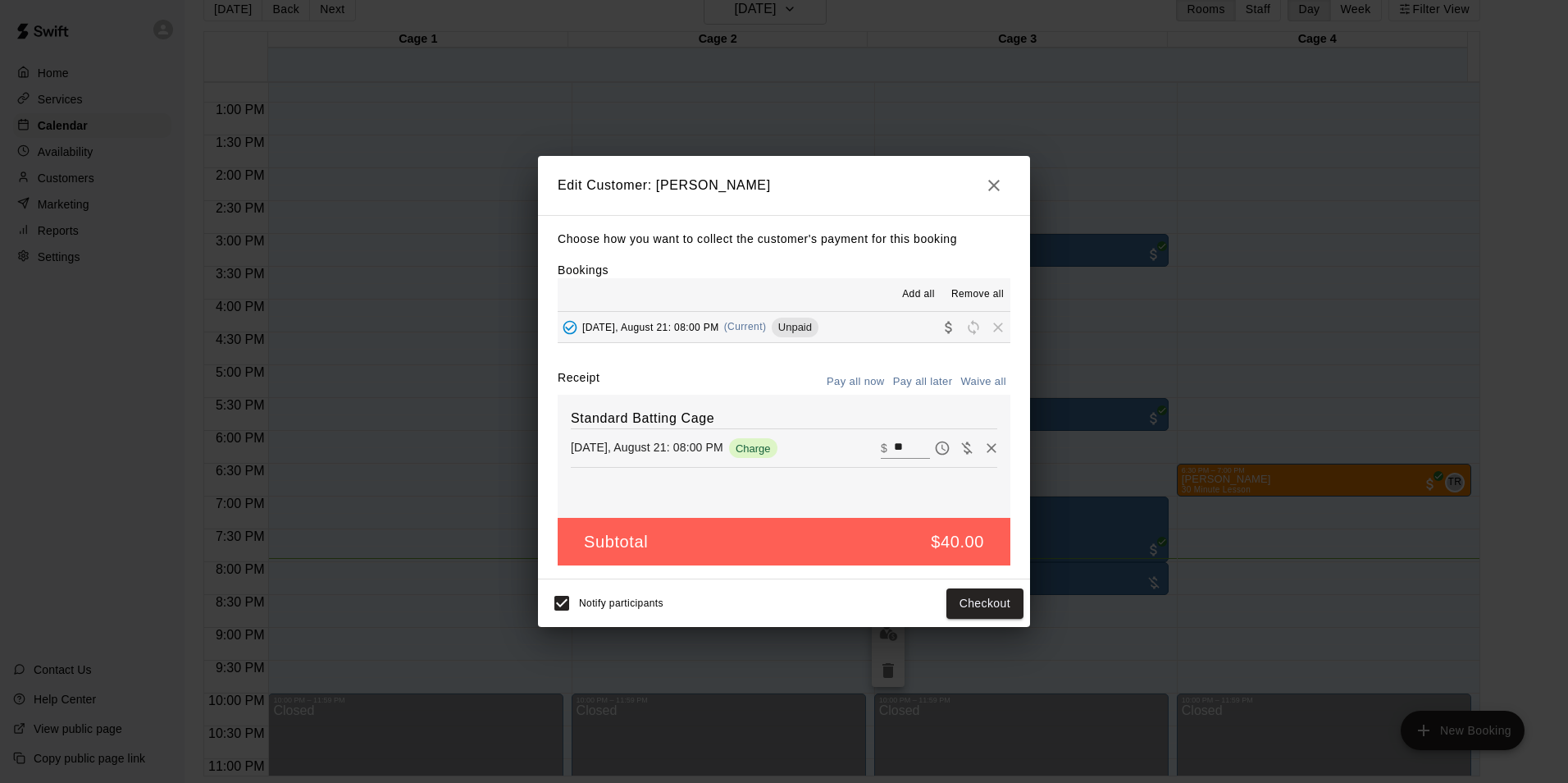
click at [853, 382] on button "Pay all now" at bounding box center [855, 383] width 67 height 26
click at [786, 455] on div "[DATE], August 21: 08:00 PM Charge" at bounding box center [687, 448] width 233 height 20
click at [862, 375] on button "Pay all now" at bounding box center [855, 383] width 67 height 26
click at [987, 602] on button "Checkout" at bounding box center [984, 603] width 77 height 30
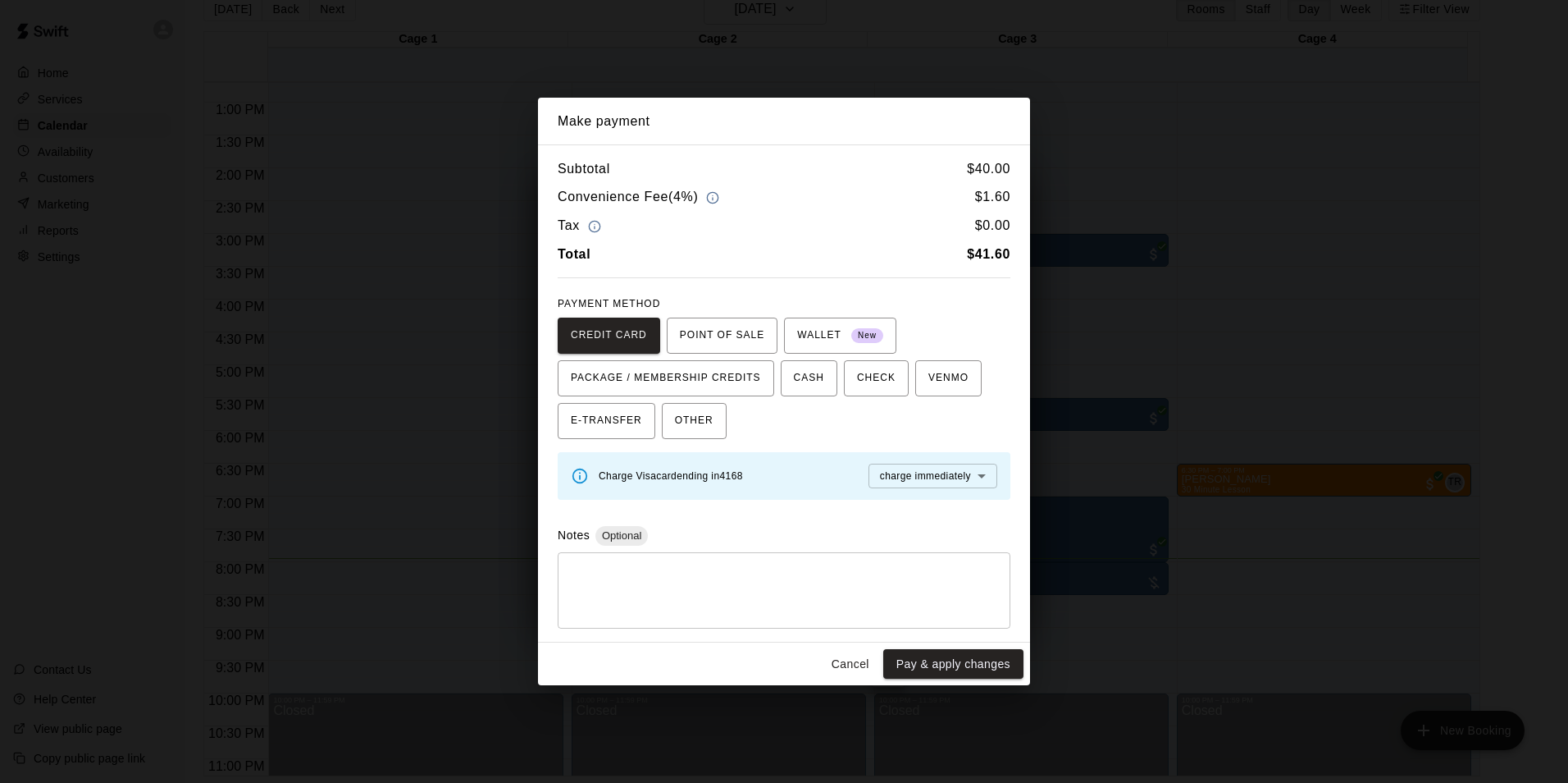
click at [843, 674] on button "Cancel" at bounding box center [850, 663] width 53 height 30
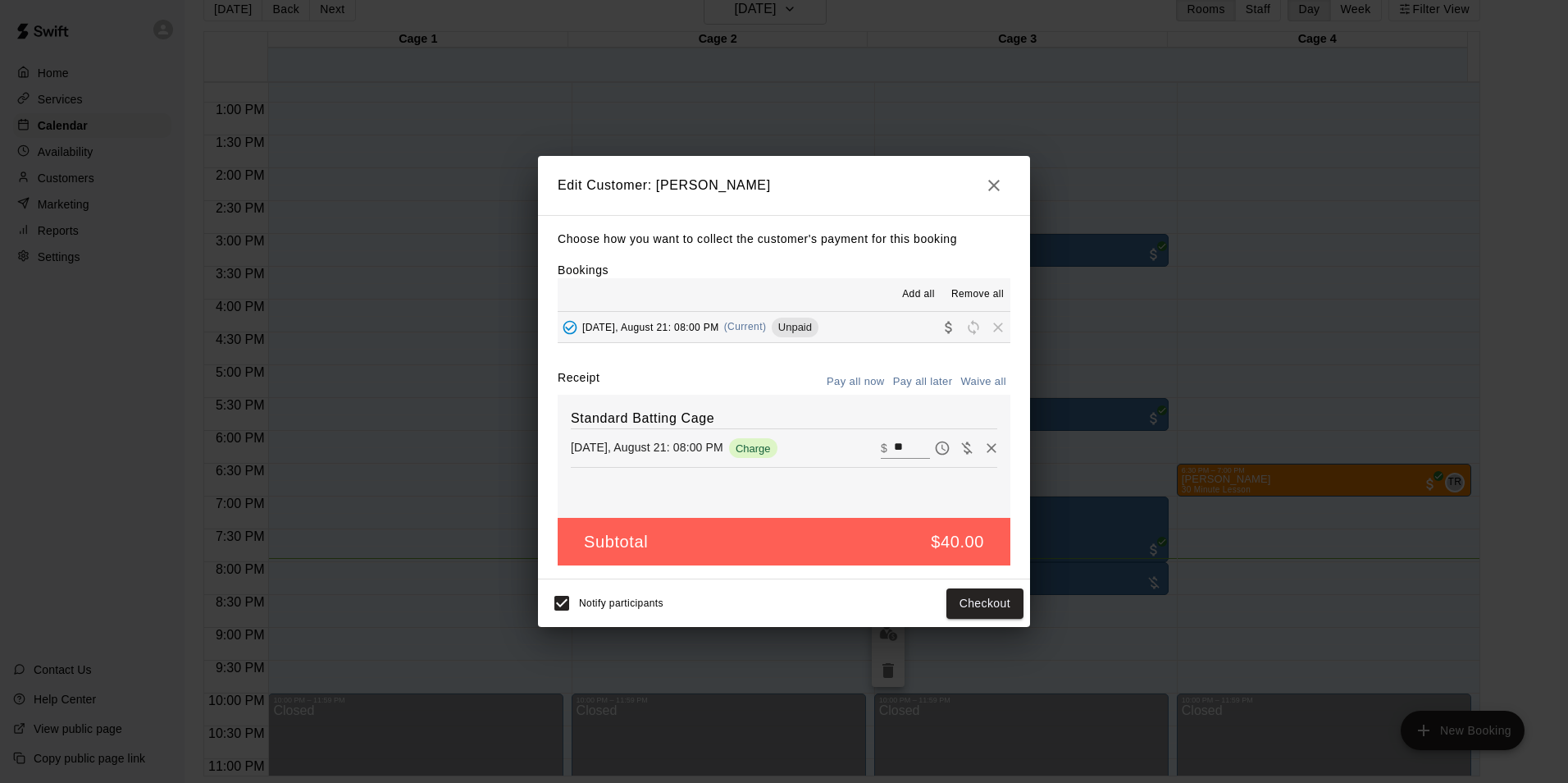
click at [989, 181] on icon "button" at bounding box center [994, 185] width 20 height 20
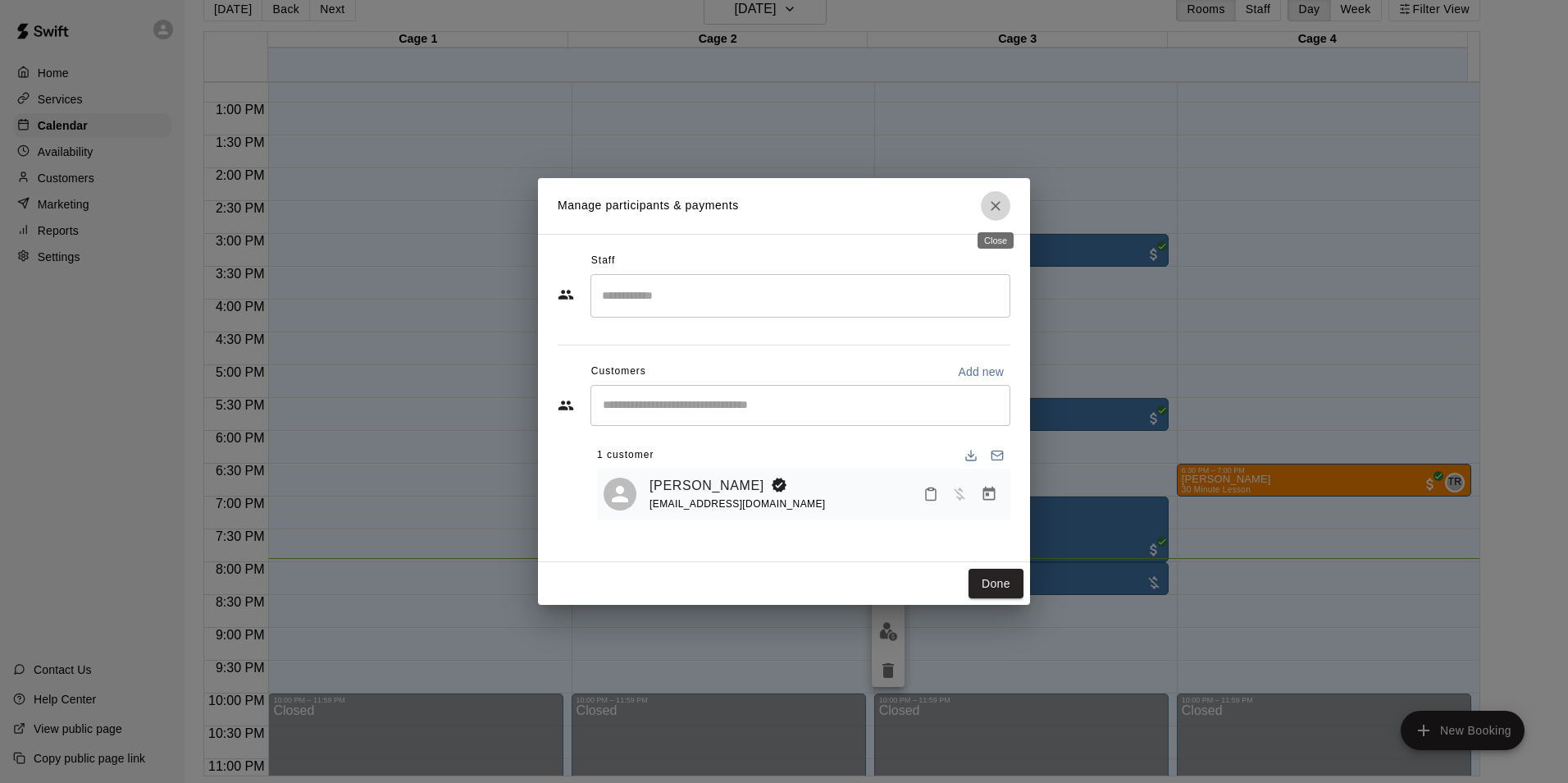
click at [1006, 199] on button "Close" at bounding box center [996, 206] width 30 height 30
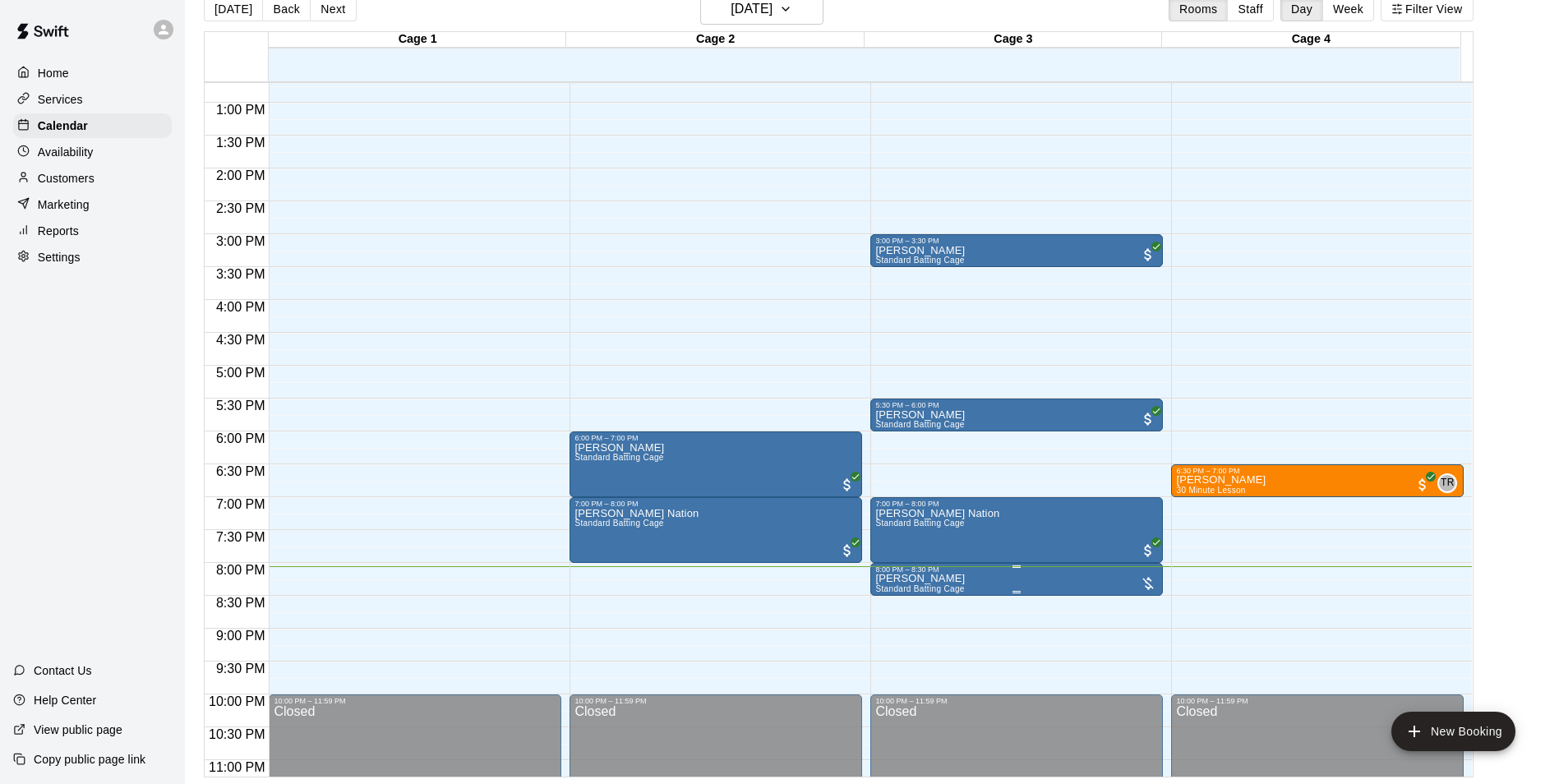
click at [885, 626] on img "edit" at bounding box center [890, 631] width 19 height 19
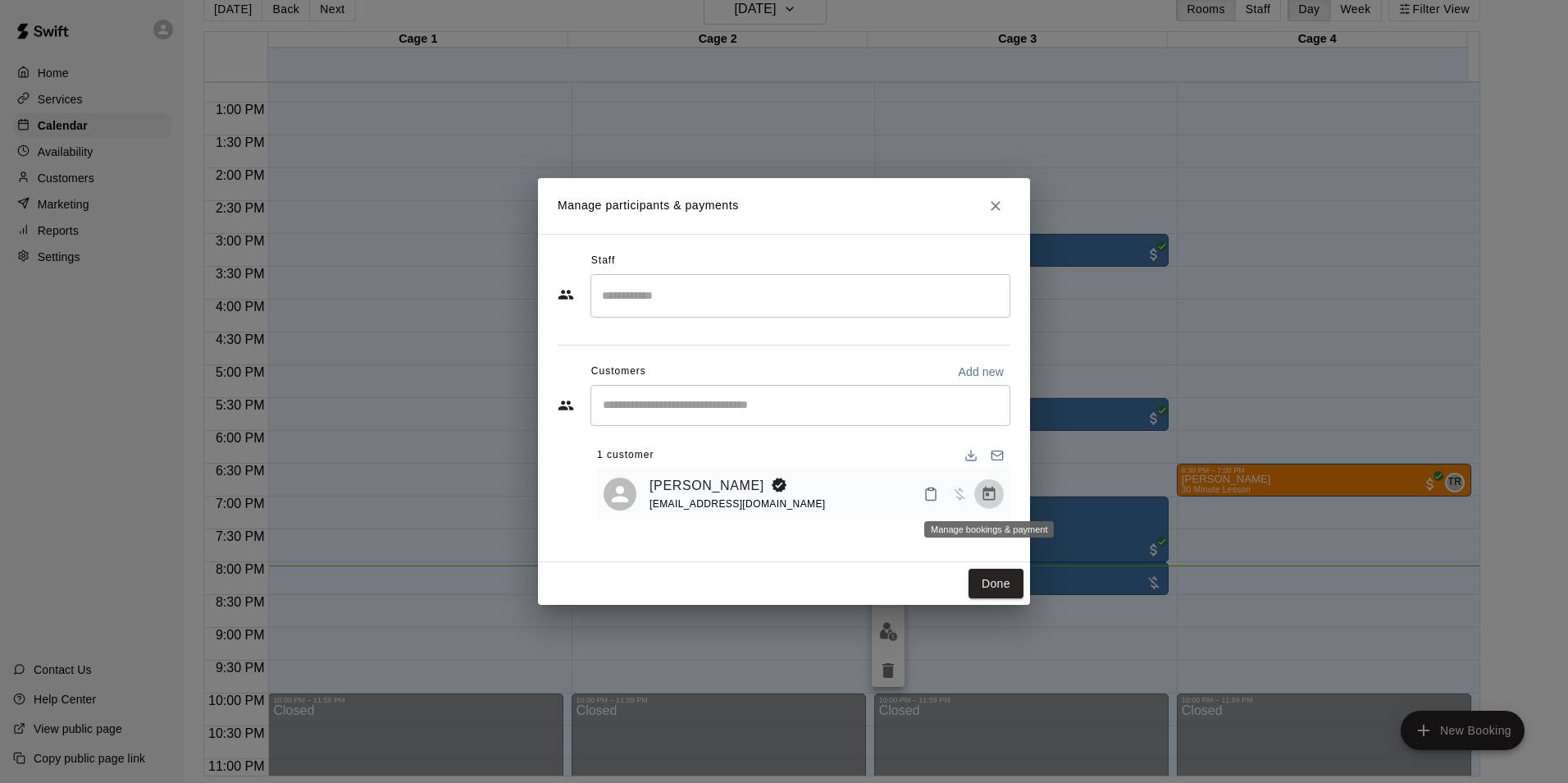
click at [983, 495] on icon "Manage bookings & payment" at bounding box center [989, 494] width 16 height 16
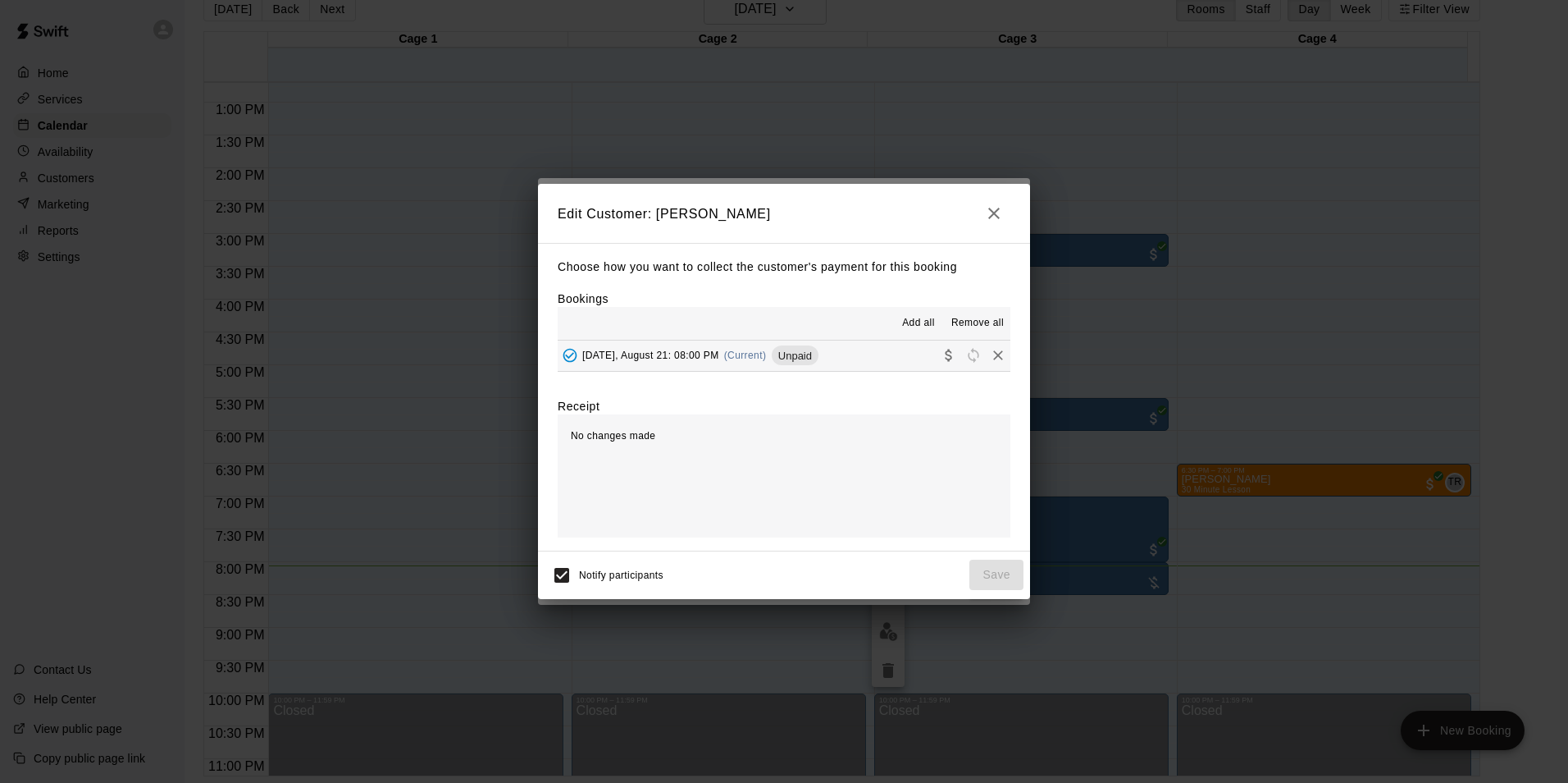
click at [745, 363] on div "[DATE], August 21: 08:00 PM (Current) Unpaid" at bounding box center [688, 355] width 261 height 25
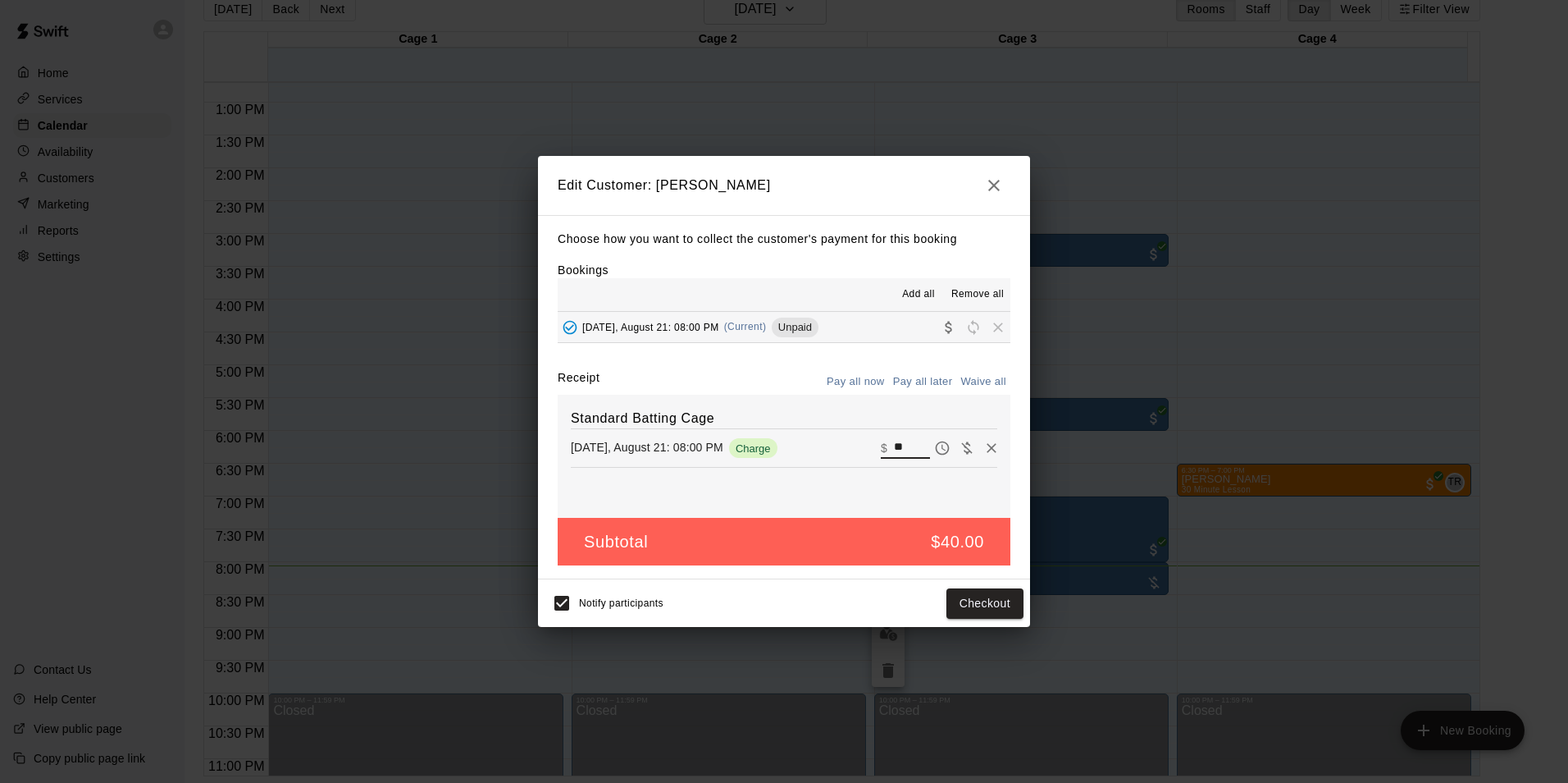
drag, startPoint x: 892, startPoint y: 453, endPoint x: 870, endPoint y: 453, distance: 22.0
click at [880, 453] on div "​ $ **" at bounding box center [904, 447] width 49 height 21
type input "***"
click at [991, 599] on button "Checkout" at bounding box center [984, 603] width 77 height 30
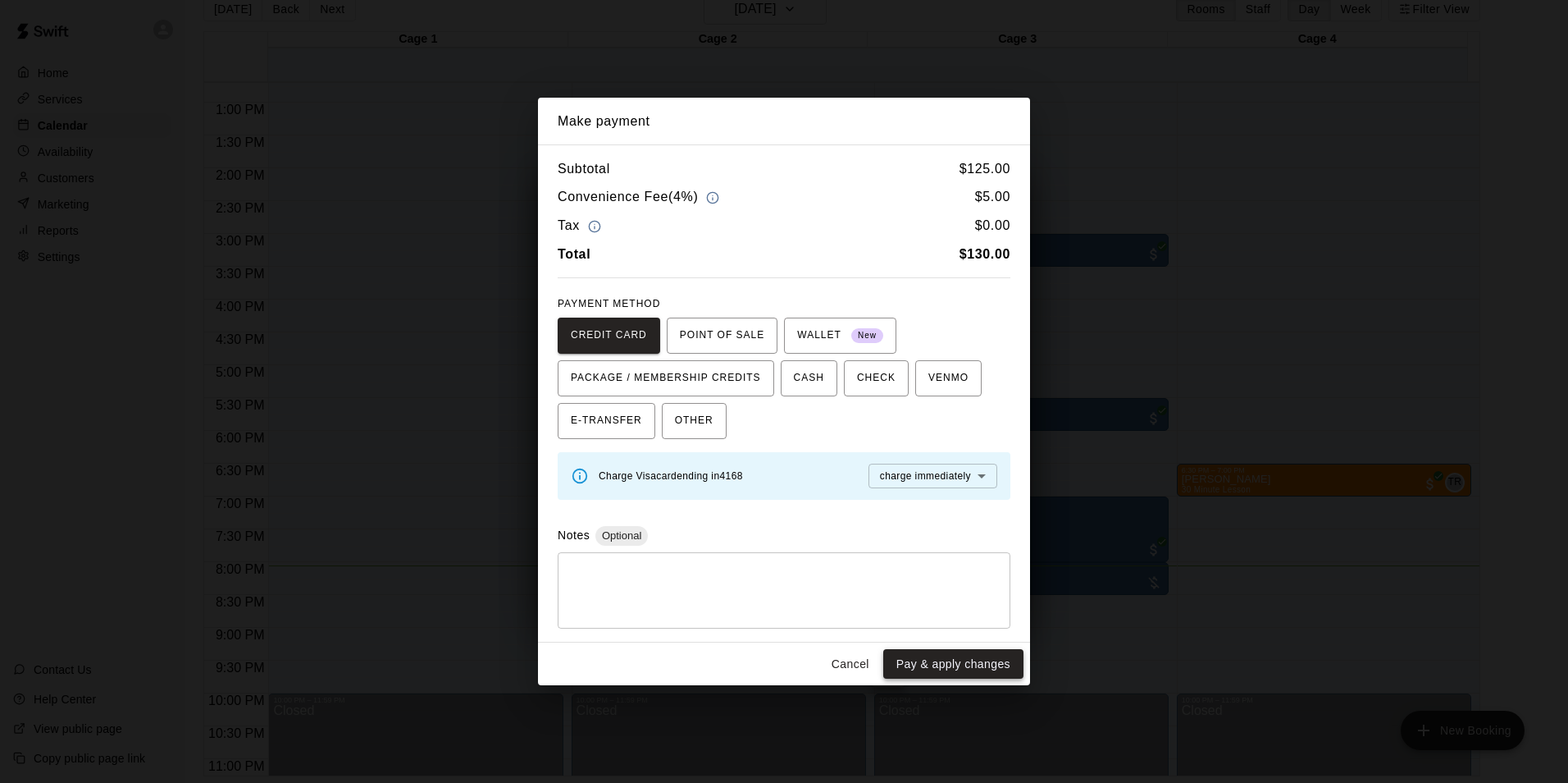
click at [976, 670] on button "Pay & apply changes" at bounding box center [953, 663] width 140 height 30
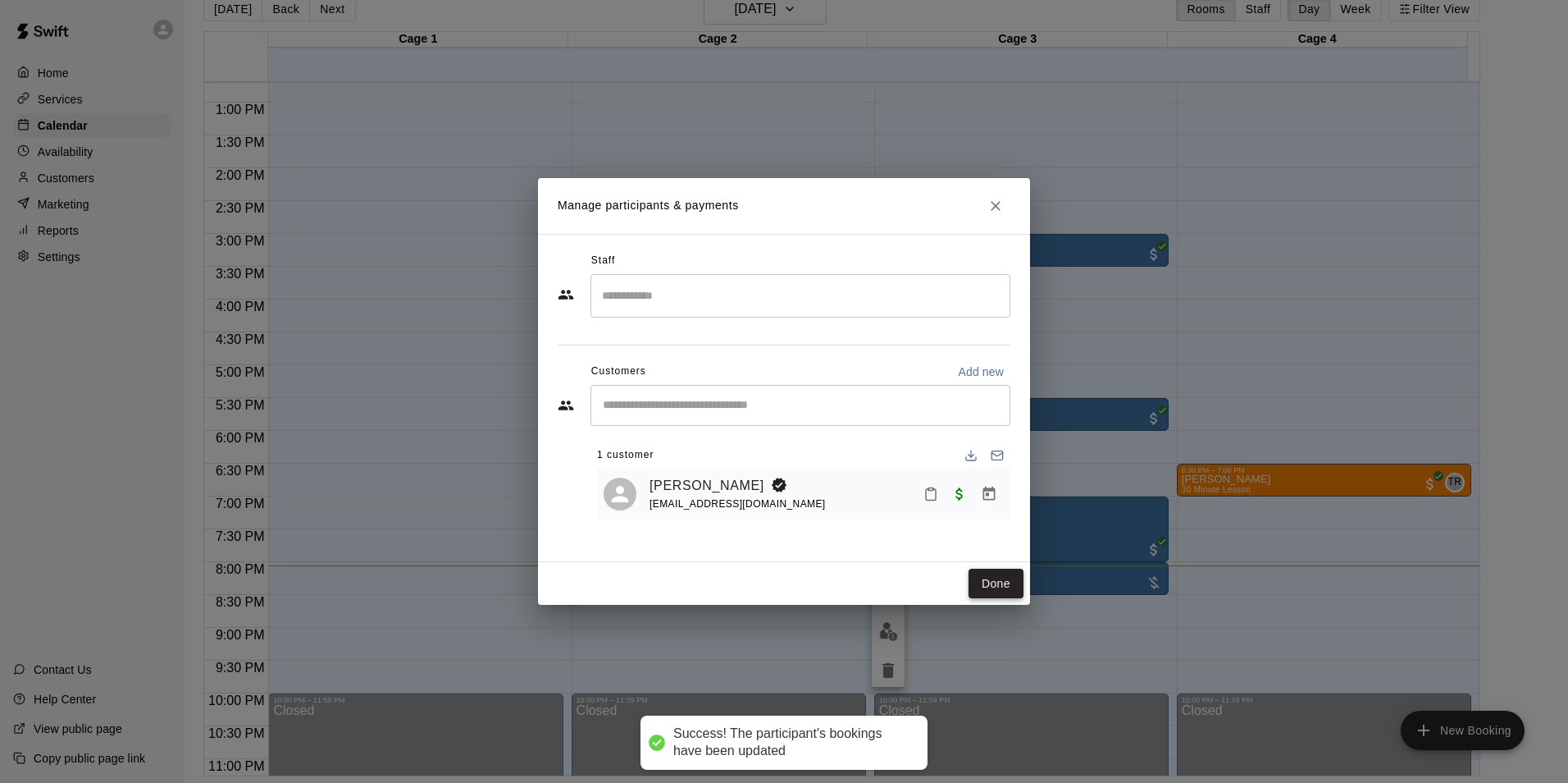
click at [1012, 577] on button "Done" at bounding box center [996, 584] width 55 height 30
